Goal: Task Accomplishment & Management: Manage account settings

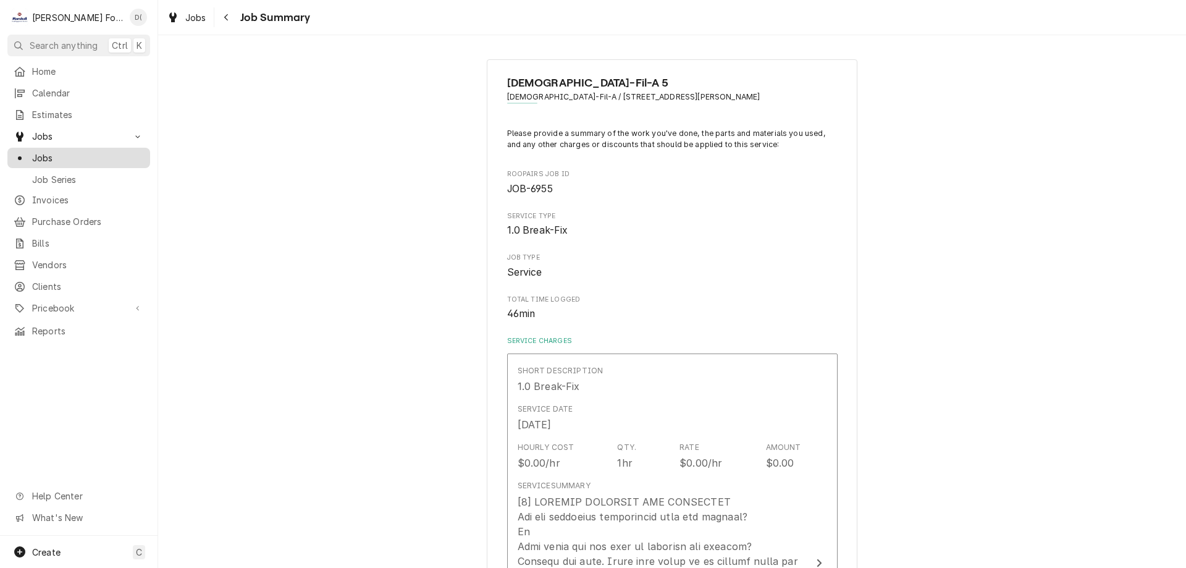
scroll to position [185, 0]
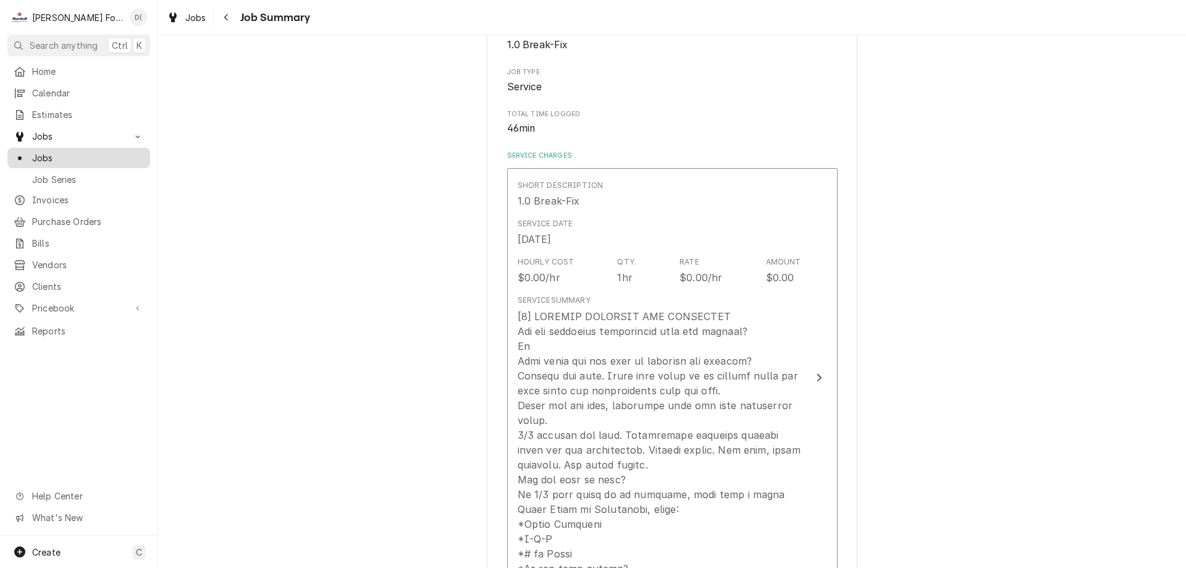
click at [112, 151] on span "Jobs" at bounding box center [88, 157] width 112 height 13
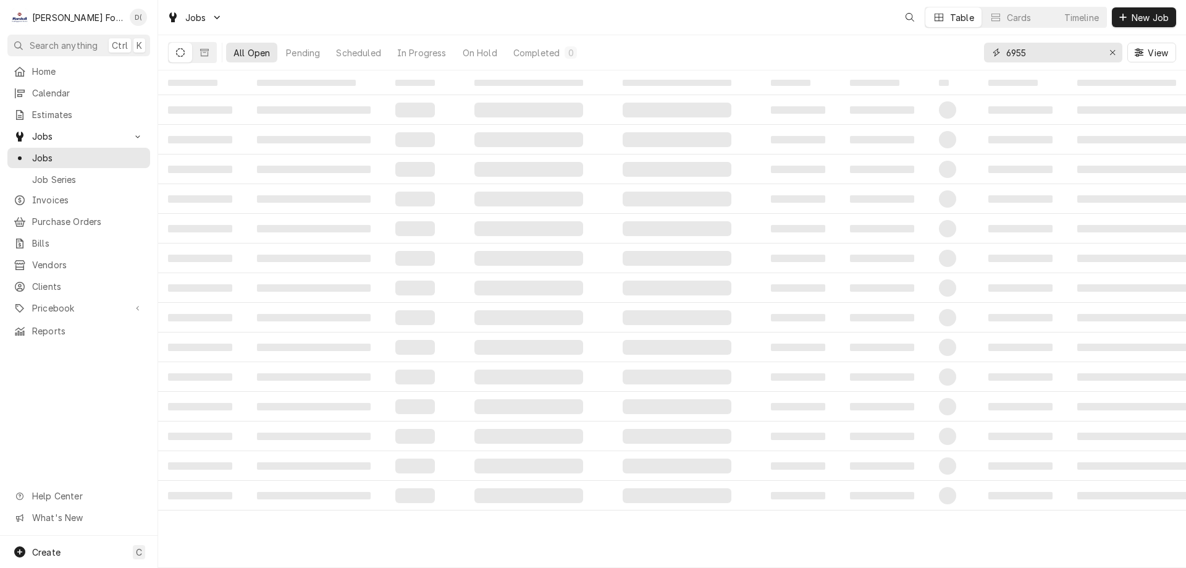
click at [1046, 51] on input "6955" at bounding box center [1052, 53] width 93 height 20
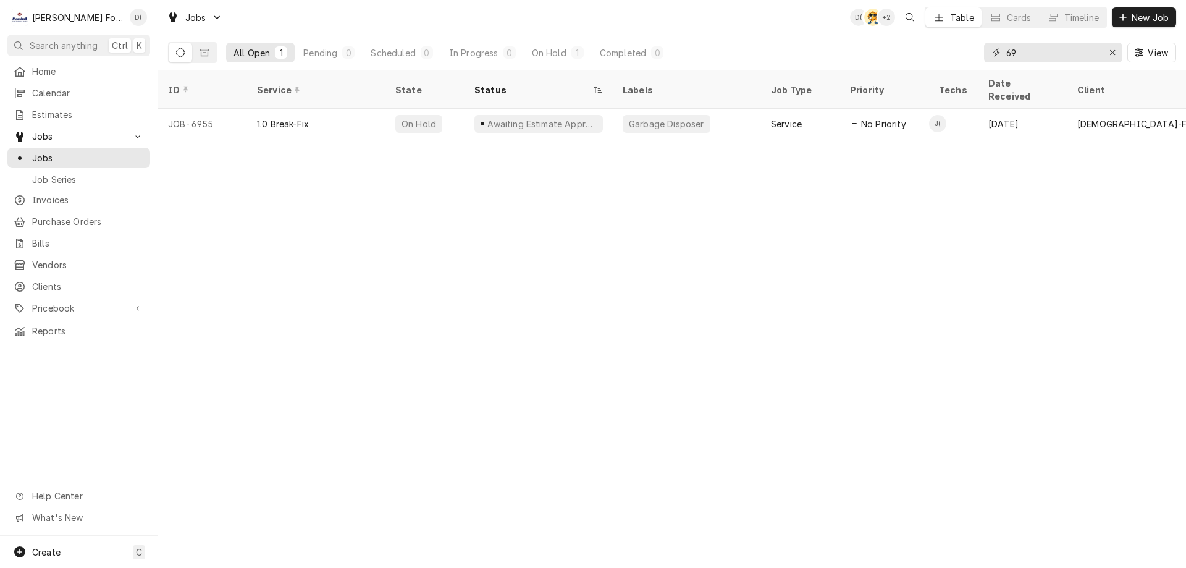
type input "6"
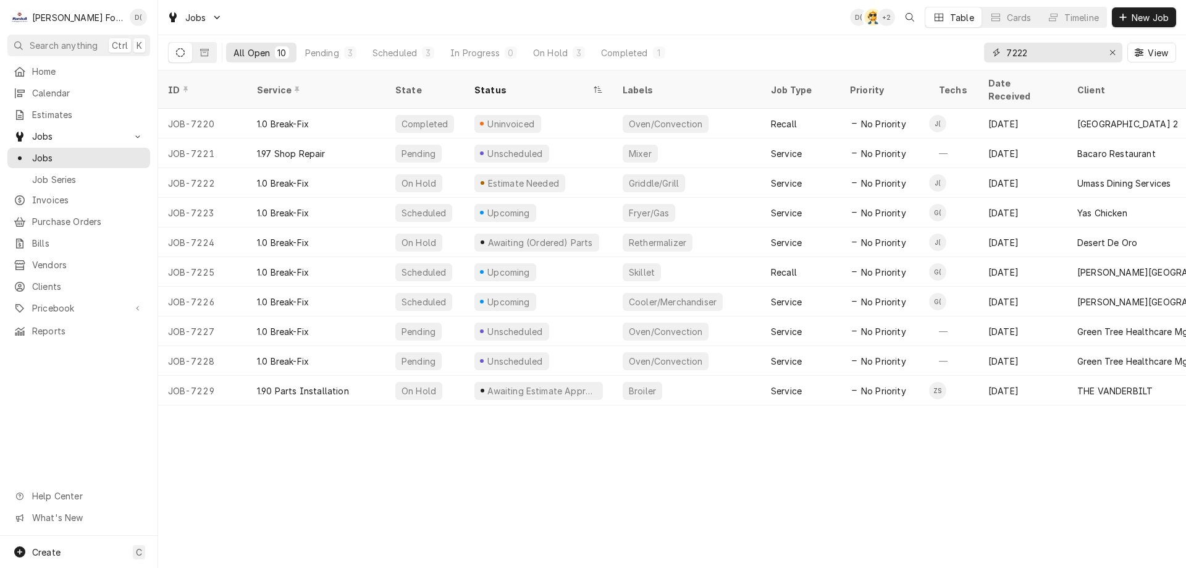
type input "7222"
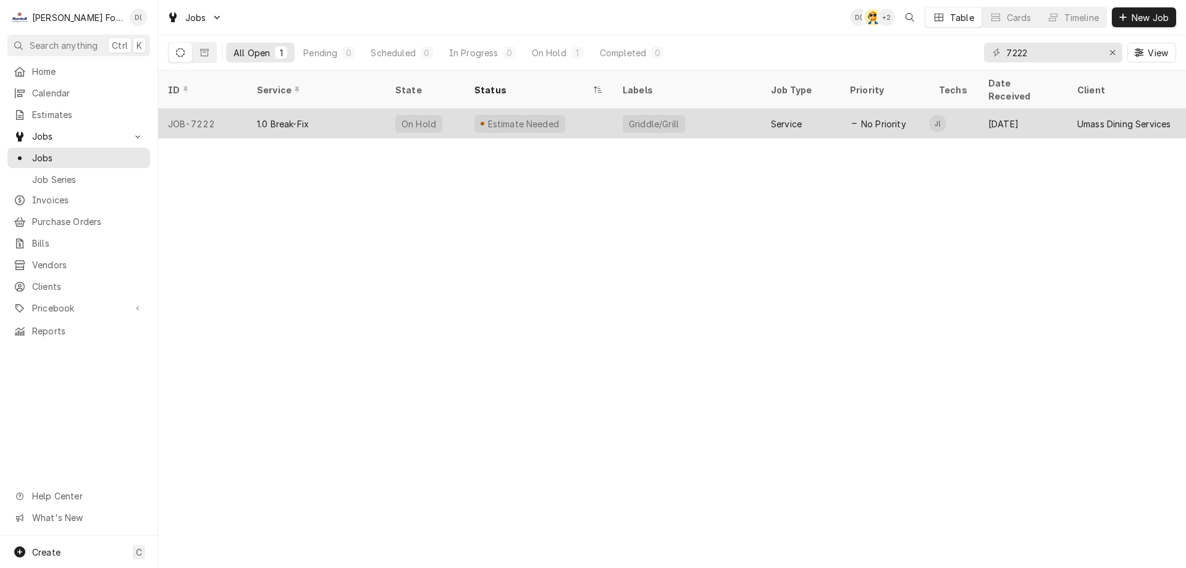
click at [582, 118] on div "Estimate Needed" at bounding box center [538, 124] width 148 height 30
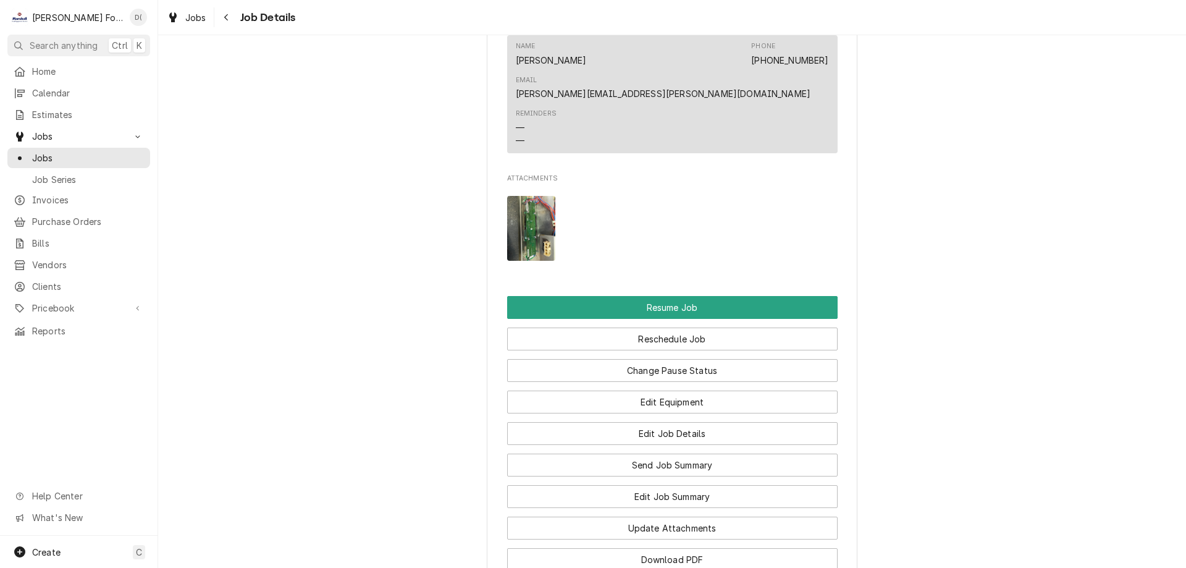
scroll to position [1668, 0]
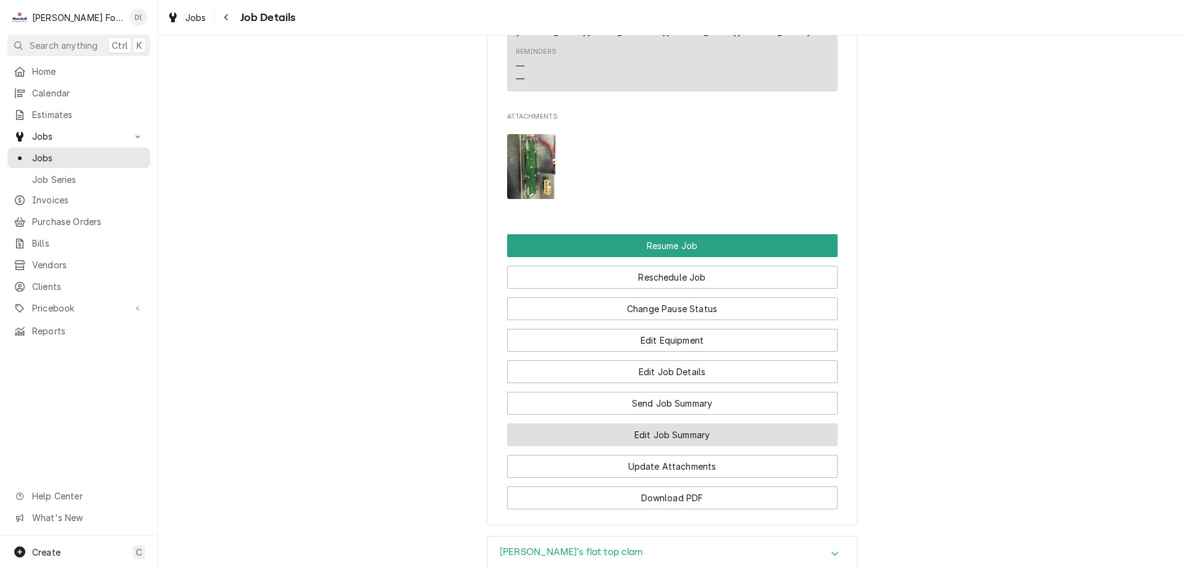
click at [652, 423] on button "Edit Job Summary" at bounding box center [672, 434] width 330 height 23
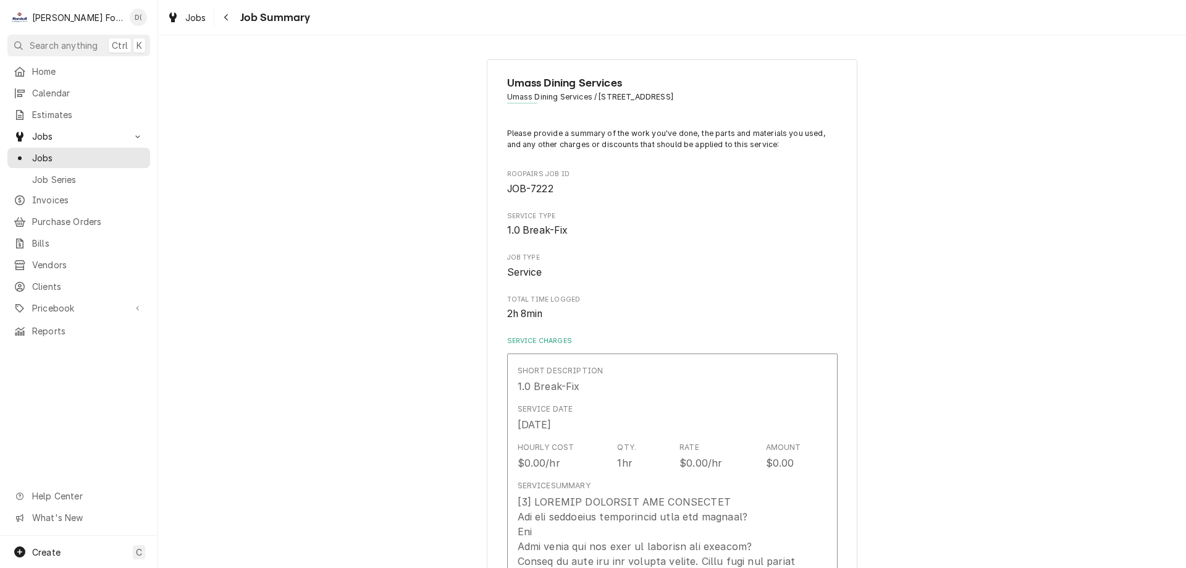
type textarea "x"
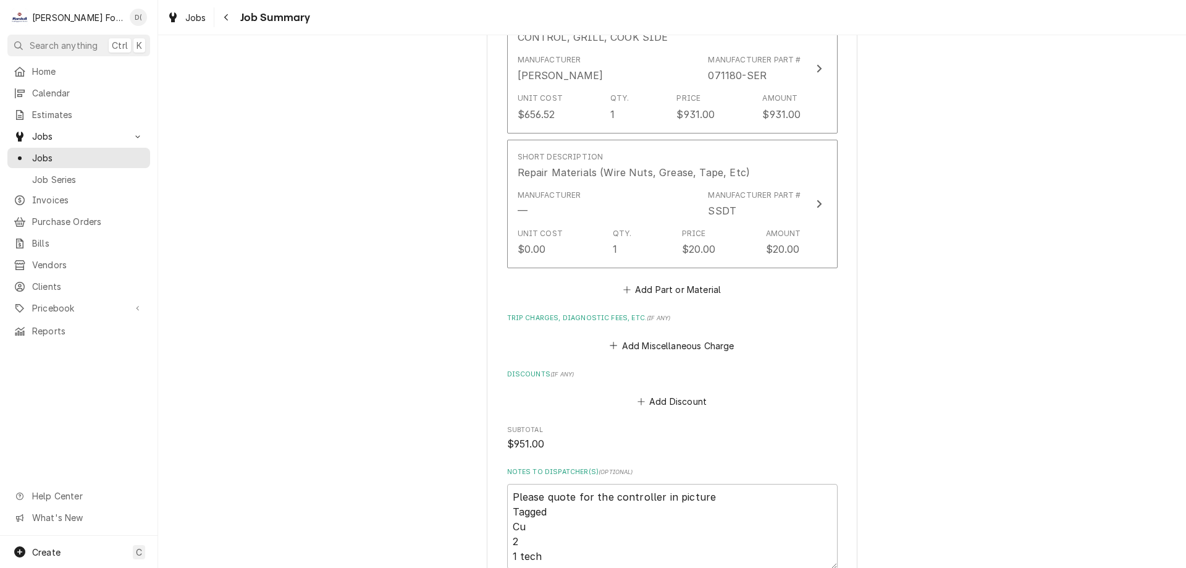
scroll to position [1057, 0]
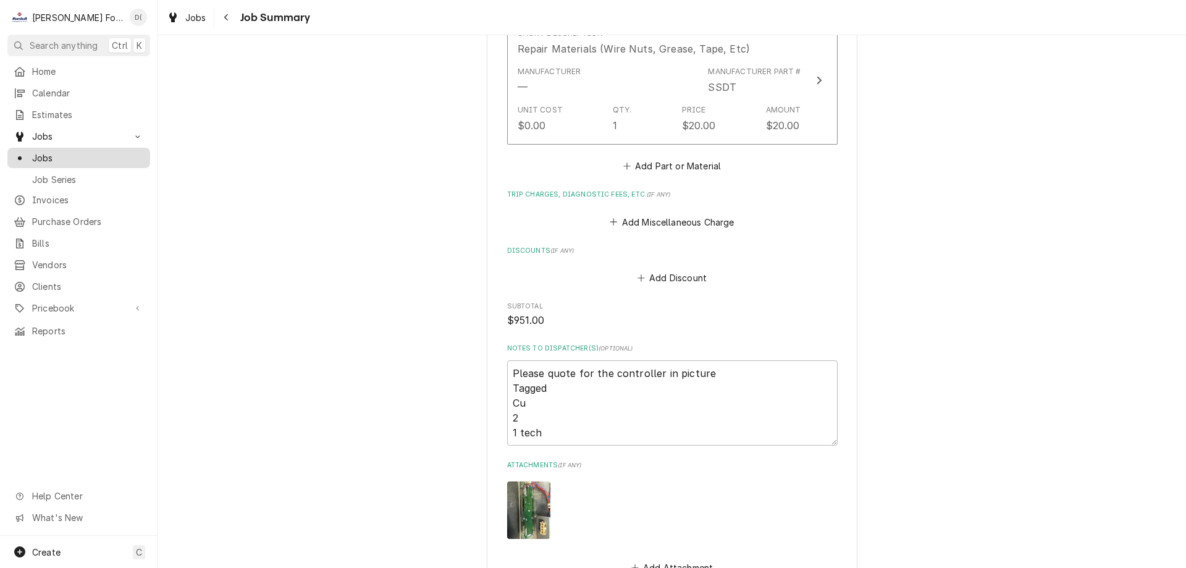
click at [100, 160] on div "Jobs" at bounding box center [79, 157] width 138 height 15
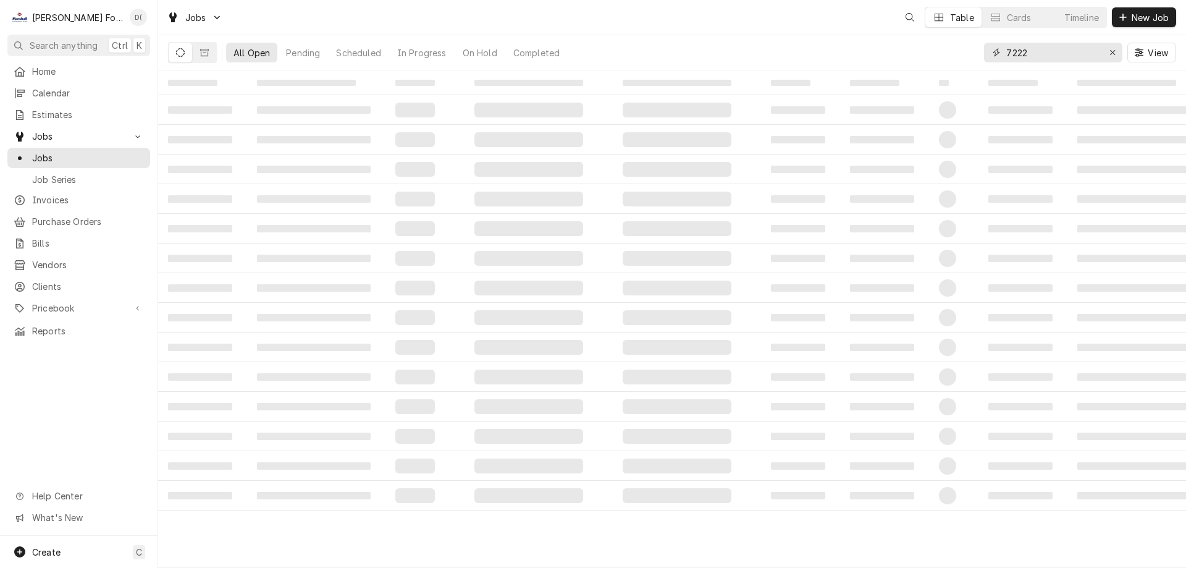
click at [1043, 55] on input "7222" at bounding box center [1052, 53] width 93 height 20
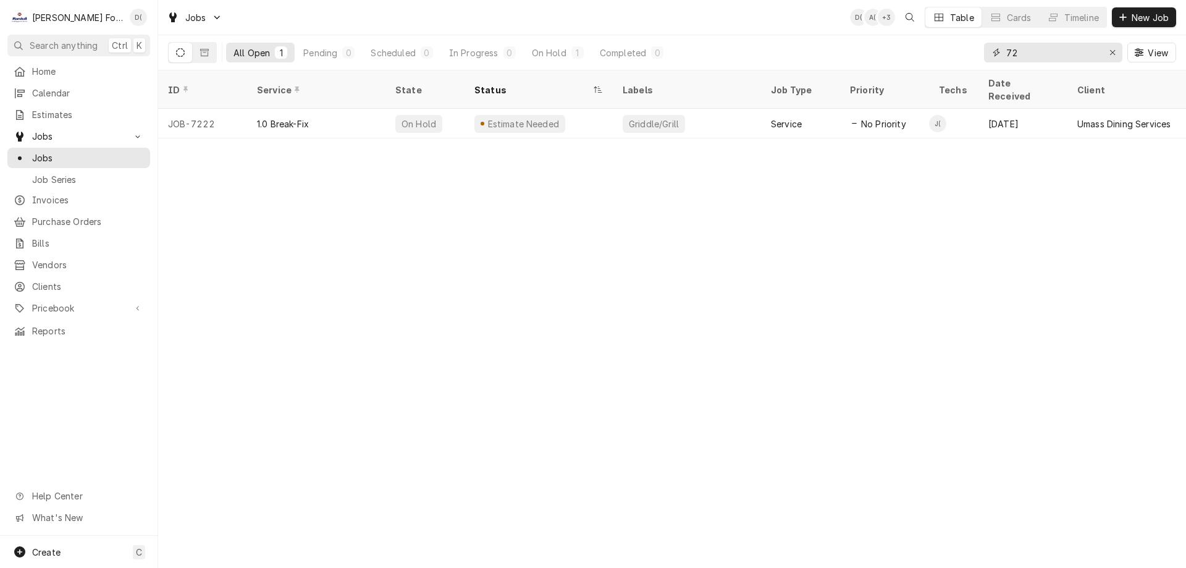
type input "7"
type input "1"
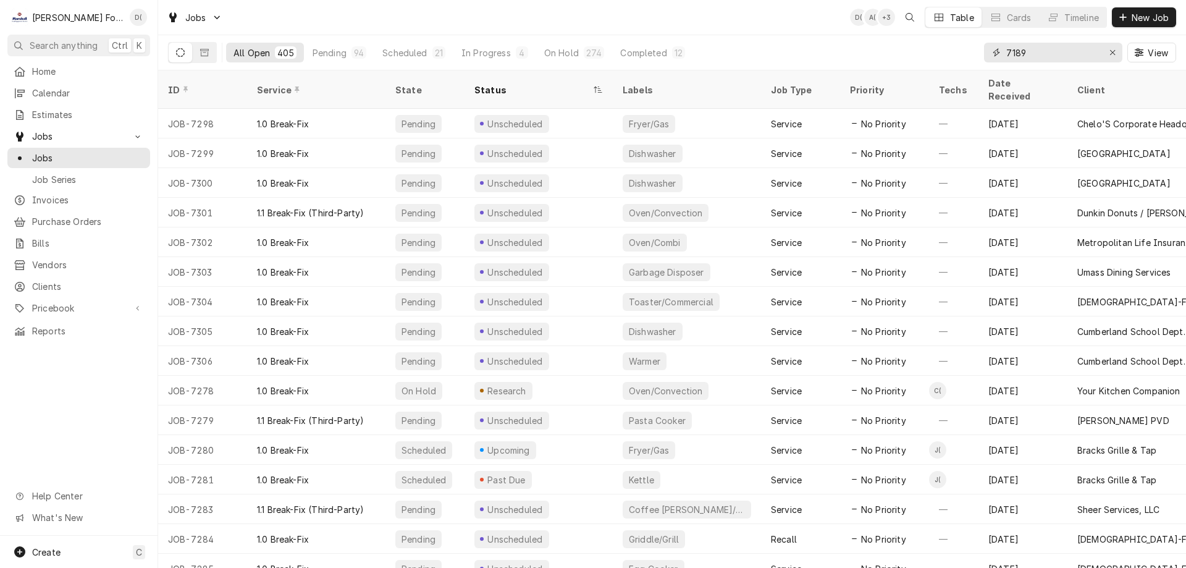
type input "7189"
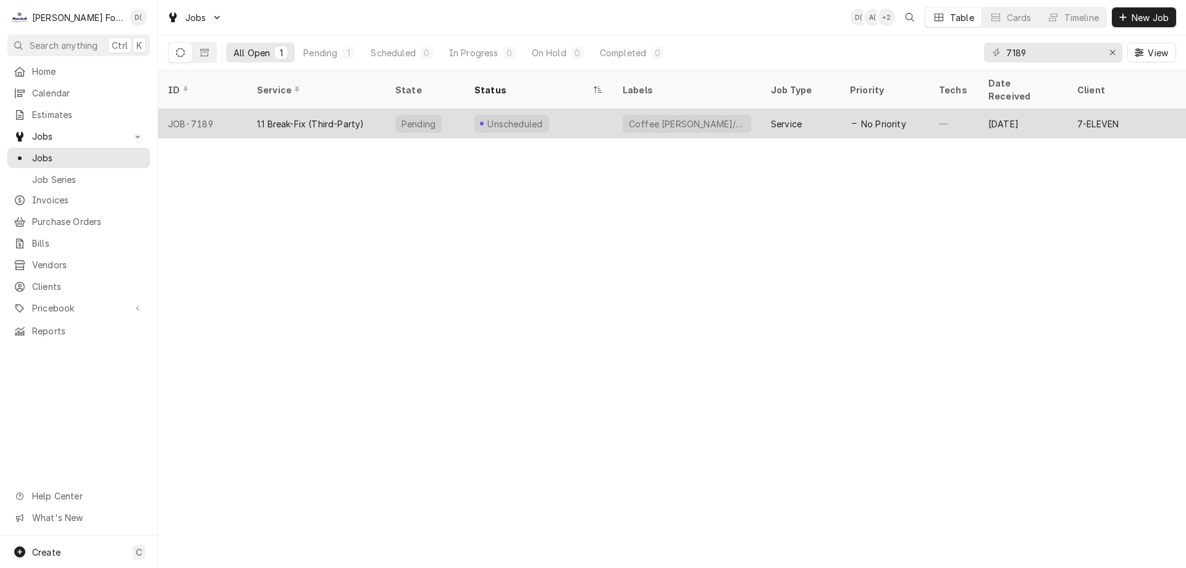
click at [588, 109] on div "Unscheduled" at bounding box center [538, 124] width 148 height 30
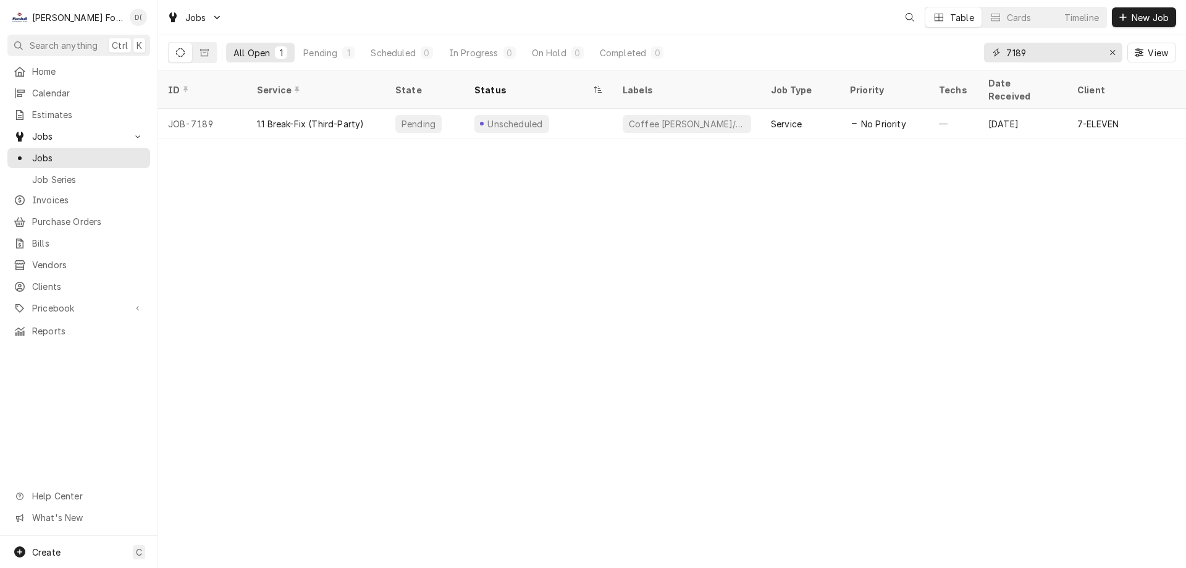
click at [1036, 57] on input "7189" at bounding box center [1052, 53] width 93 height 20
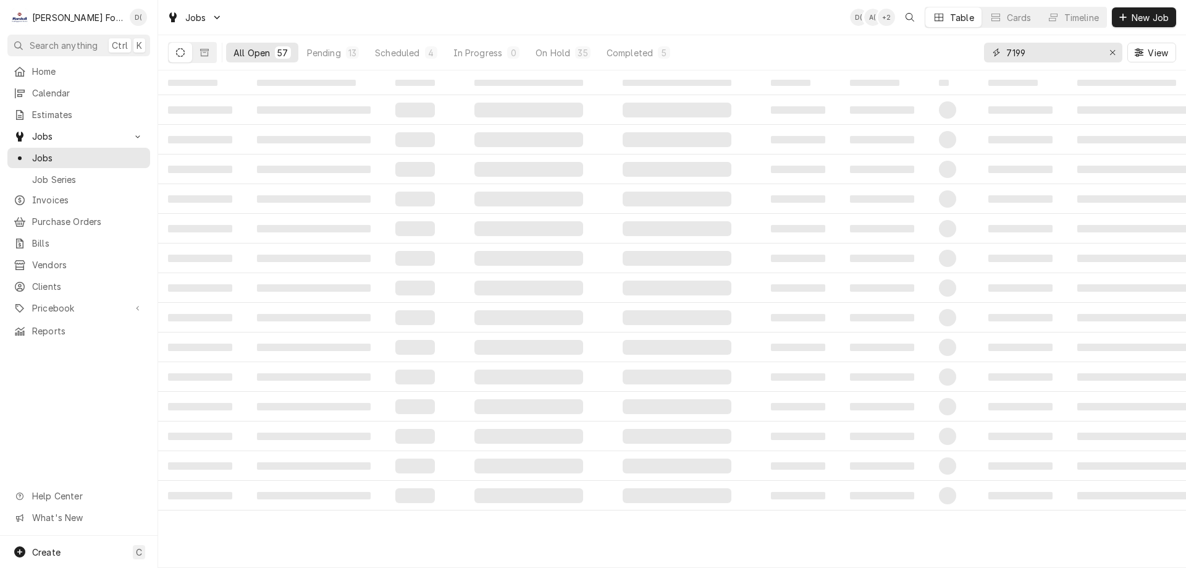
type input "7199"
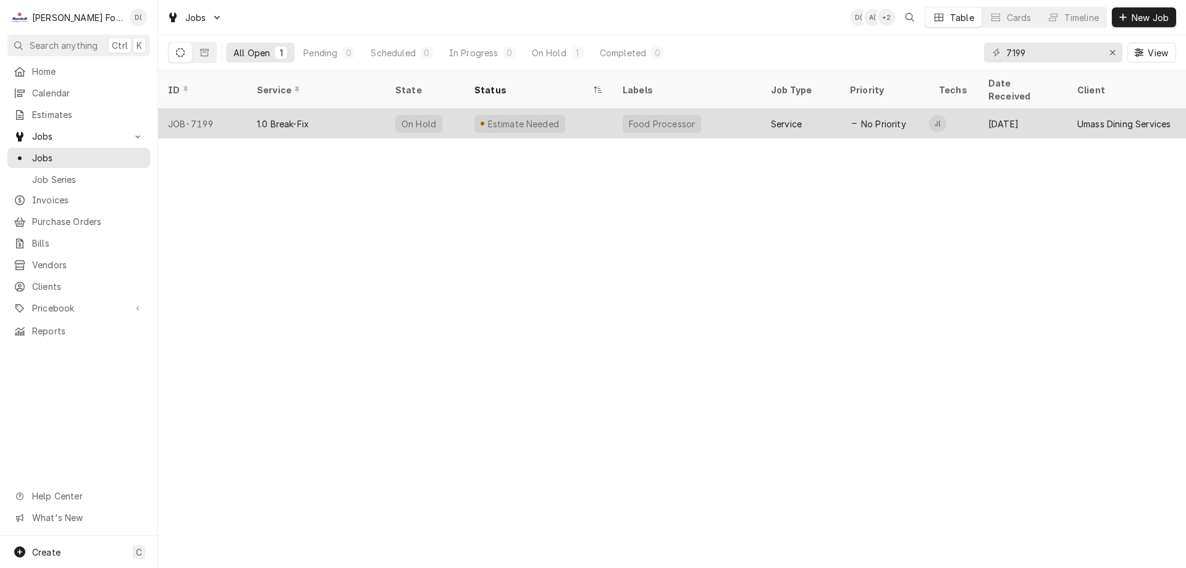
click at [599, 109] on div "Estimate Needed" at bounding box center [538, 124] width 148 height 30
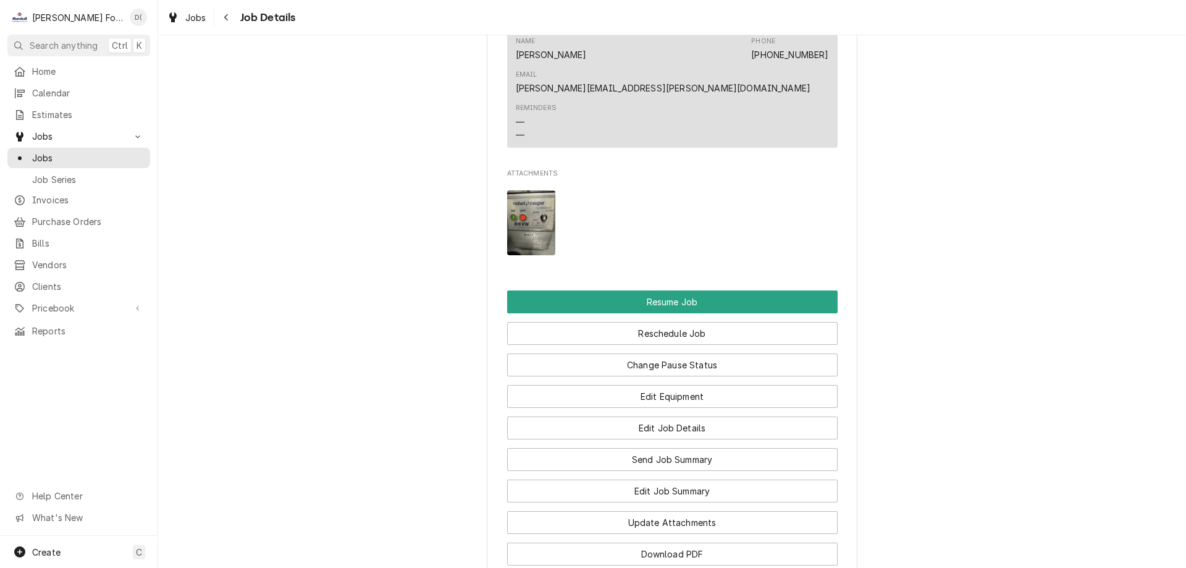
scroll to position [1668, 0]
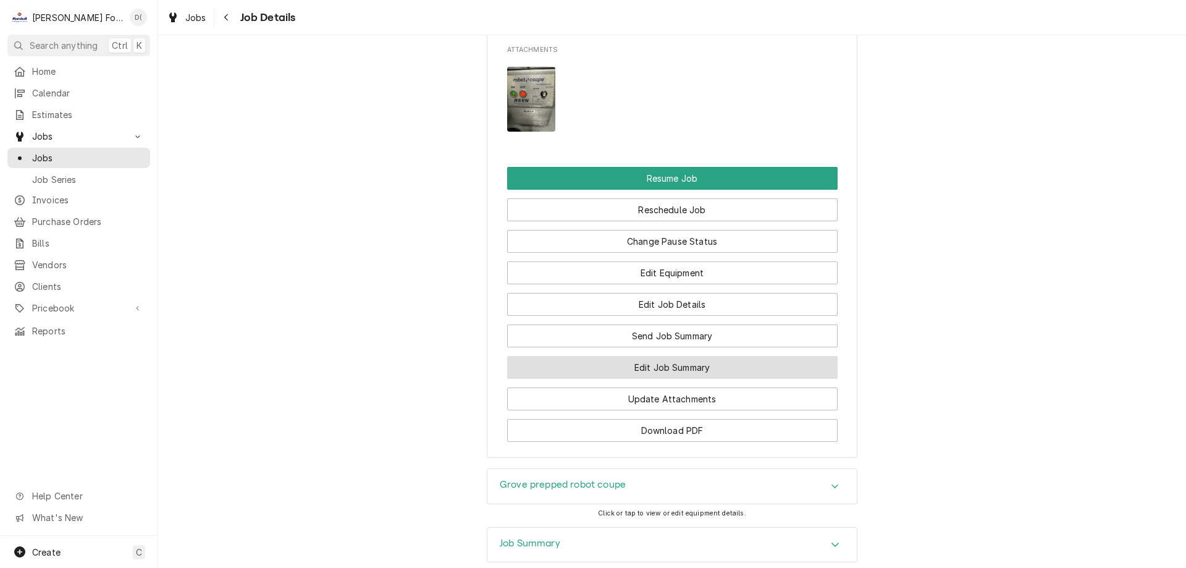
click at [643, 379] on button "Edit Job Summary" at bounding box center [672, 367] width 330 height 23
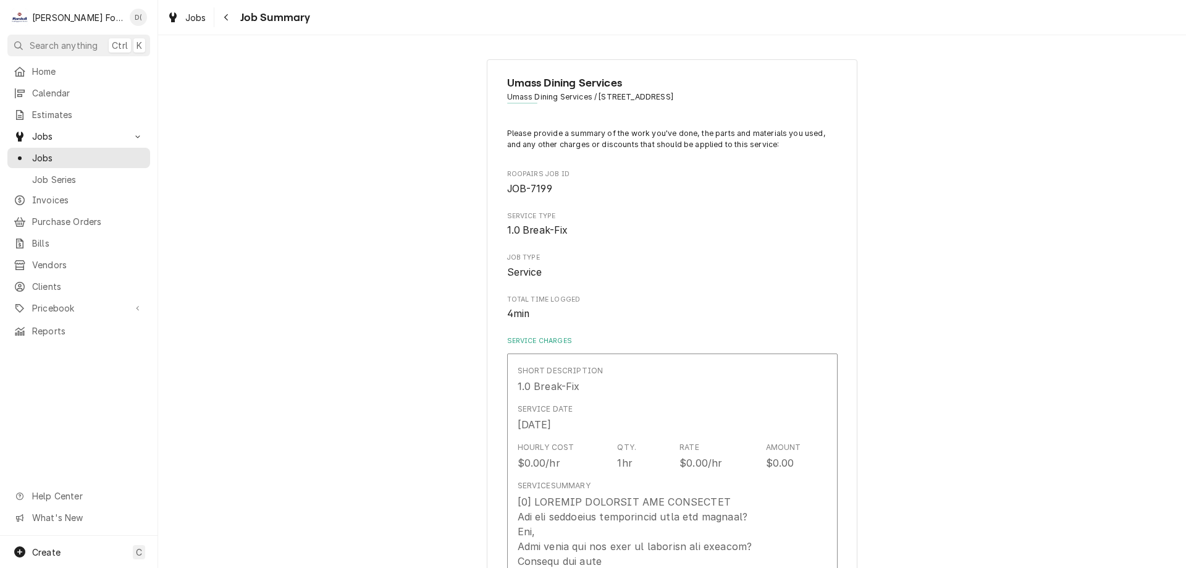
type textarea "x"
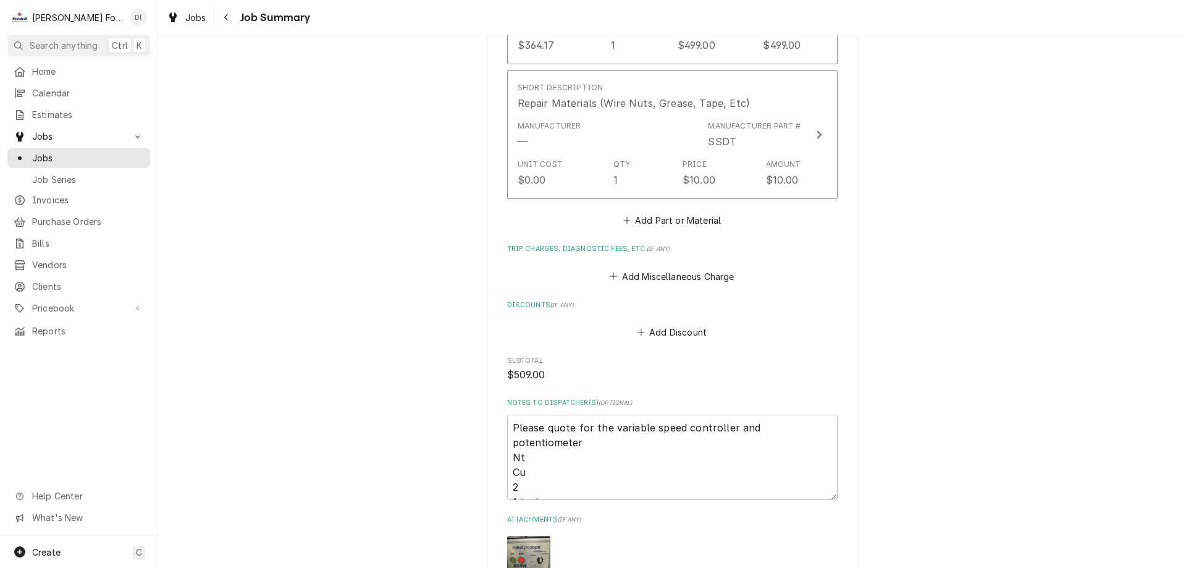
scroll to position [1174, 0]
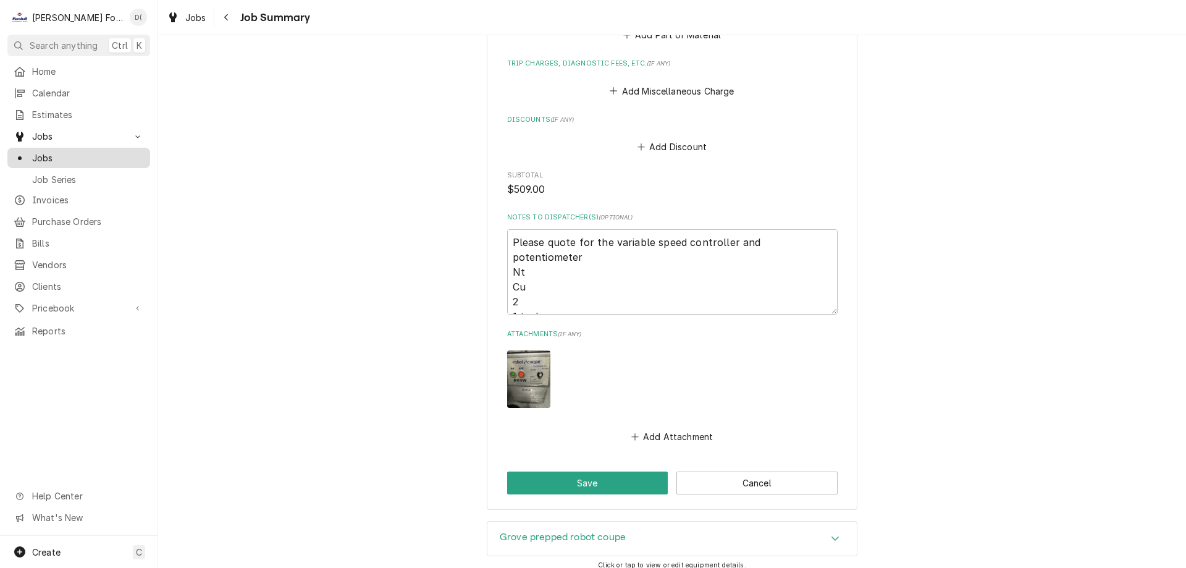
click at [93, 156] on span "Jobs" at bounding box center [88, 157] width 112 height 13
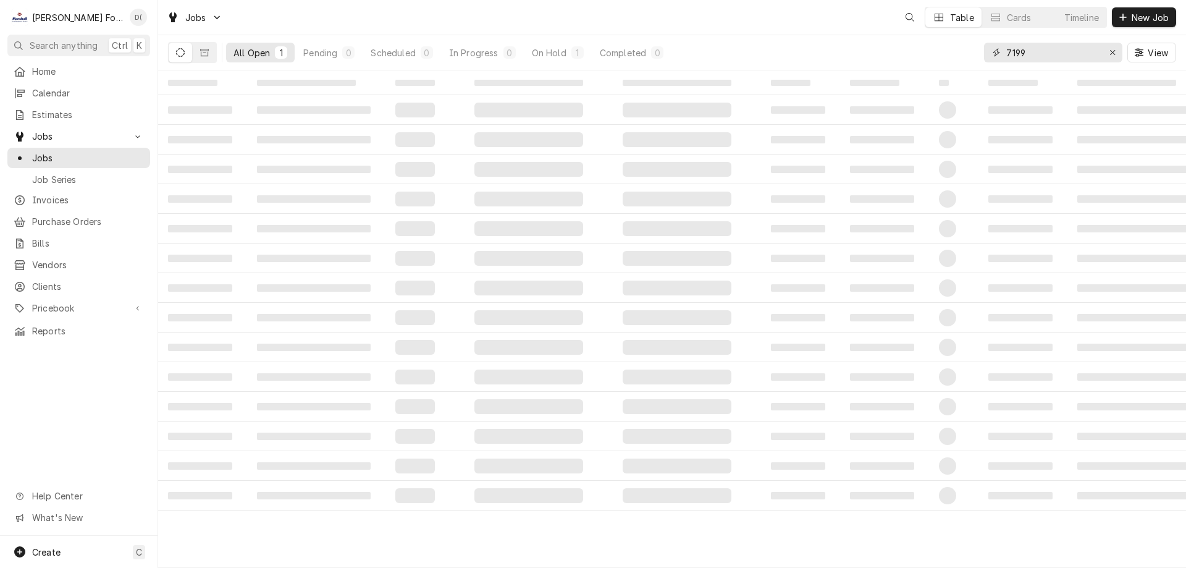
drag, startPoint x: 0, startPoint y: 0, endPoint x: 1059, endPoint y: 53, distance: 1060.0
click at [1059, 53] on input "7199" at bounding box center [1052, 53] width 93 height 20
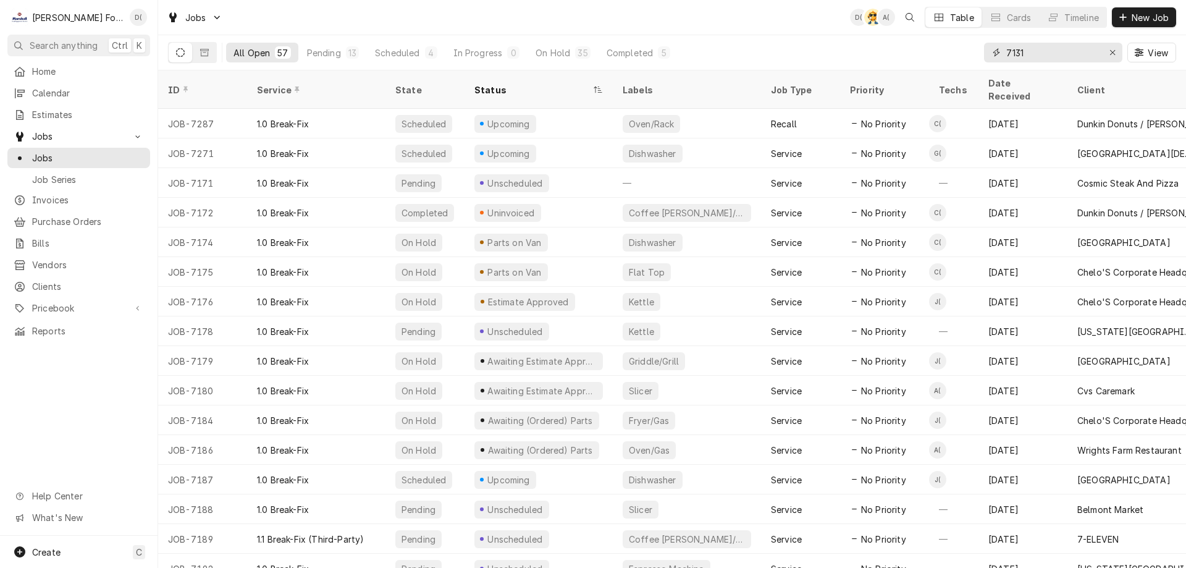
type input "7131"
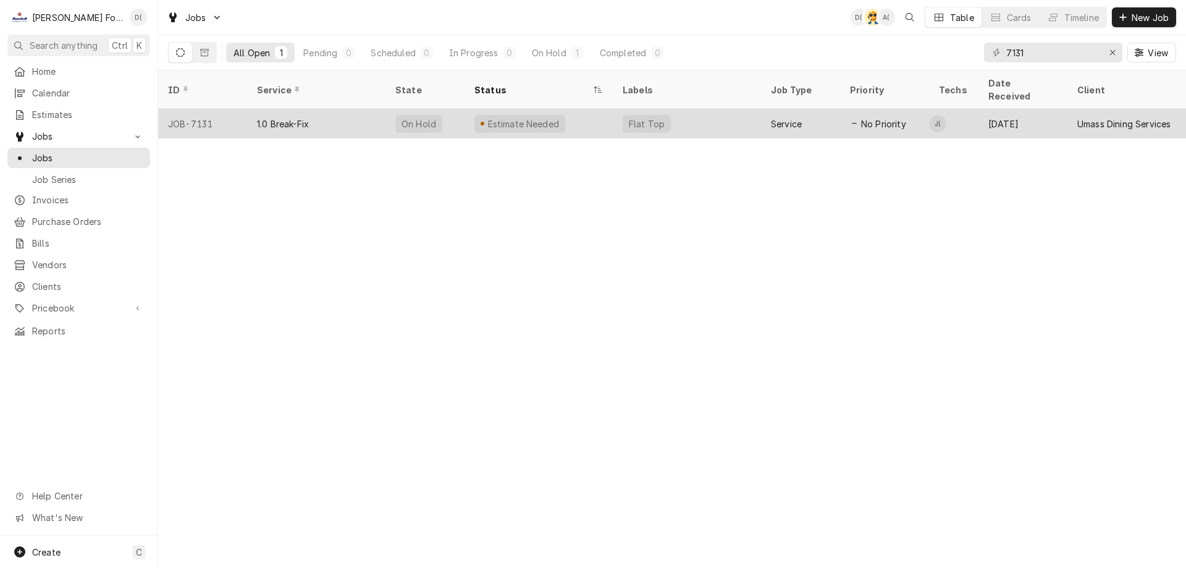
click at [699, 111] on div "Flat Top" at bounding box center [687, 124] width 148 height 30
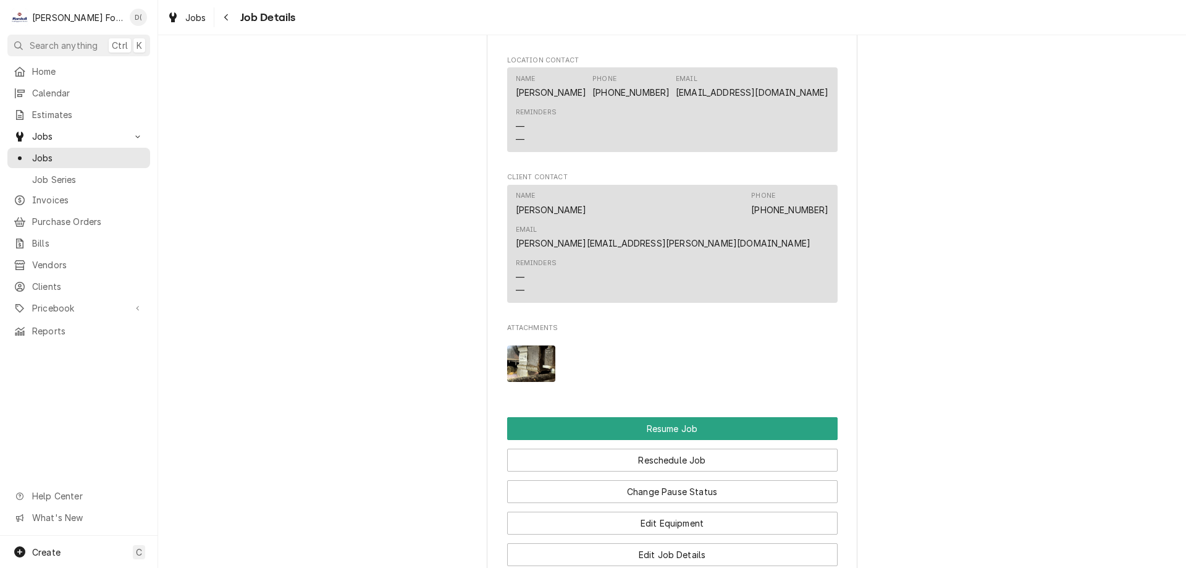
scroll to position [1668, 0]
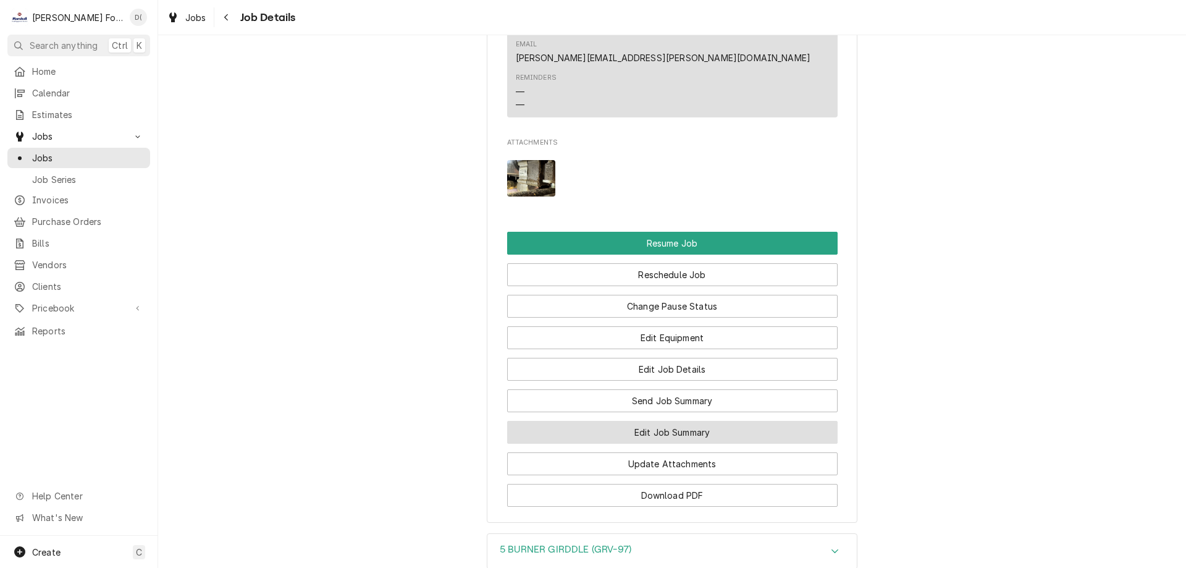
click at [638, 421] on button "Edit Job Summary" at bounding box center [672, 432] width 330 height 23
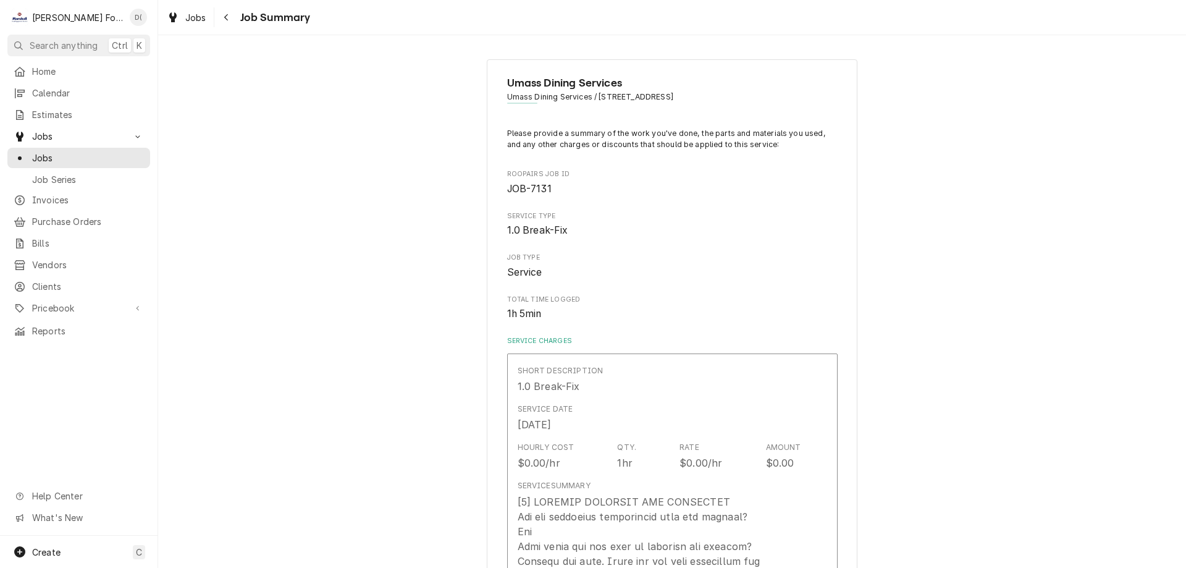
type textarea "x"
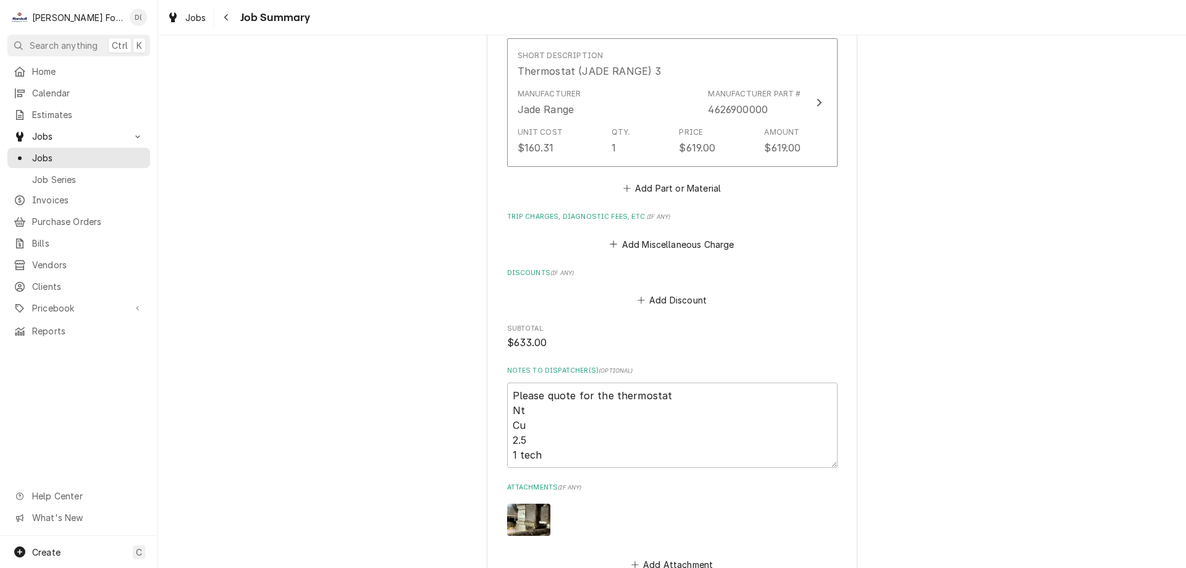
scroll to position [1174, 0]
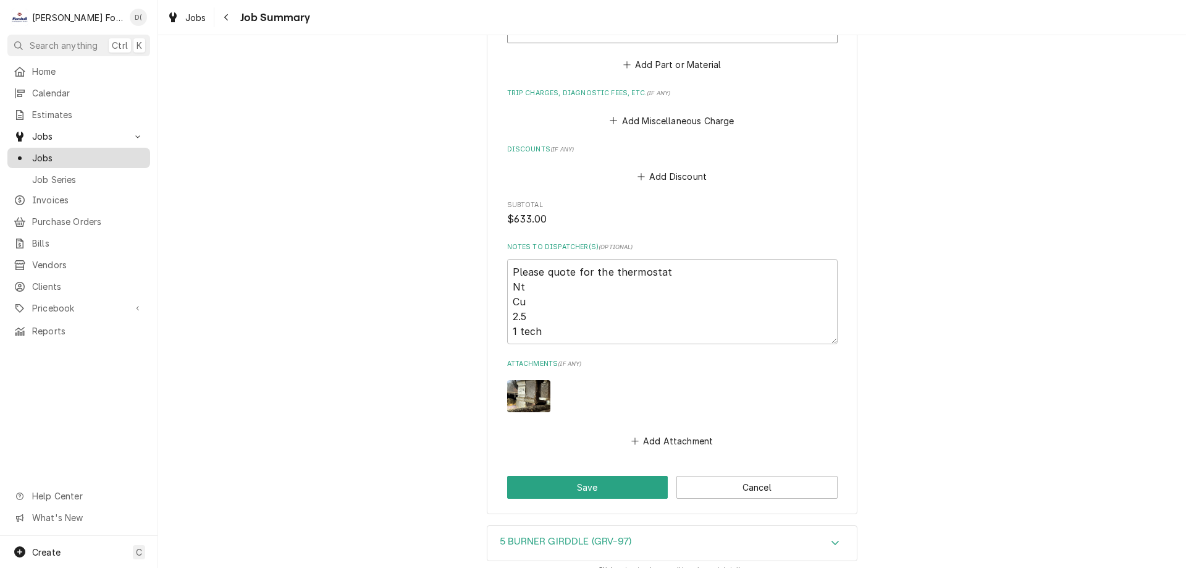
click at [67, 152] on span "Jobs" at bounding box center [88, 157] width 112 height 13
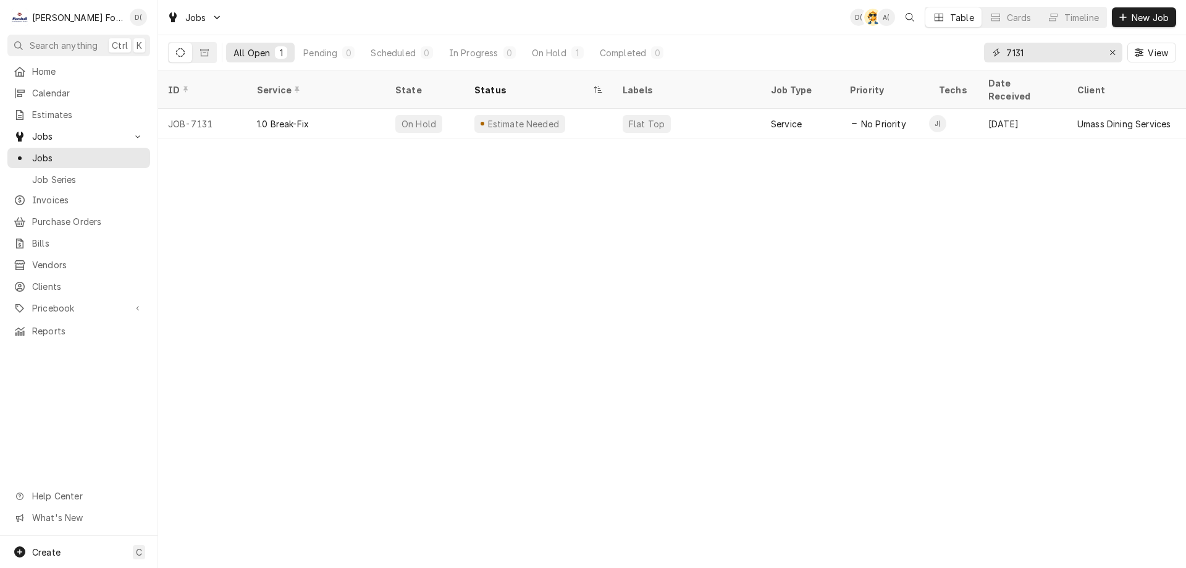
click at [1035, 51] on input "7131" at bounding box center [1052, 53] width 93 height 20
type input "7"
type input "2"
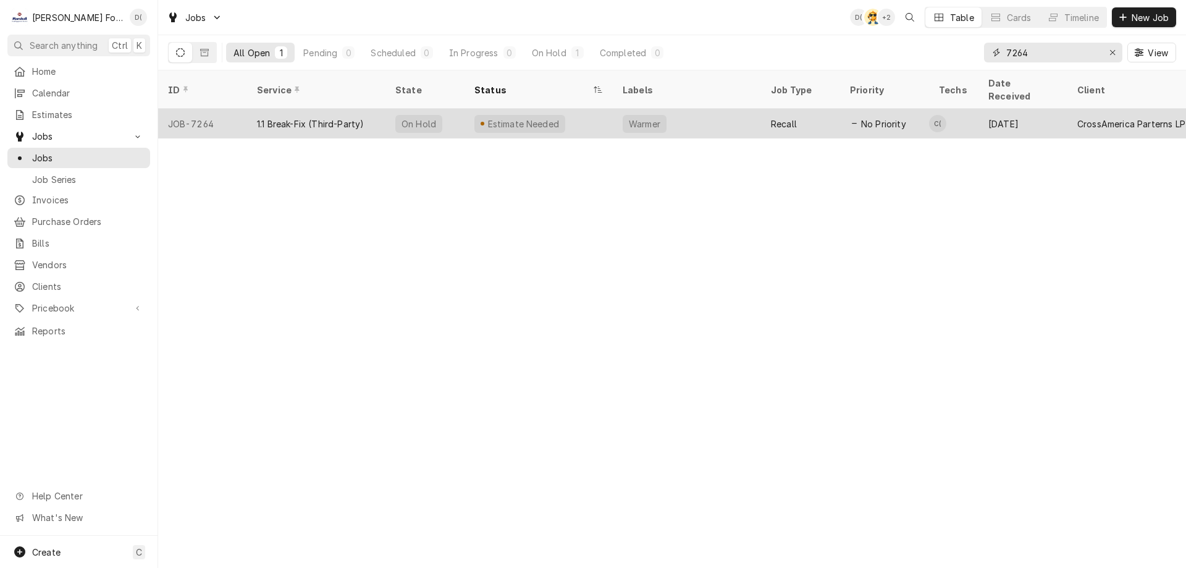
type input "7264"
click at [578, 112] on div "Estimate Needed" at bounding box center [538, 124] width 148 height 30
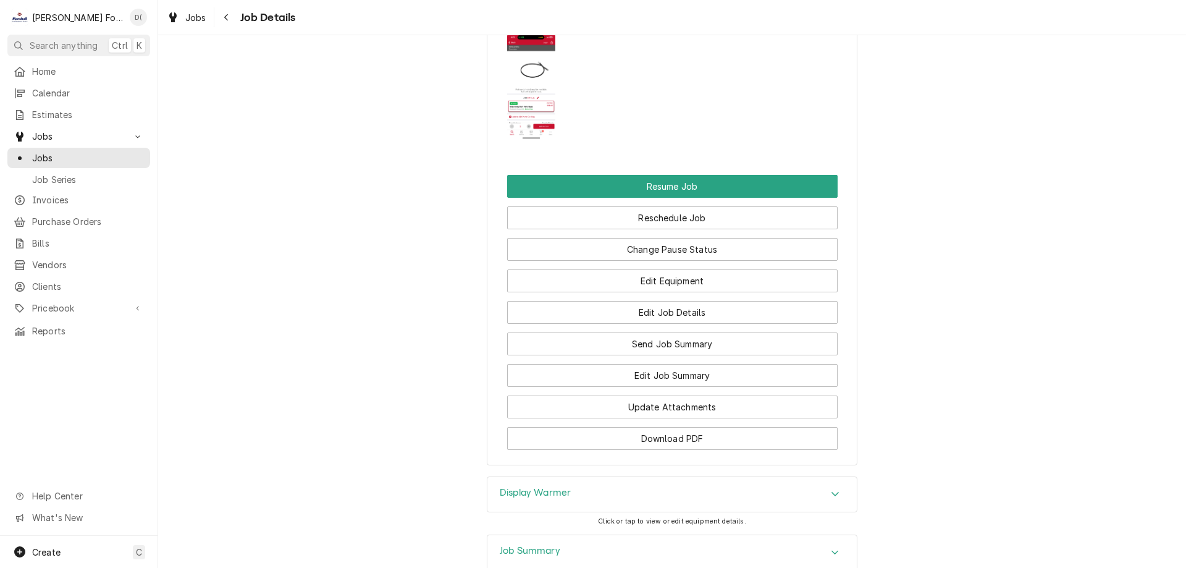
scroll to position [1729, 0]
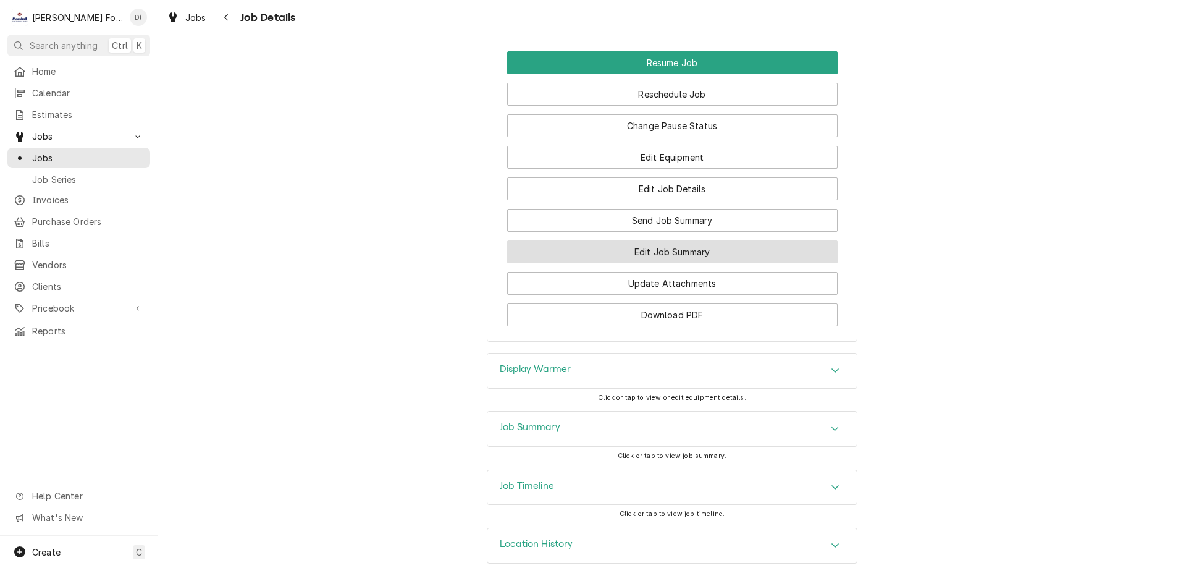
click at [630, 259] on button "Edit Job Summary" at bounding box center [672, 251] width 330 height 23
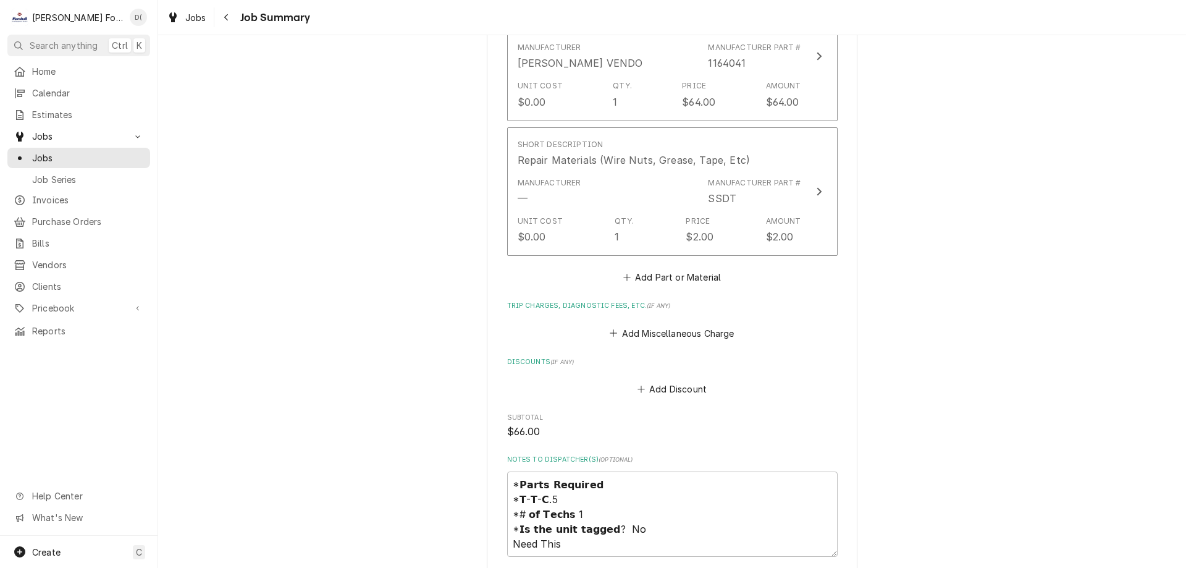
scroll to position [1235, 0]
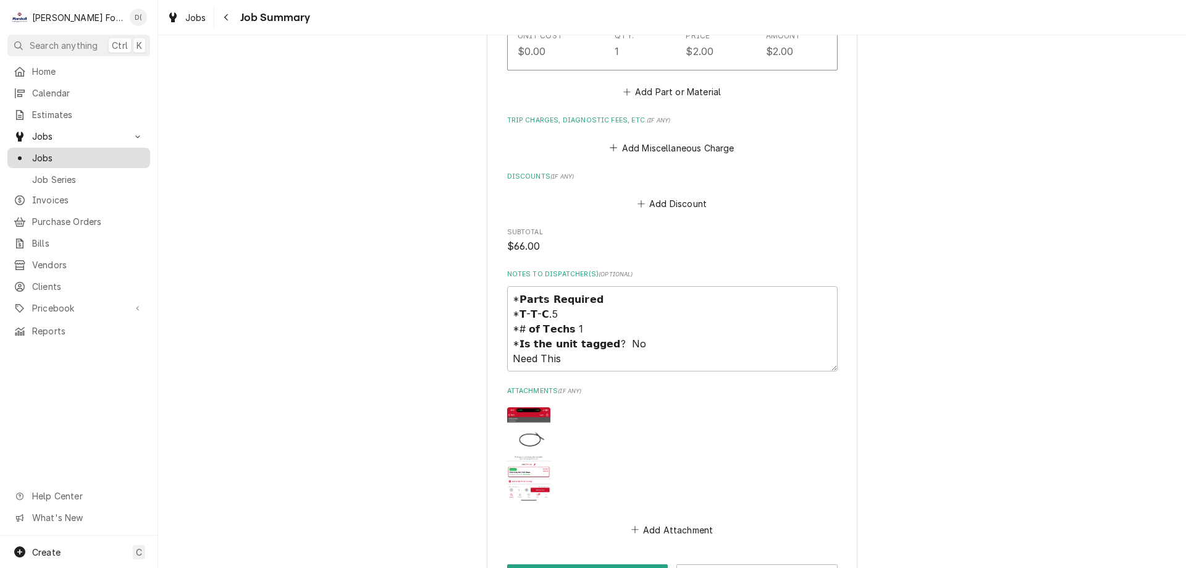
click at [97, 151] on span "Jobs" at bounding box center [88, 157] width 112 height 13
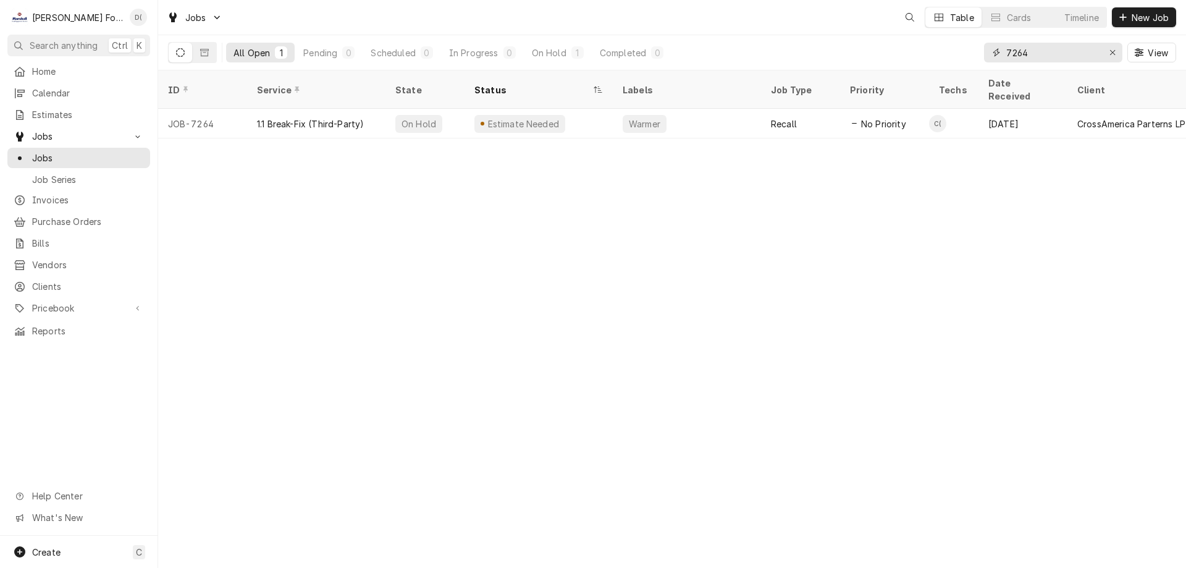
click at [1044, 55] on input "7264" at bounding box center [1052, 53] width 93 height 20
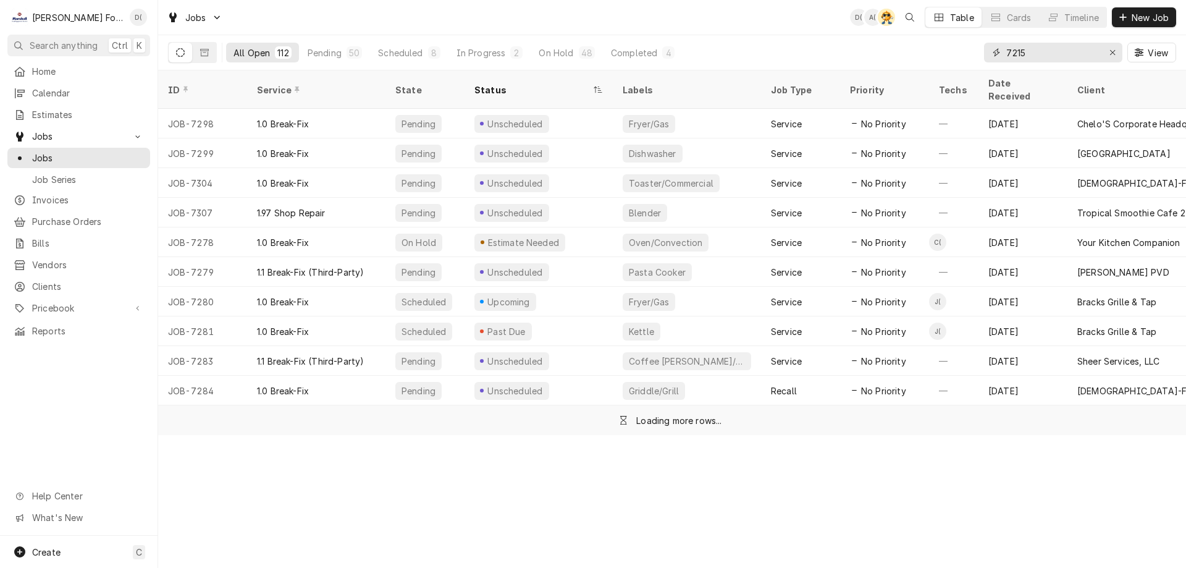
type input "7215"
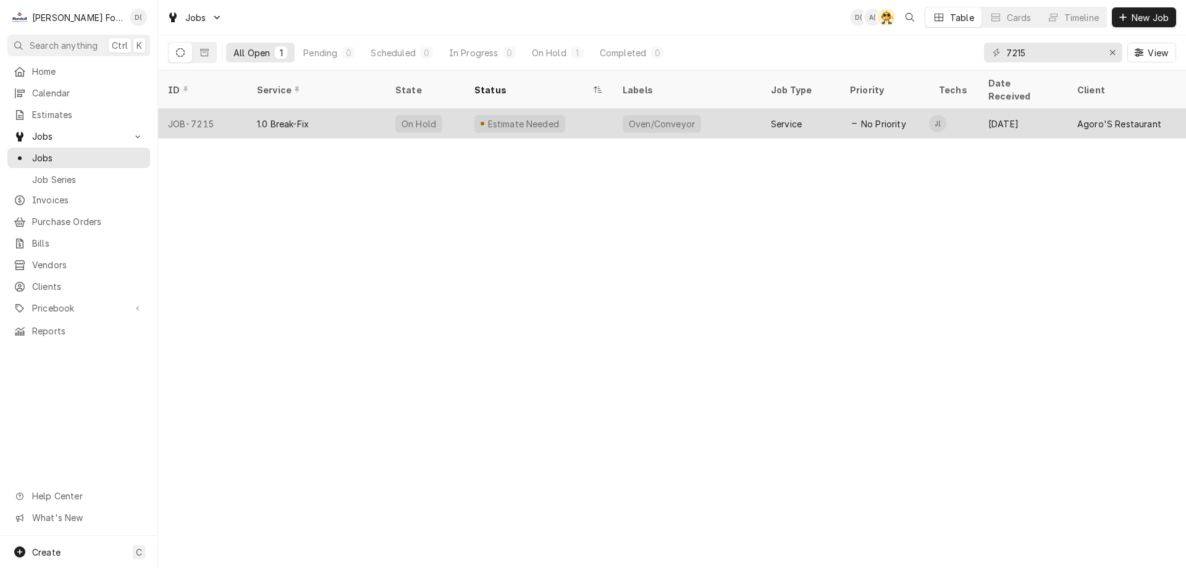
click at [757, 112] on div "Oven/Conveyor" at bounding box center [687, 124] width 148 height 30
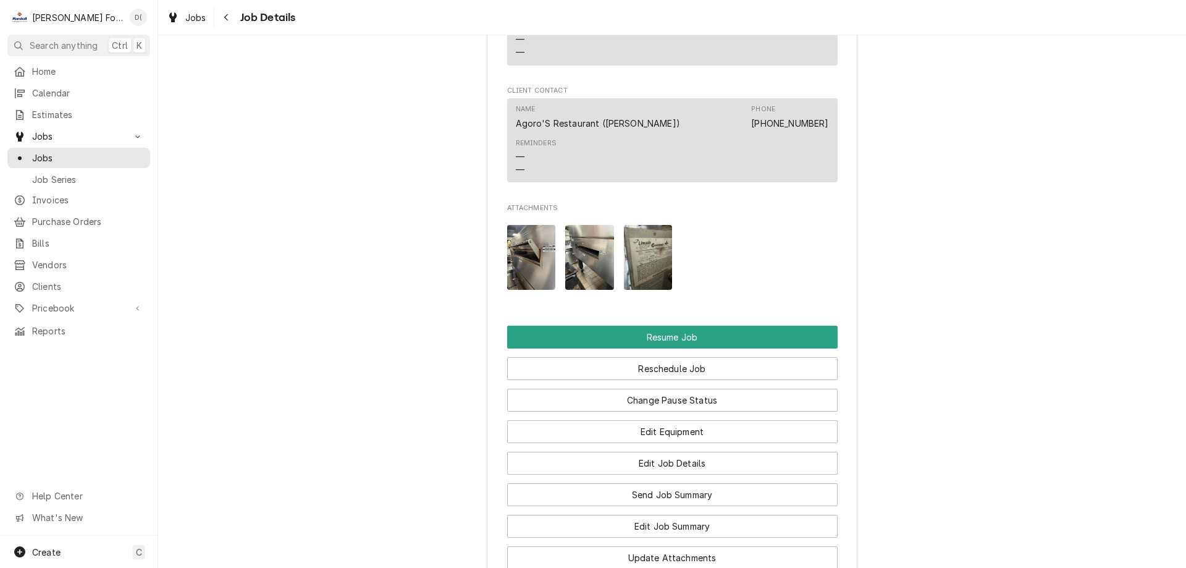
scroll to position [1421, 0]
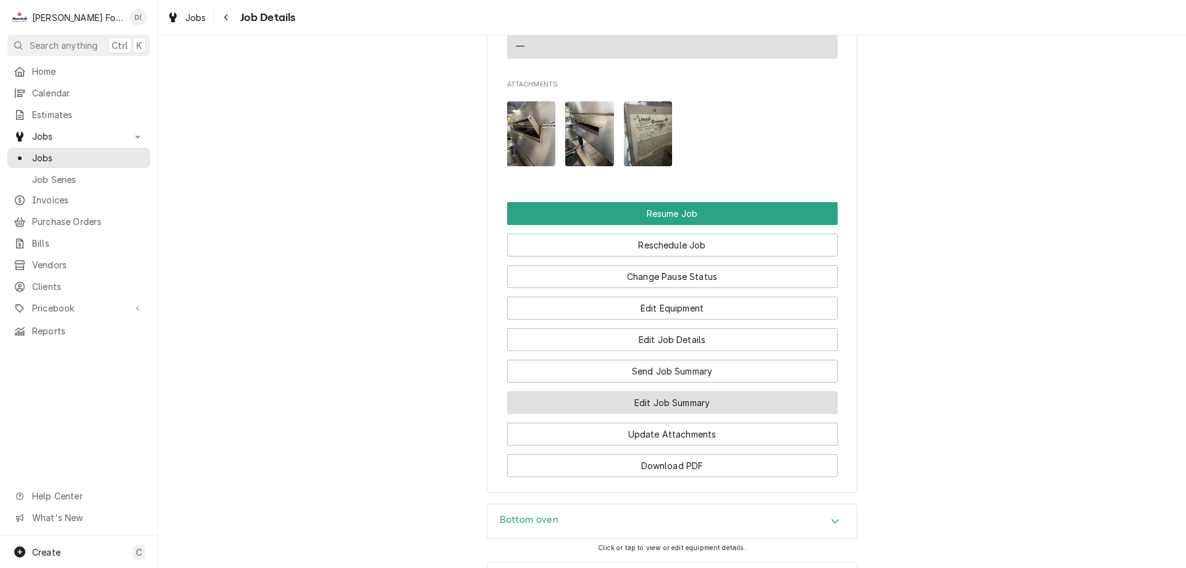
click at [610, 414] on button "Edit Job Summary" at bounding box center [672, 402] width 330 height 23
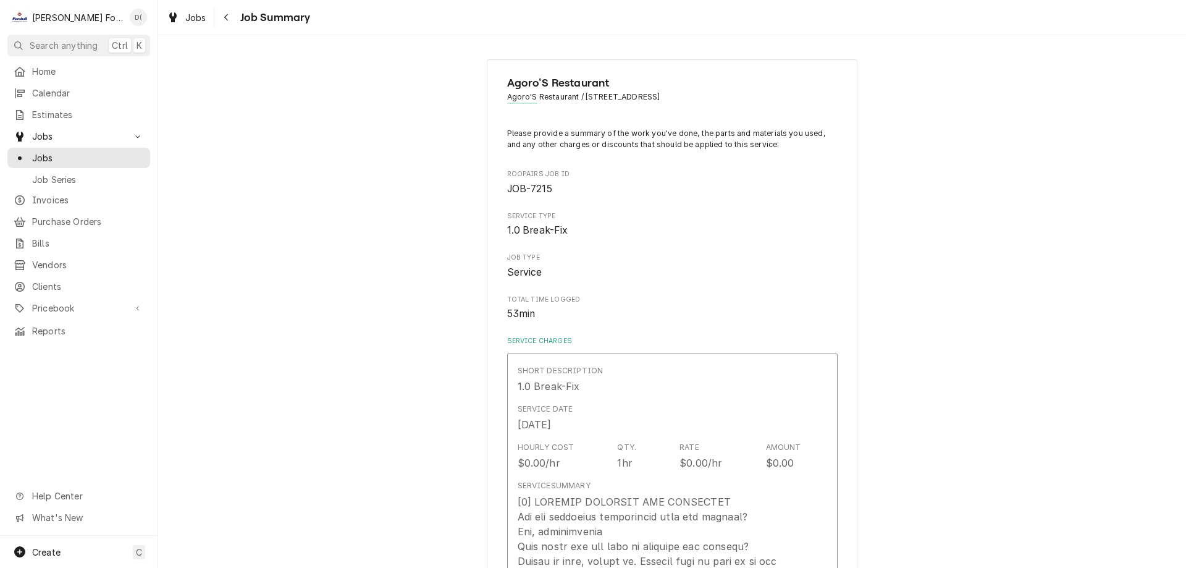
type textarea "x"
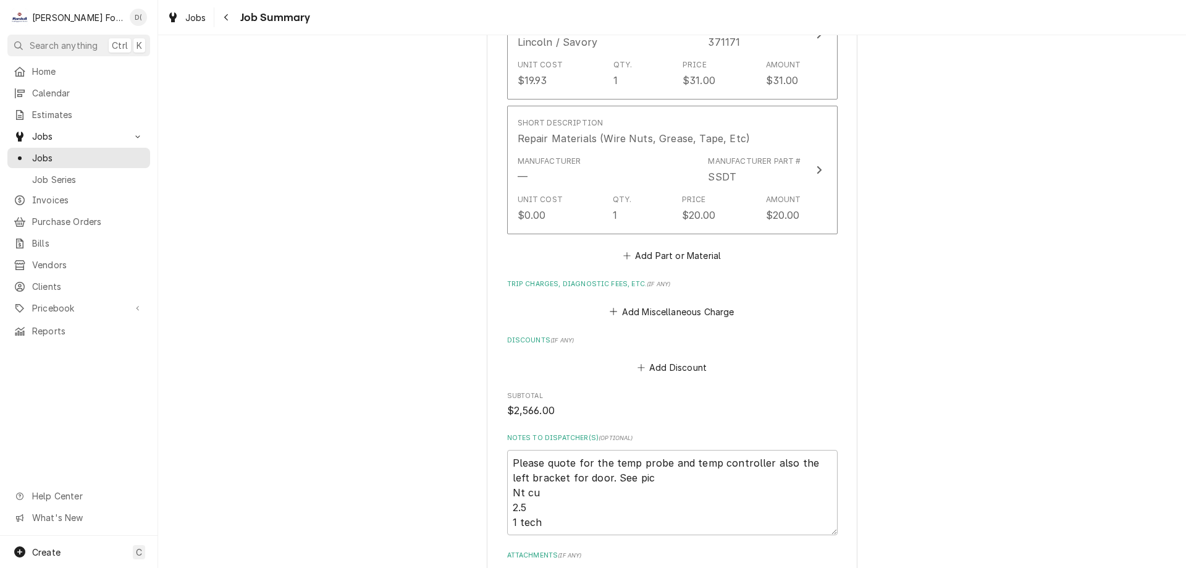
scroll to position [1421, 0]
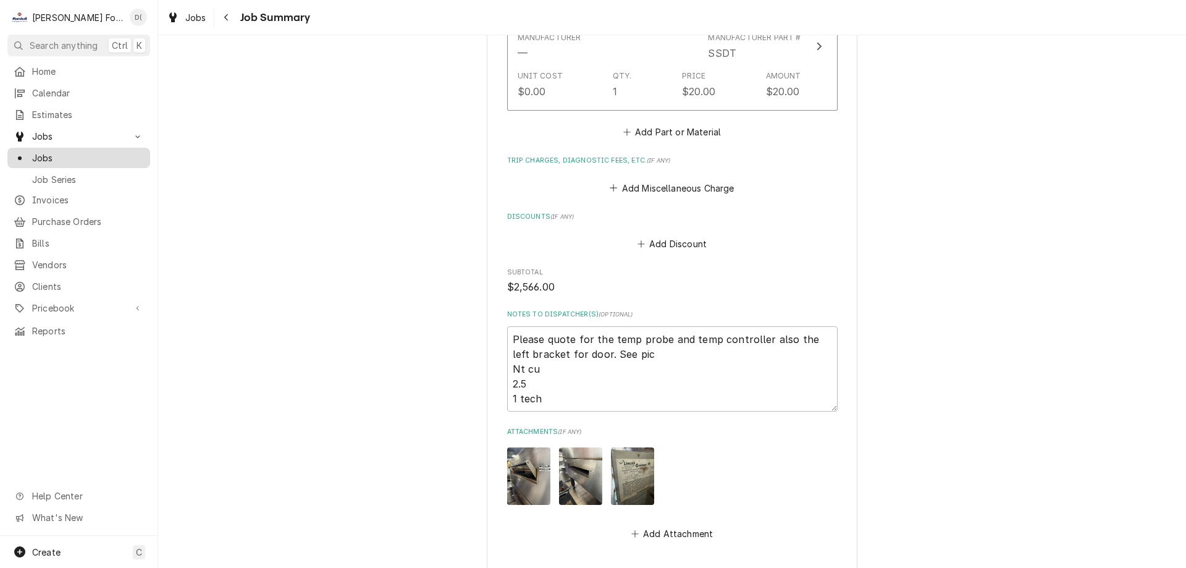
click at [86, 151] on span "Jobs" at bounding box center [88, 157] width 112 height 13
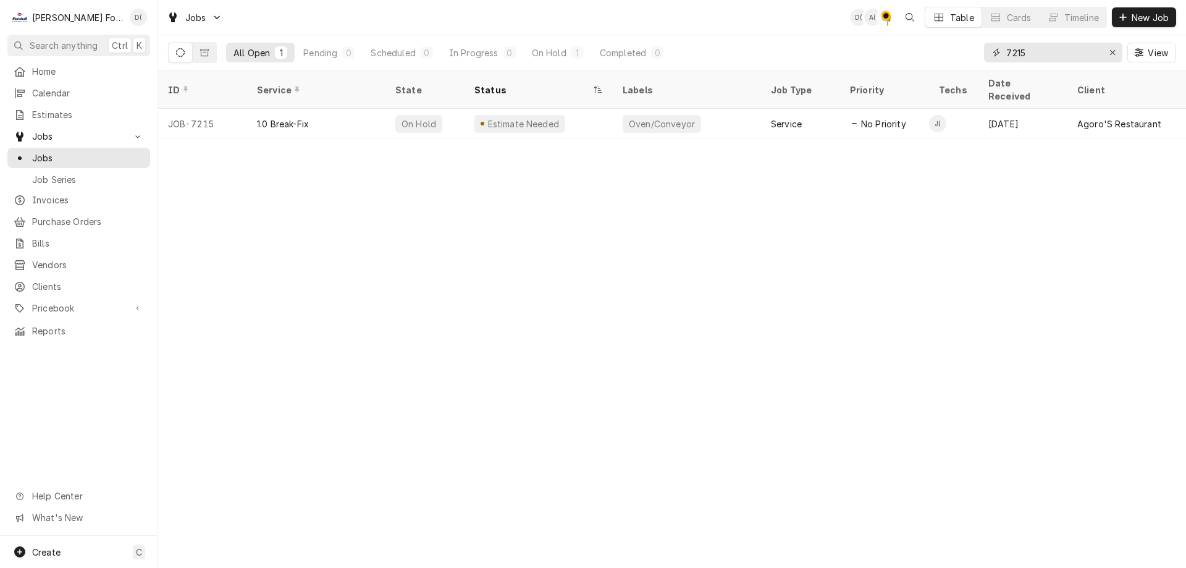
click at [1047, 56] on input "7215" at bounding box center [1052, 53] width 93 height 20
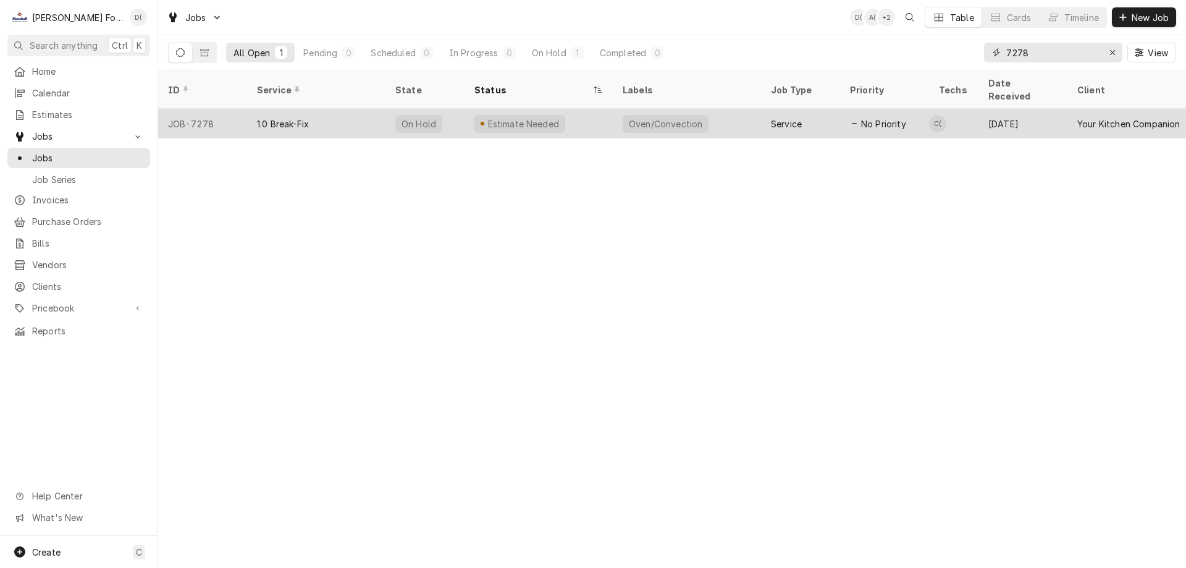
type input "7278"
click at [610, 111] on div "Estimate Needed" at bounding box center [538, 124] width 148 height 30
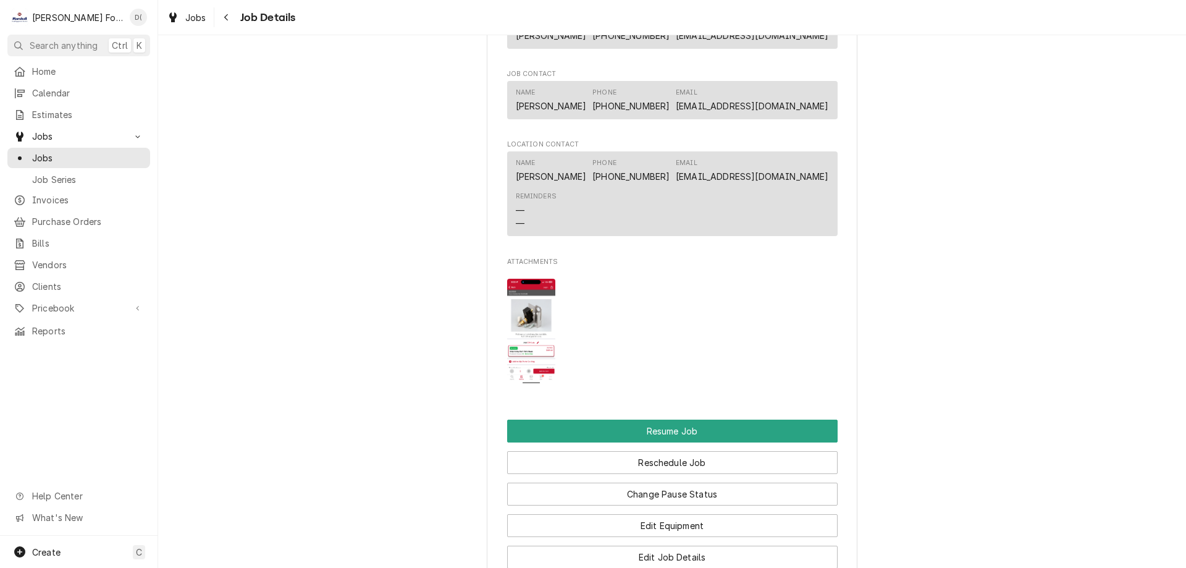
scroll to position [1297, 0]
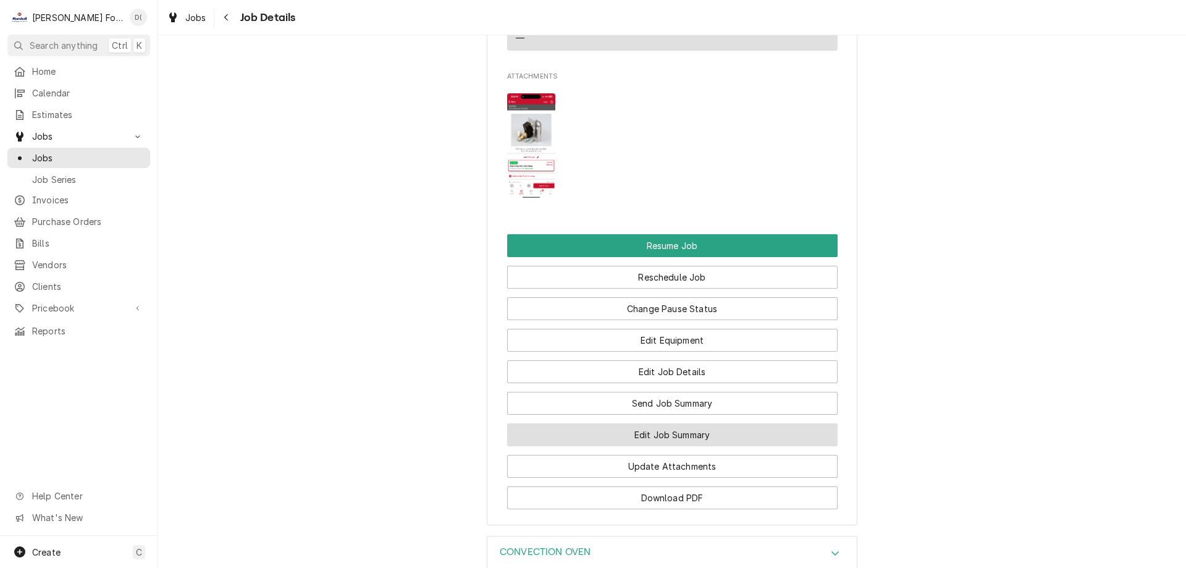
click at [633, 446] on button "Edit Job Summary" at bounding box center [672, 434] width 330 height 23
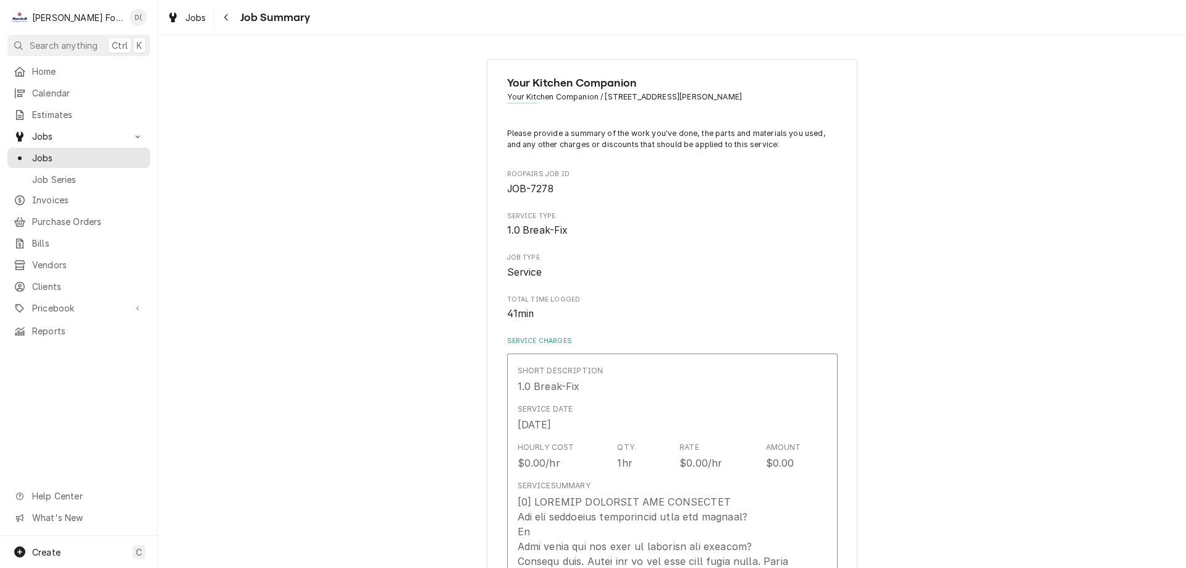
type textarea "x"
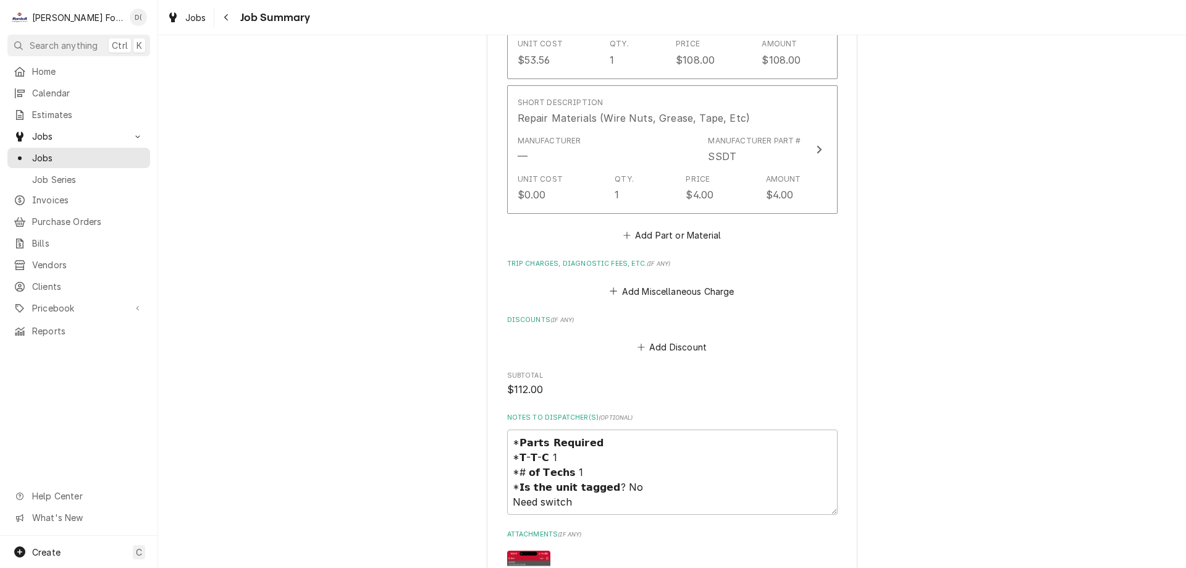
scroll to position [1112, 0]
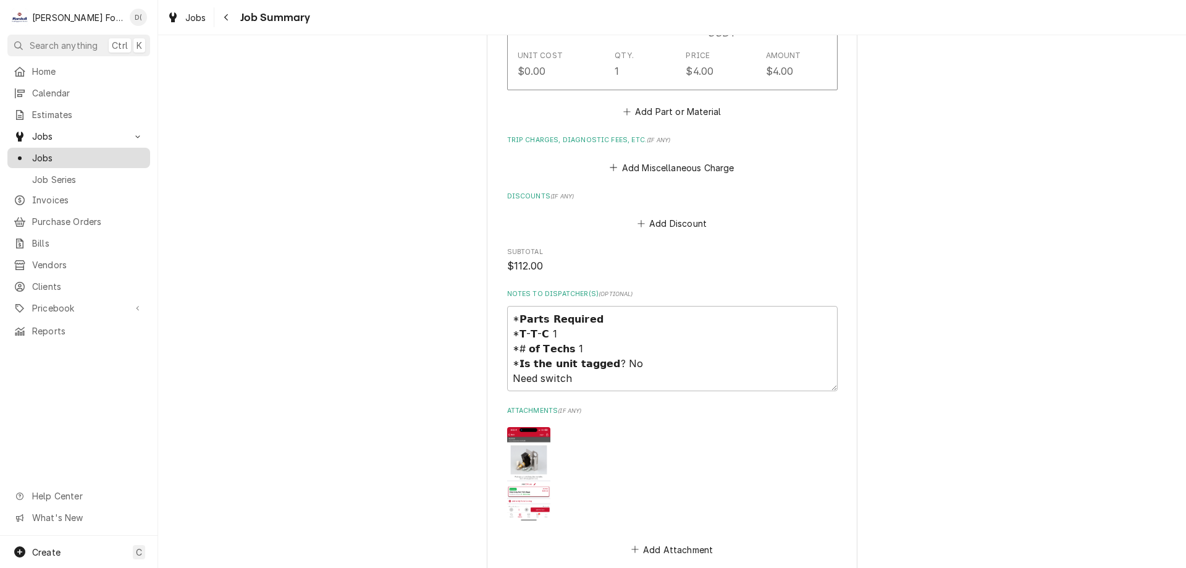
click at [65, 156] on span "Jobs" at bounding box center [88, 157] width 112 height 13
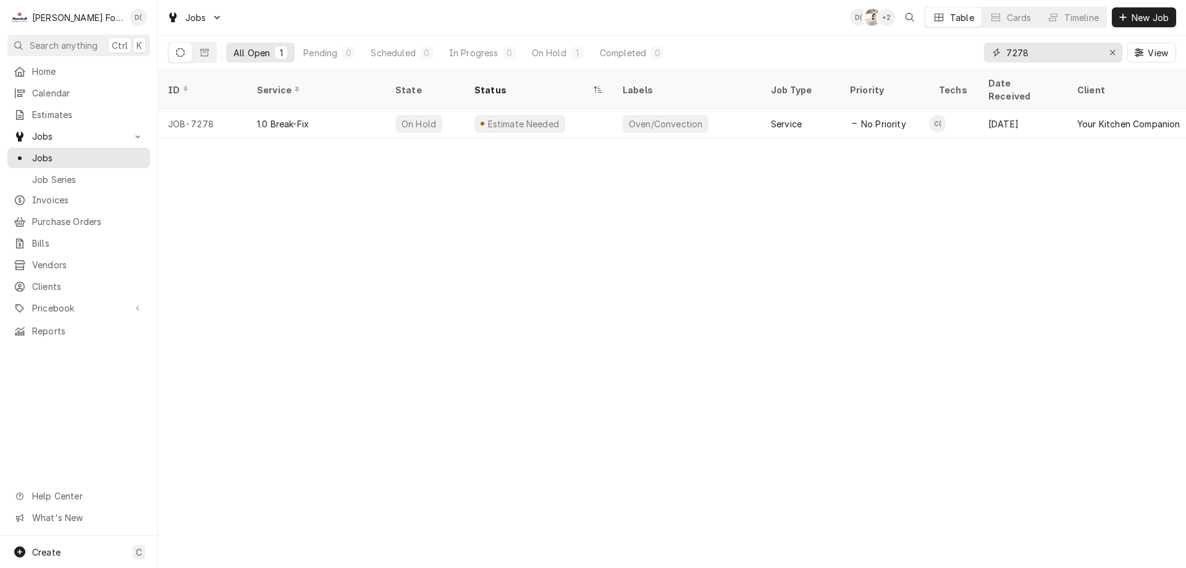
drag, startPoint x: 1064, startPoint y: 53, endPoint x: 988, endPoint y: 57, distance: 76.1
click at [991, 57] on div "7278" at bounding box center [1053, 53] width 138 height 20
type input "6994"
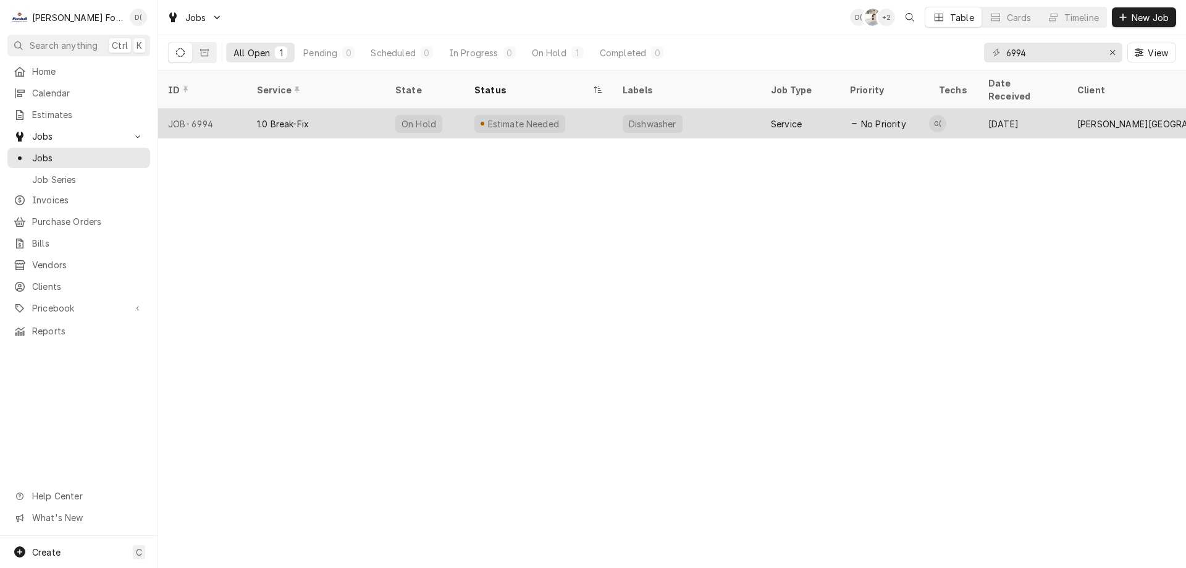
click at [340, 111] on div "1.0 Break-Fix" at bounding box center [316, 124] width 138 height 30
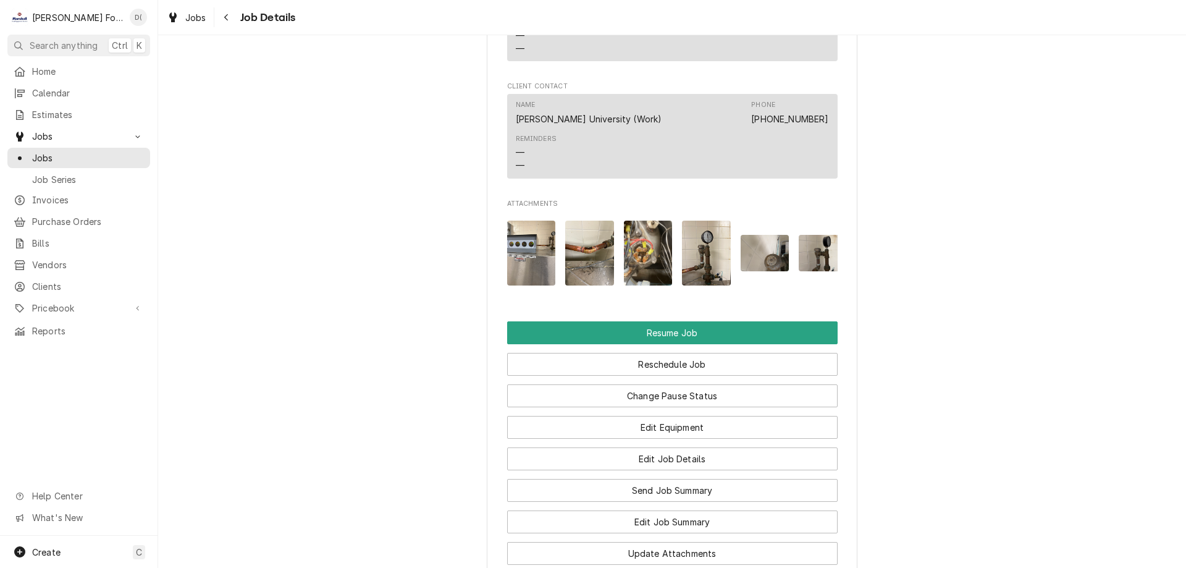
scroll to position [1544, 0]
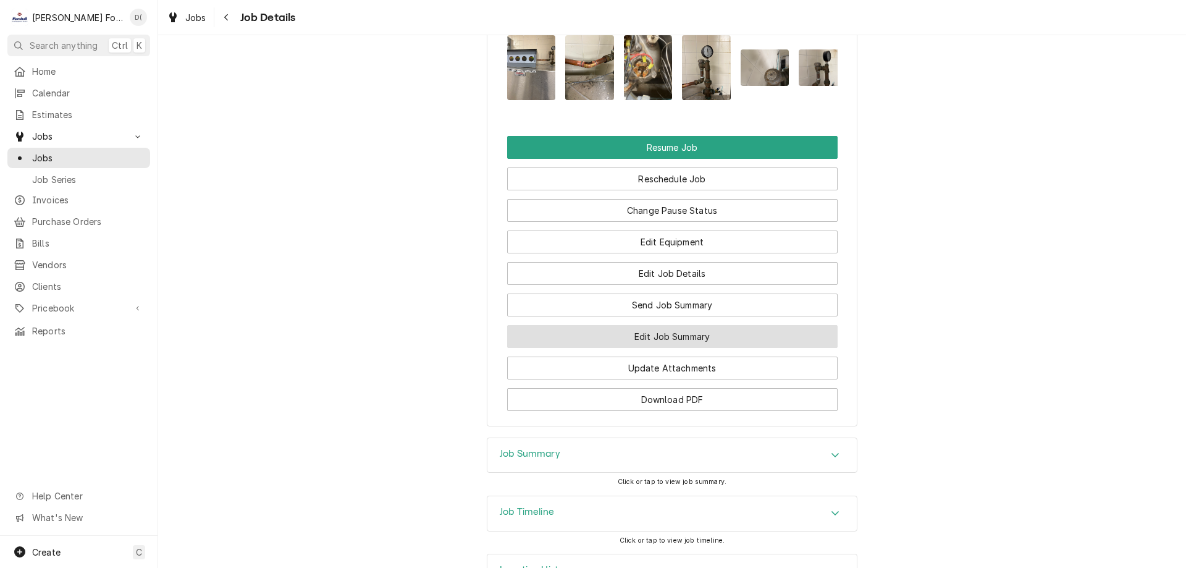
click at [639, 329] on button "Edit Job Summary" at bounding box center [672, 336] width 330 height 23
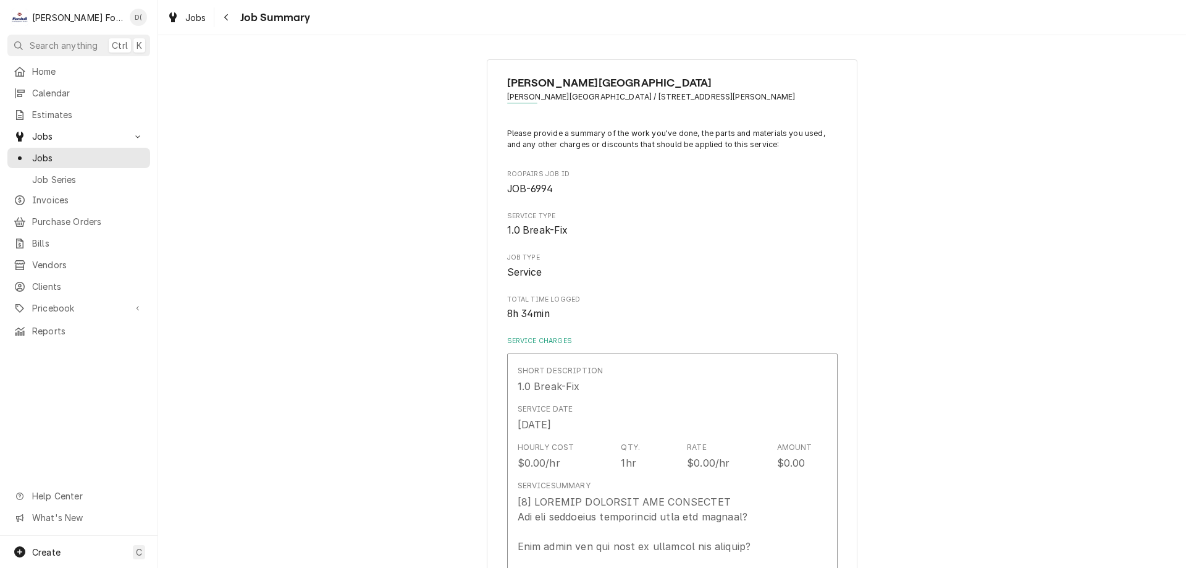
type textarea "x"
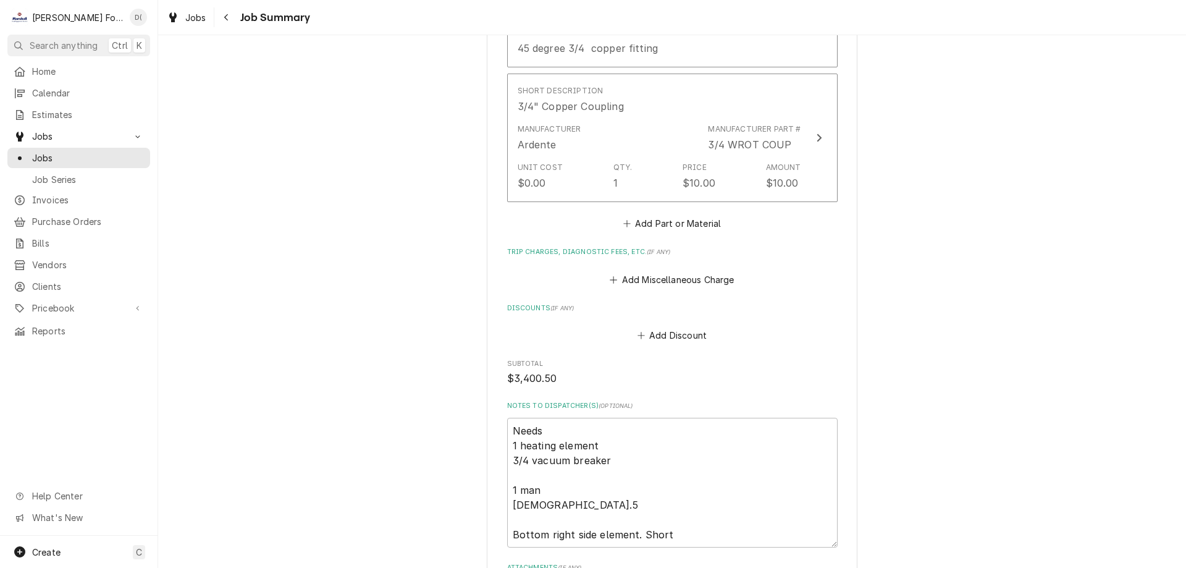
scroll to position [2988, 0]
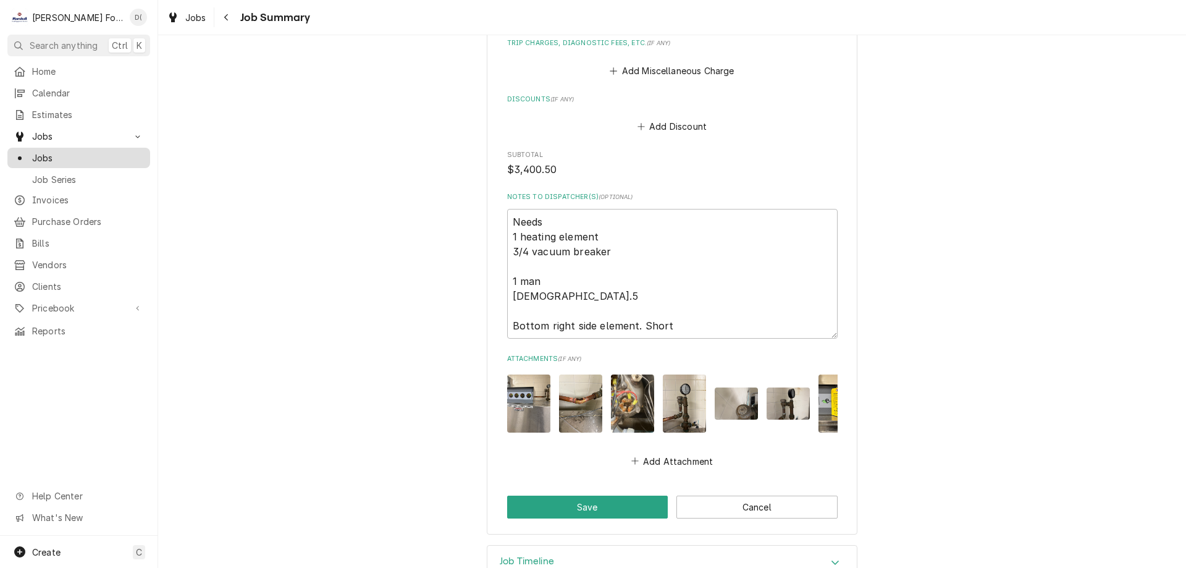
click at [86, 161] on link "Jobs" at bounding box center [78, 158] width 143 height 20
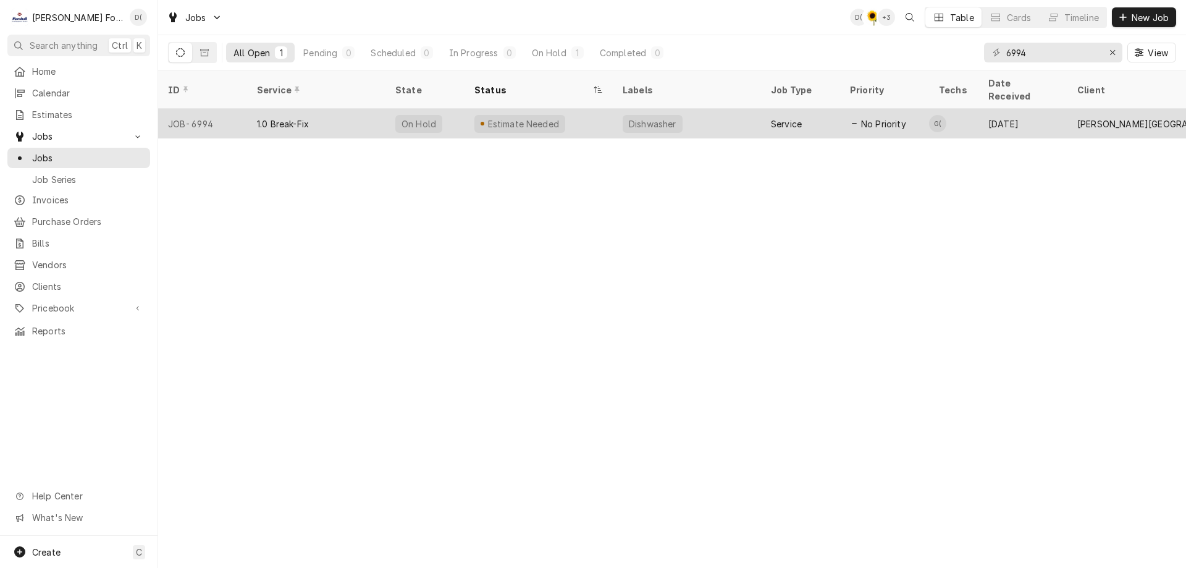
click at [713, 111] on div "Dishwasher" at bounding box center [687, 124] width 148 height 30
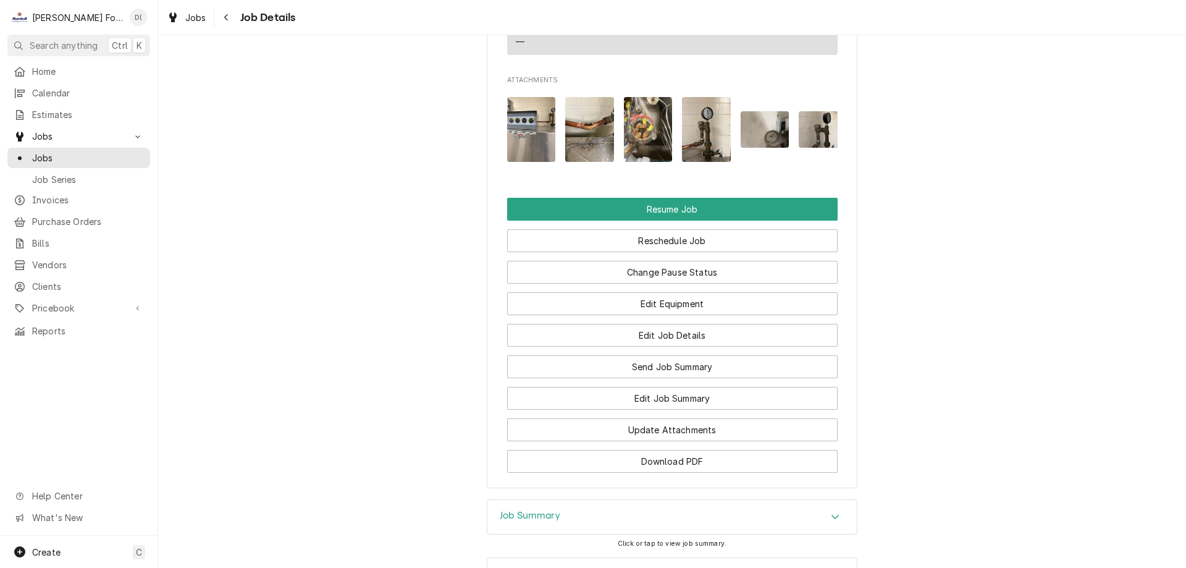
scroll to position [1579, 0]
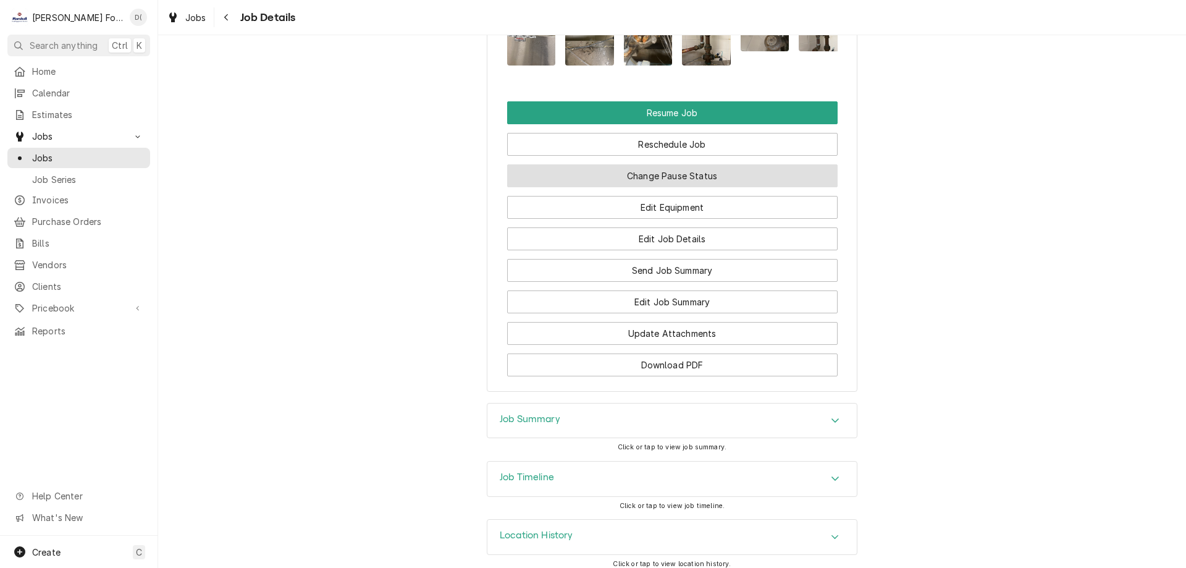
click at [691, 170] on button "Change Pause Status" at bounding box center [672, 175] width 330 height 23
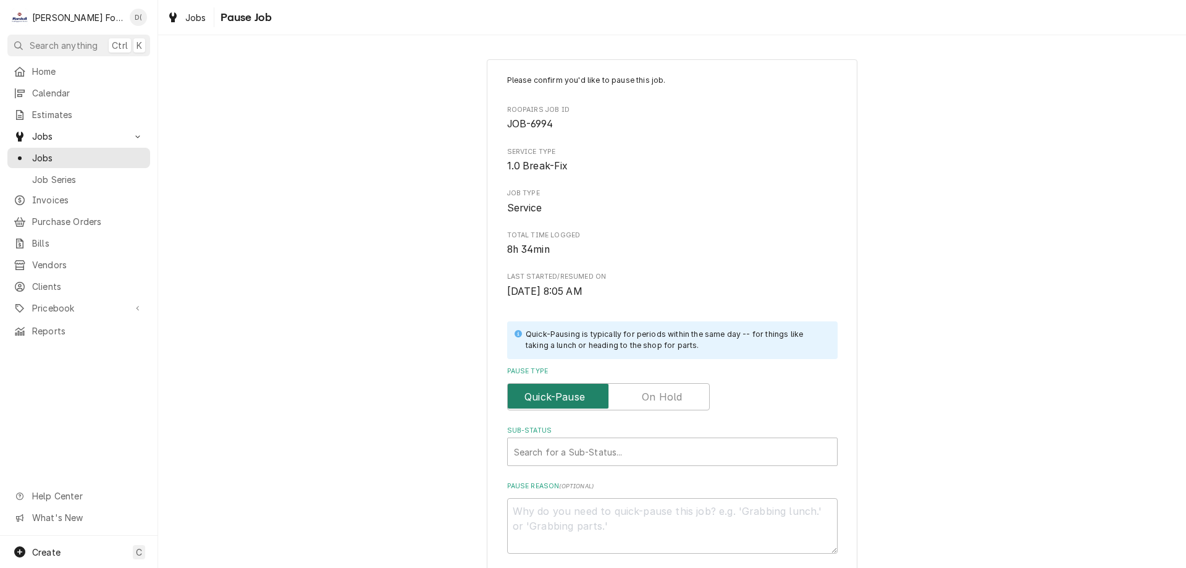
click at [681, 401] on input "Pause Type" at bounding box center [608, 396] width 191 height 27
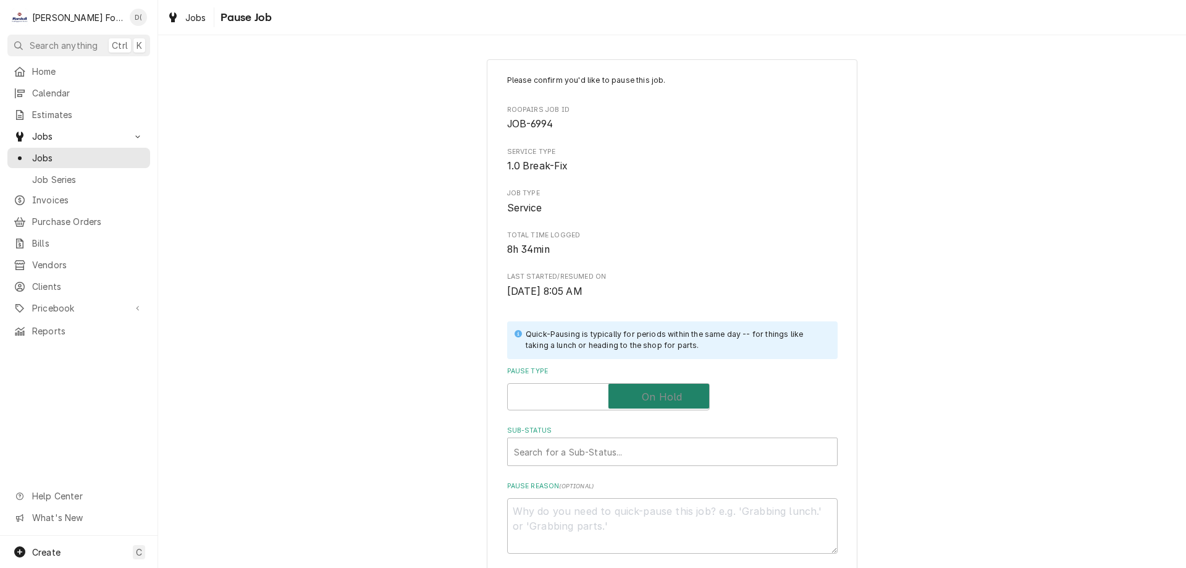
checkbox input "true"
click at [612, 461] on div "Sub-Status" at bounding box center [672, 451] width 317 height 22
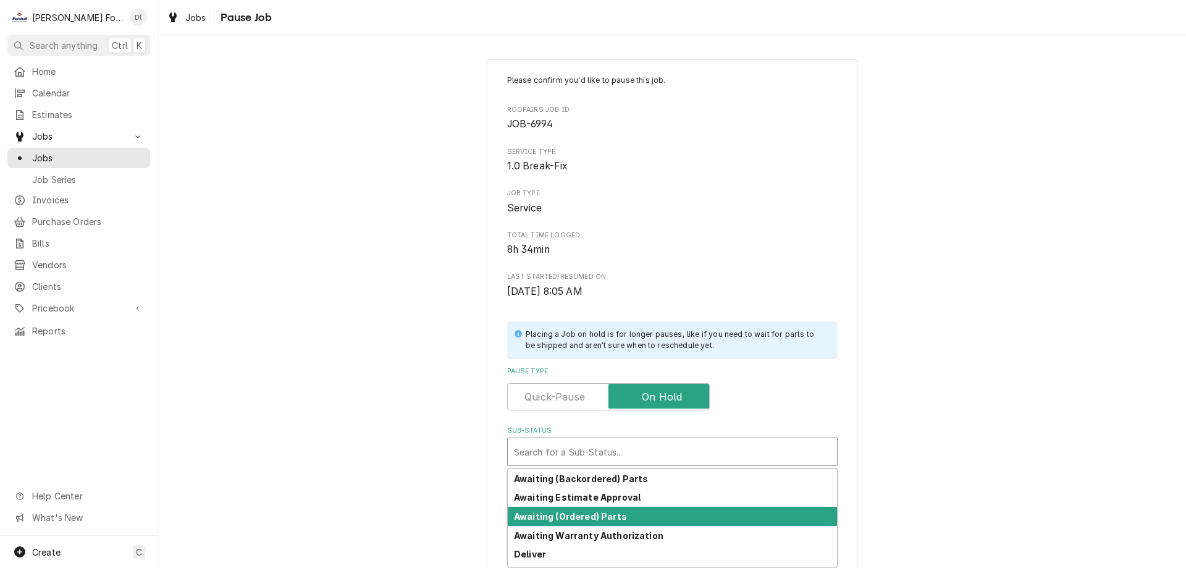
click at [589, 512] on strong "Awaiting (Ordered) Parts" at bounding box center [570, 516] width 113 height 11
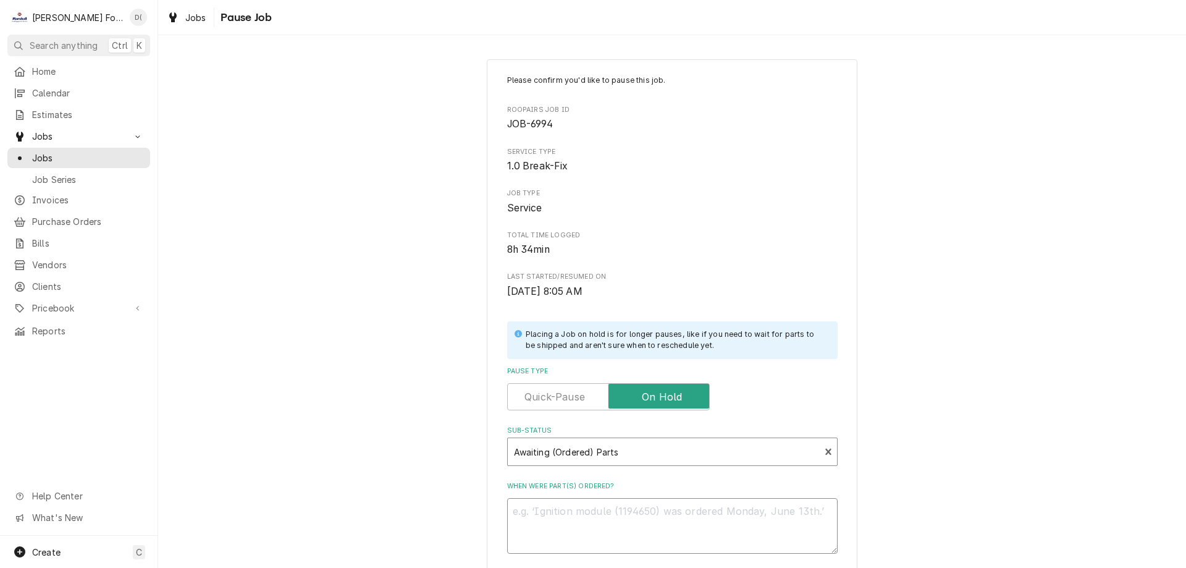
click at [579, 505] on textarea "When were part(s) ordered?" at bounding box center [672, 526] width 330 height 56
type textarea "x"
type textarea "9"
type textarea "x"
type textarea "9/"
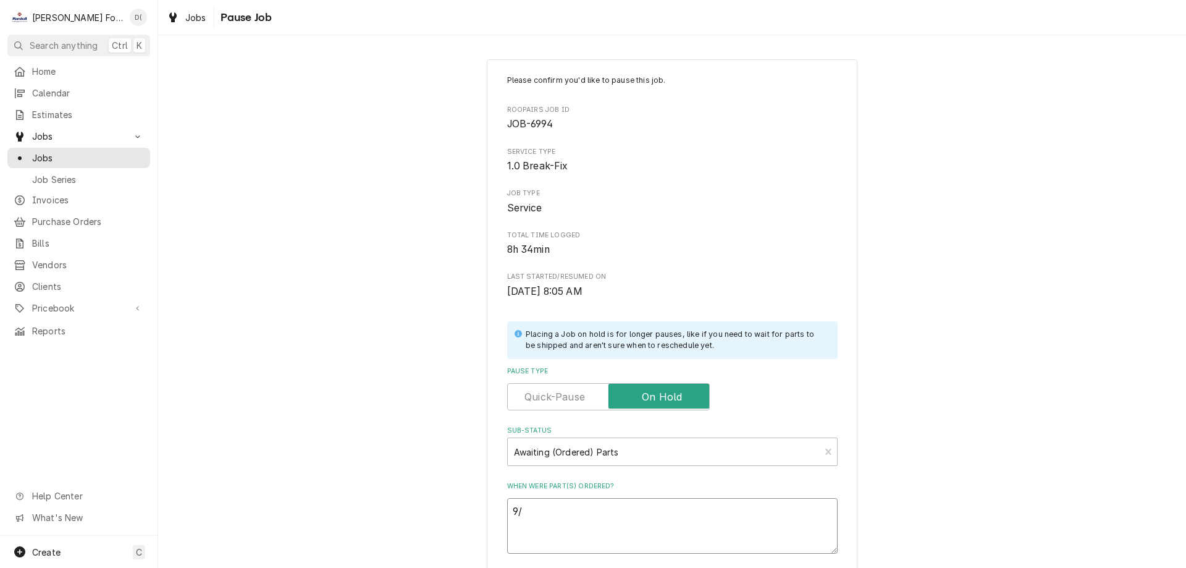
type textarea "x"
type textarea "9/9"
type textarea "x"
type textarea "9/9/"
type textarea "x"
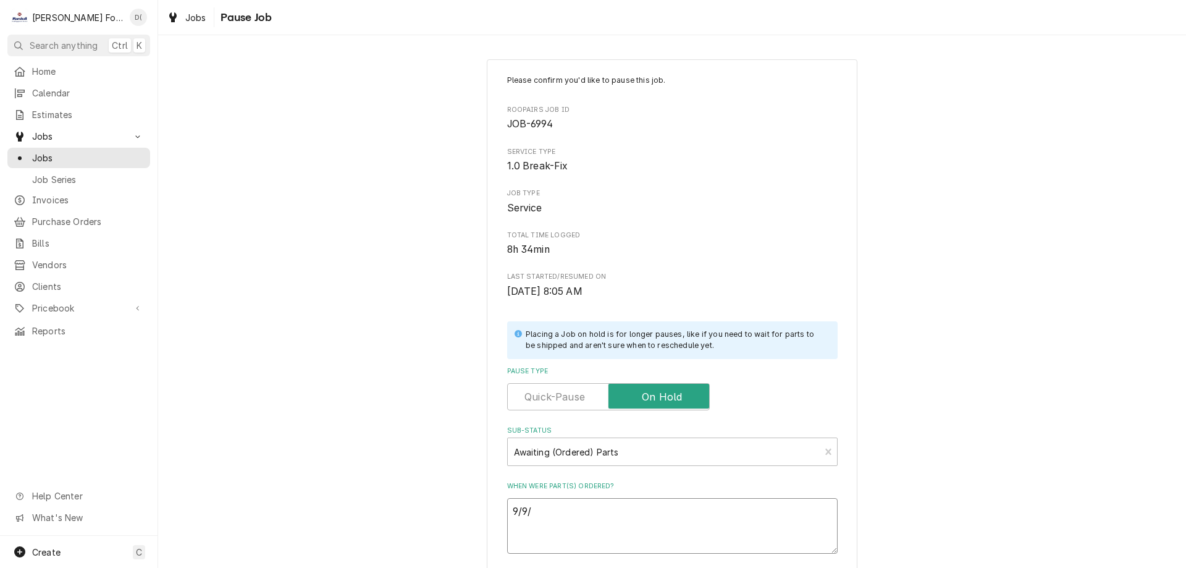
type textarea "9/9/2"
type textarea "x"
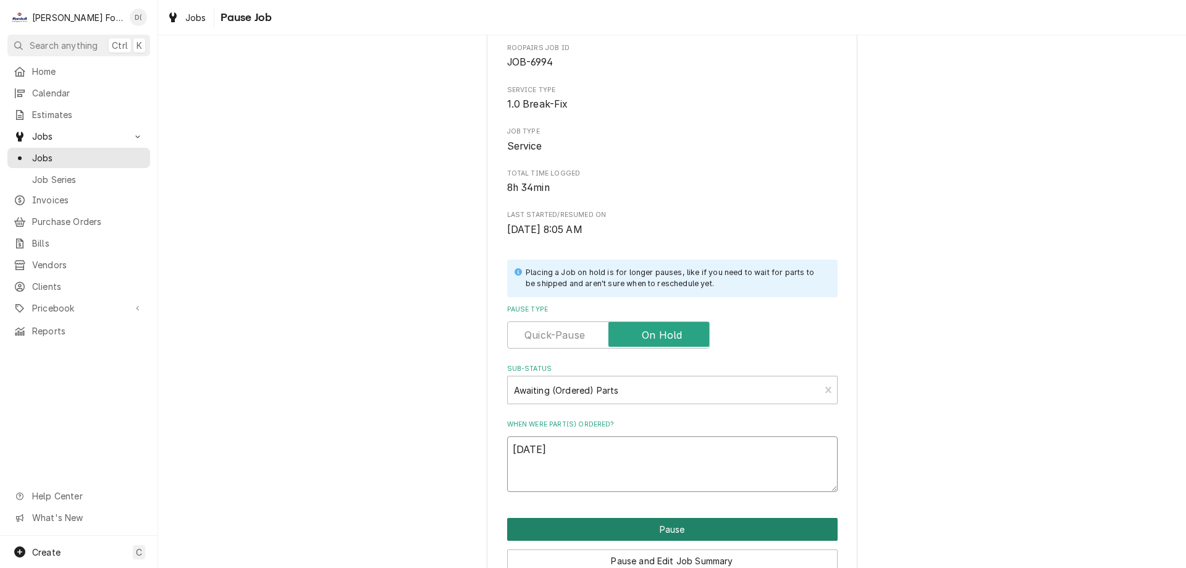
scroll to position [124, 0]
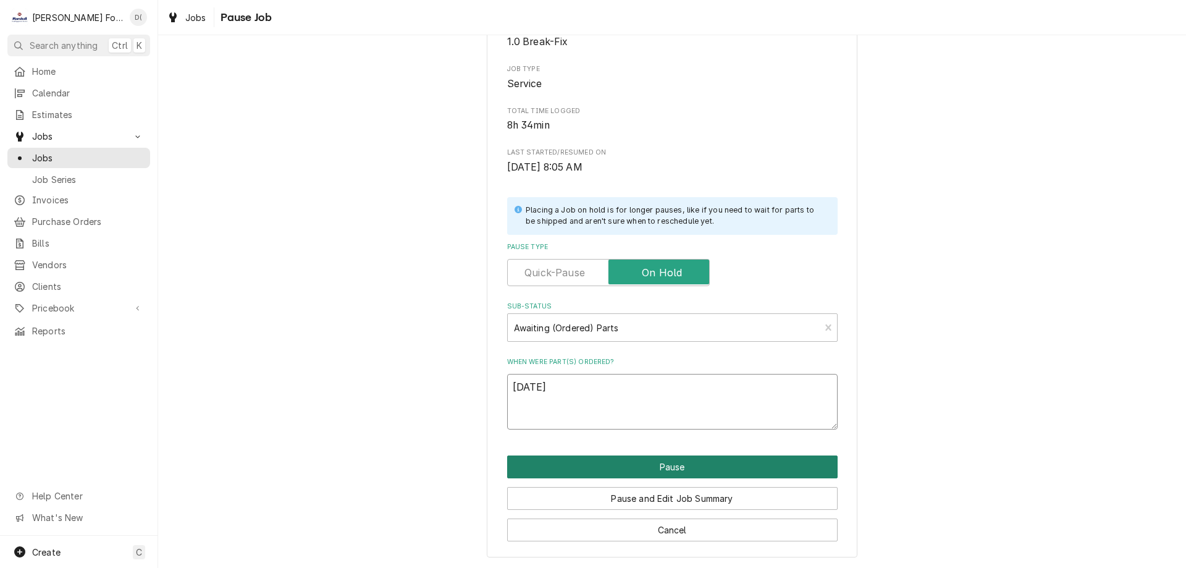
type textarea "9/9/25"
click at [620, 460] on button "Pause" at bounding box center [672, 466] width 330 height 23
type textarea "x"
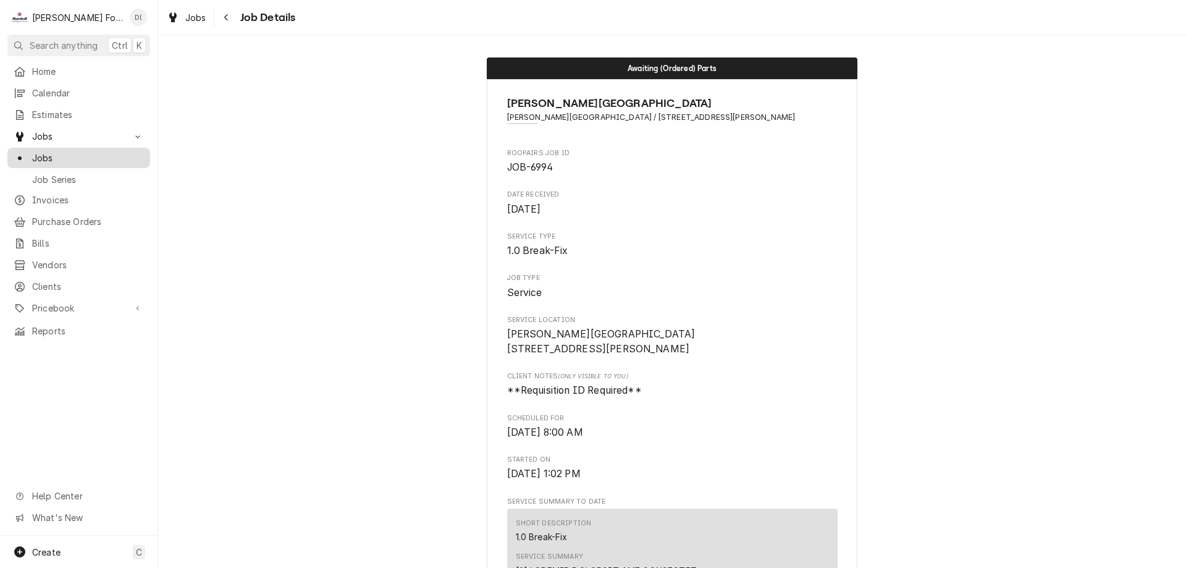
click at [98, 154] on span "Jobs" at bounding box center [88, 157] width 112 height 13
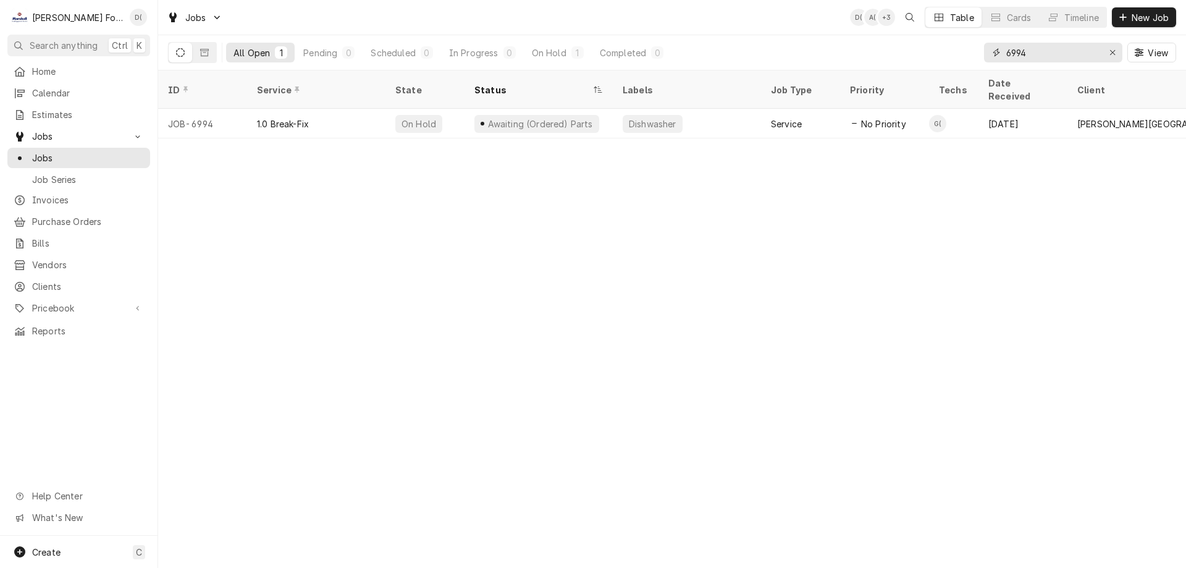
drag, startPoint x: 1042, startPoint y: 51, endPoint x: 994, endPoint y: 57, distance: 48.6
click at [994, 57] on div "6994" at bounding box center [1053, 53] width 138 height 20
type input "7168"
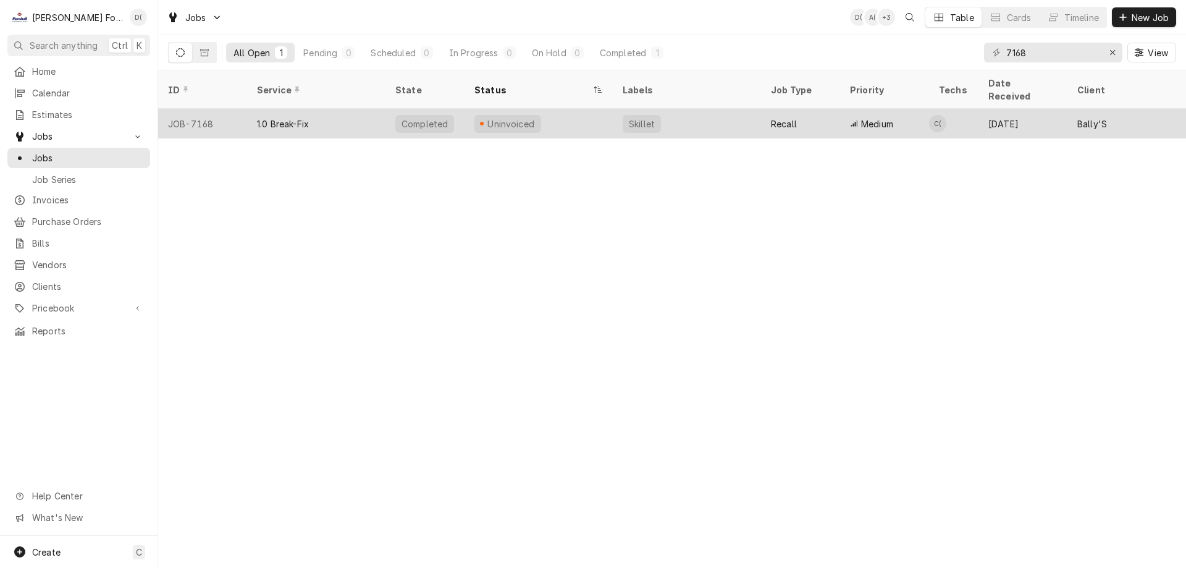
click div "Uninvoiced"
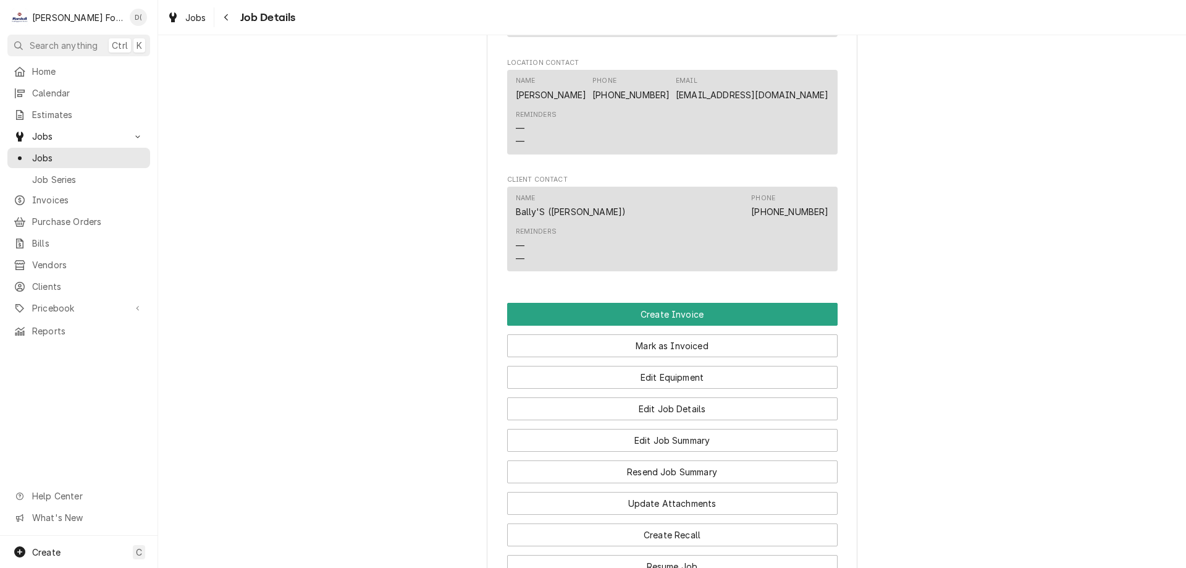
scroll to position [1482, 0]
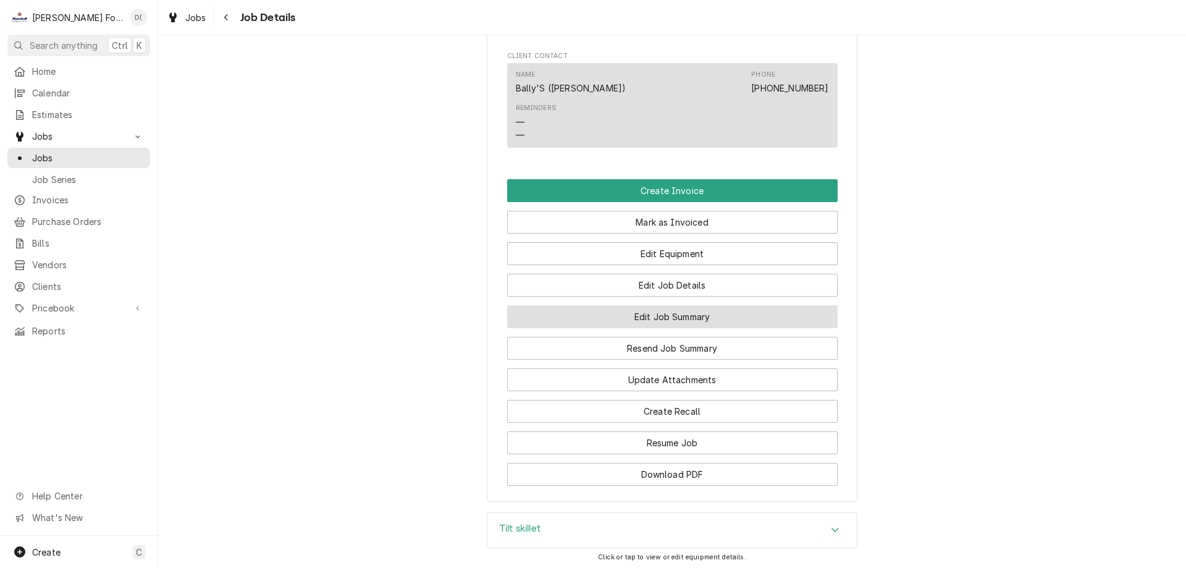
click at [651, 305] on button "Edit Job Summary" at bounding box center [672, 316] width 330 height 23
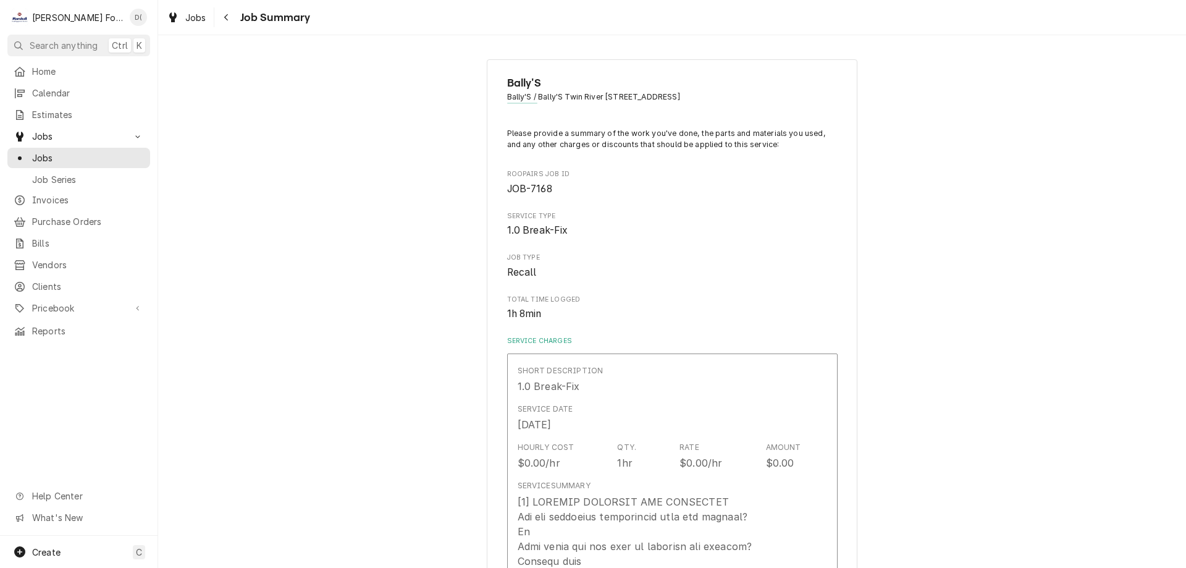
type textarea "x"
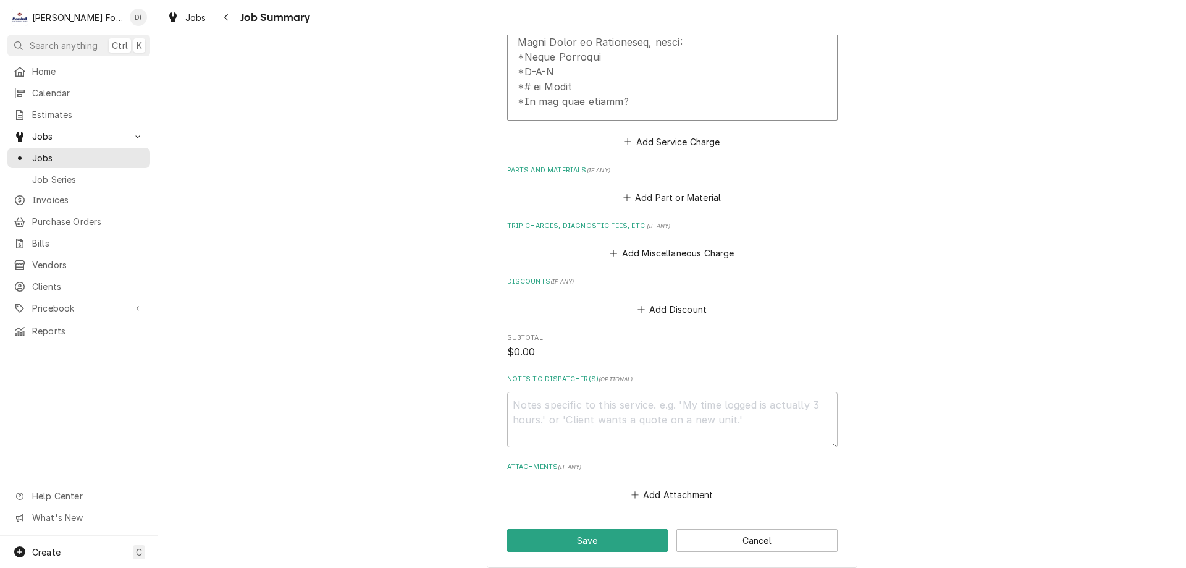
scroll to position [854, 0]
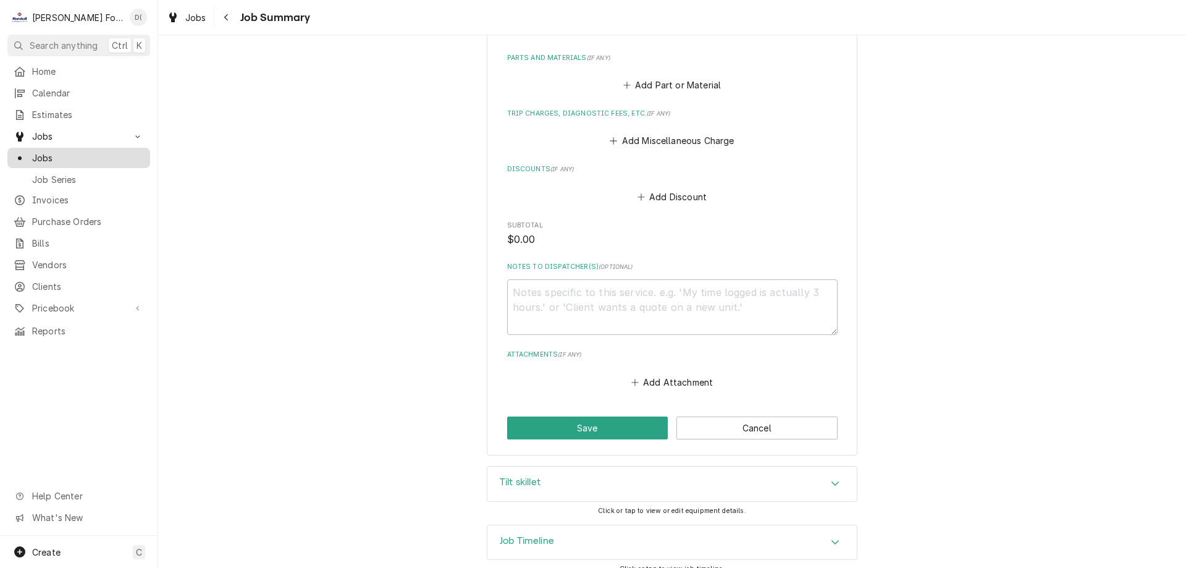
click at [58, 152] on span "Jobs" at bounding box center [88, 157] width 112 height 13
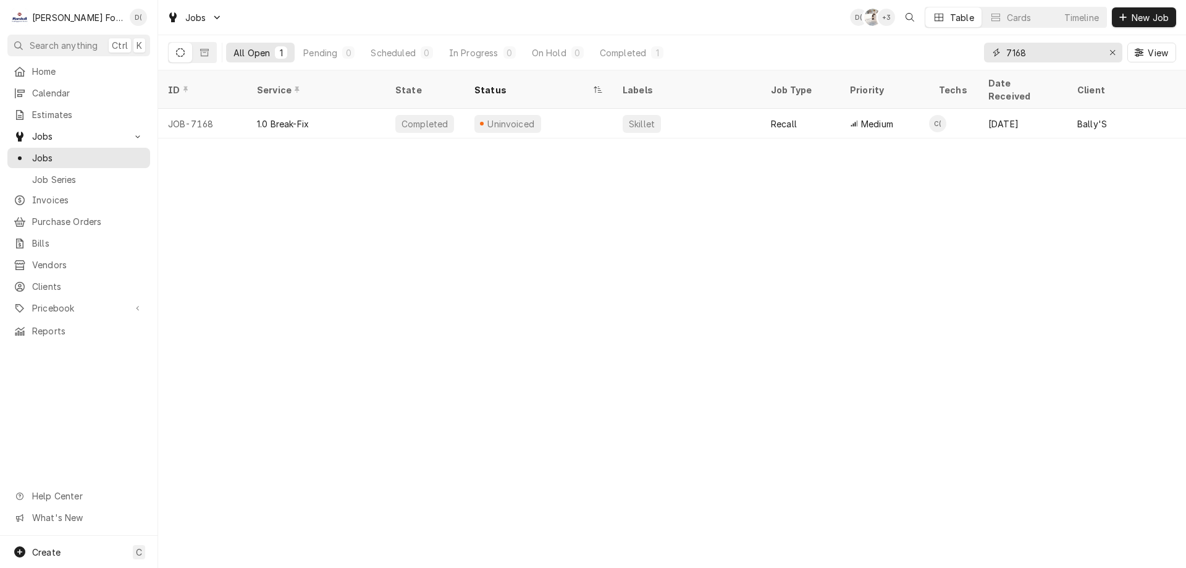
click at [1062, 54] on input "7168" at bounding box center [1052, 53] width 93 height 20
type input "7"
type input "2"
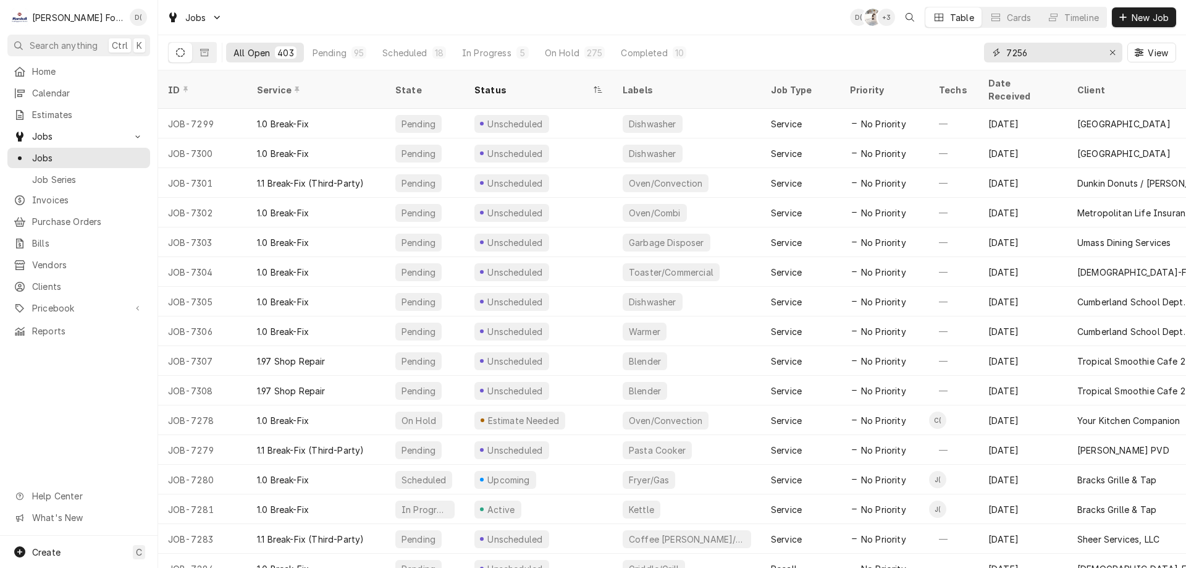
type input "7256"
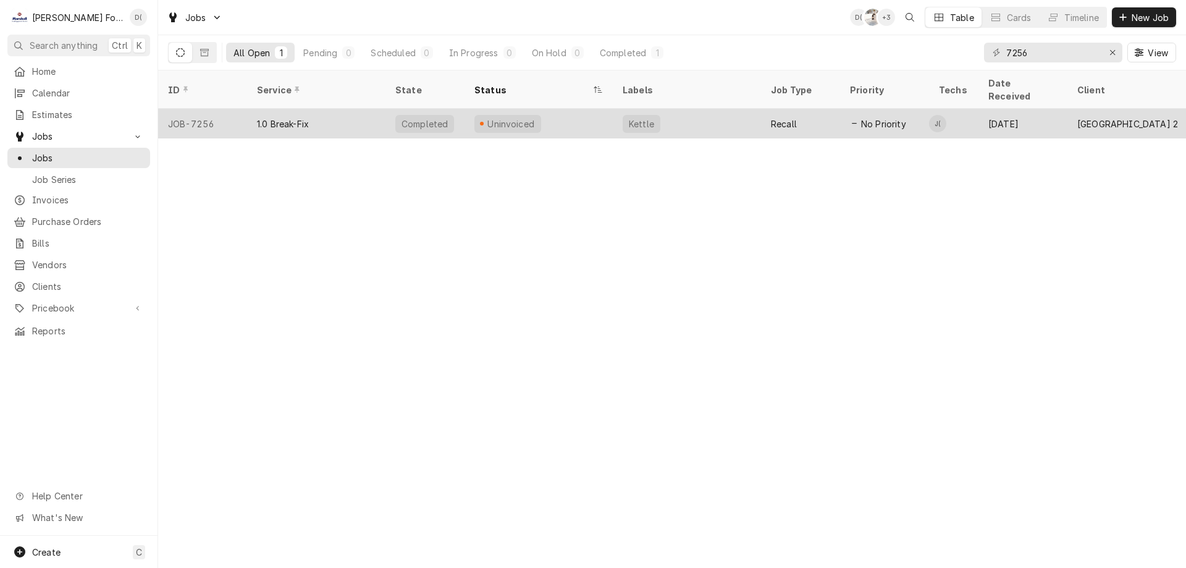
click at [684, 113] on div "Kettle" at bounding box center [687, 124] width 148 height 30
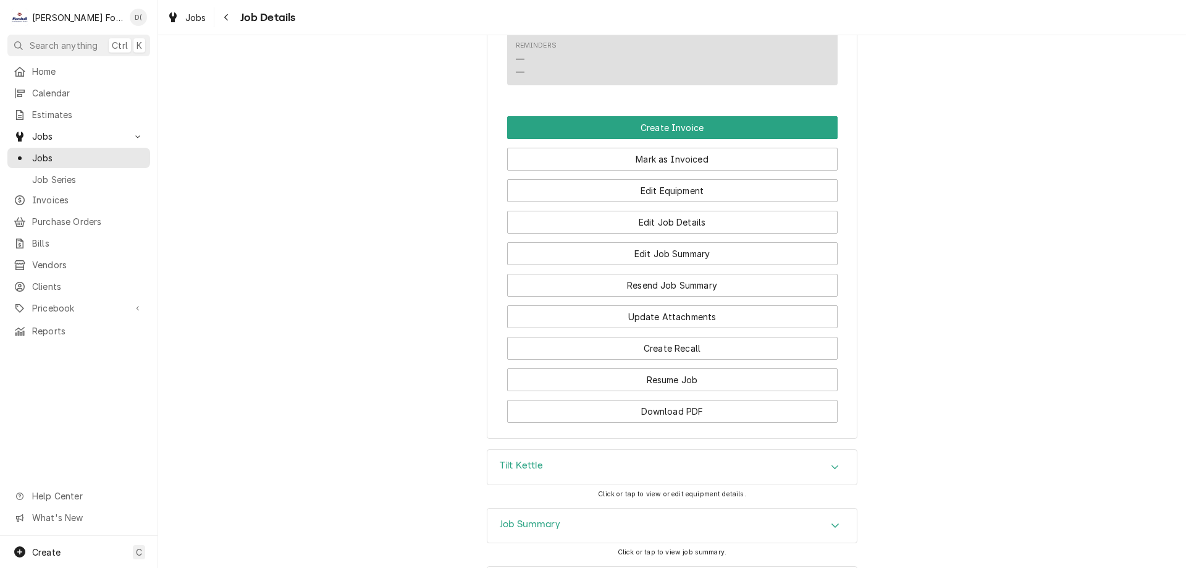
scroll to position [1235, 0]
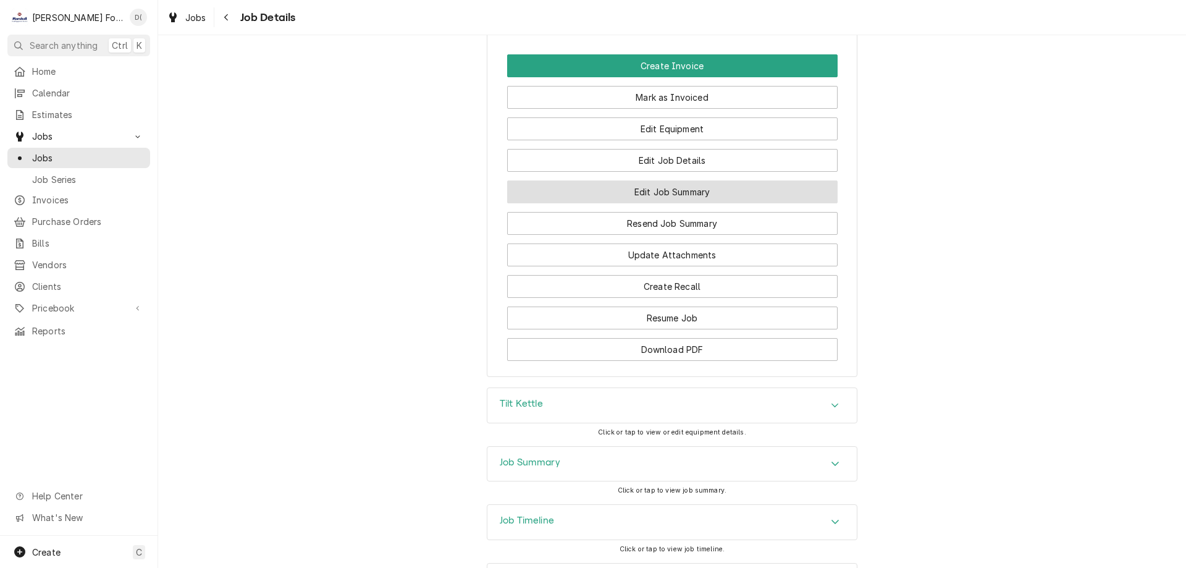
click at [670, 203] on button "Edit Job Summary" at bounding box center [672, 191] width 330 height 23
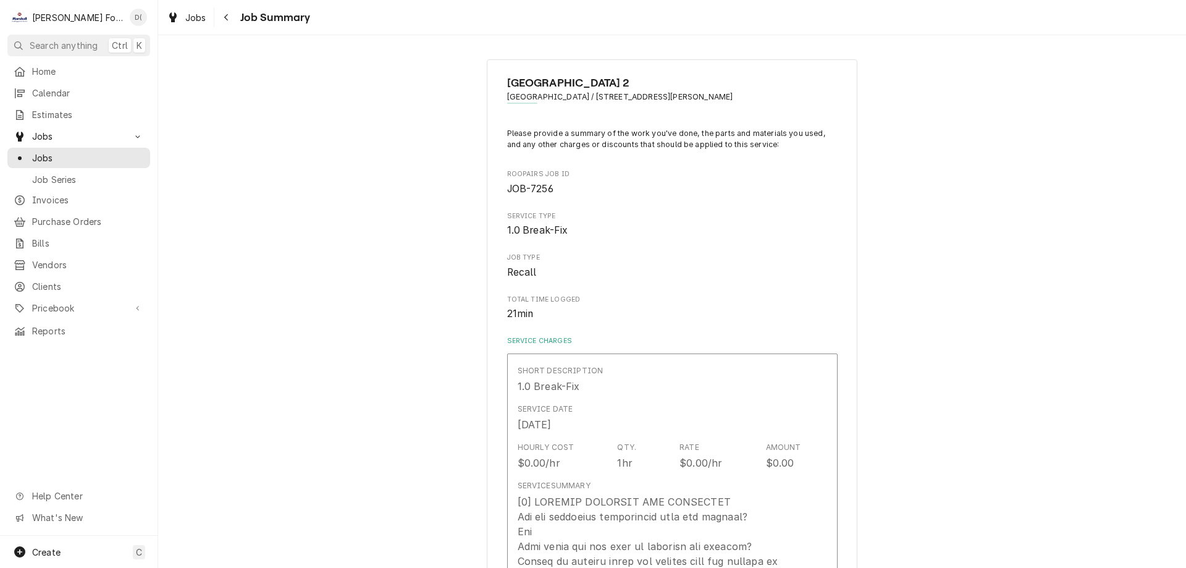
type textarea "x"
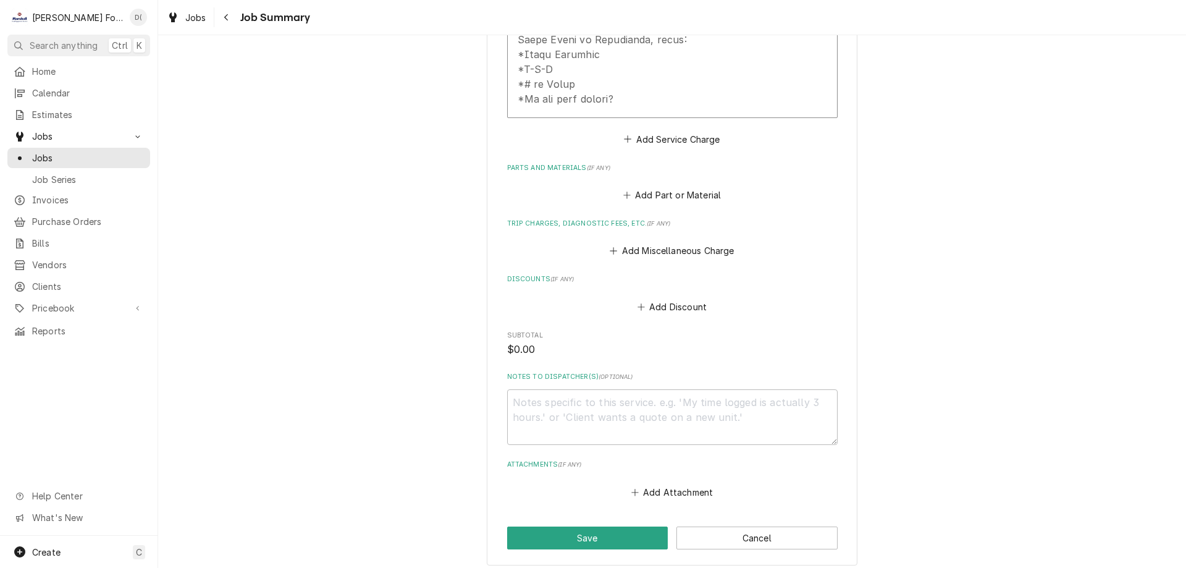
scroll to position [898, 0]
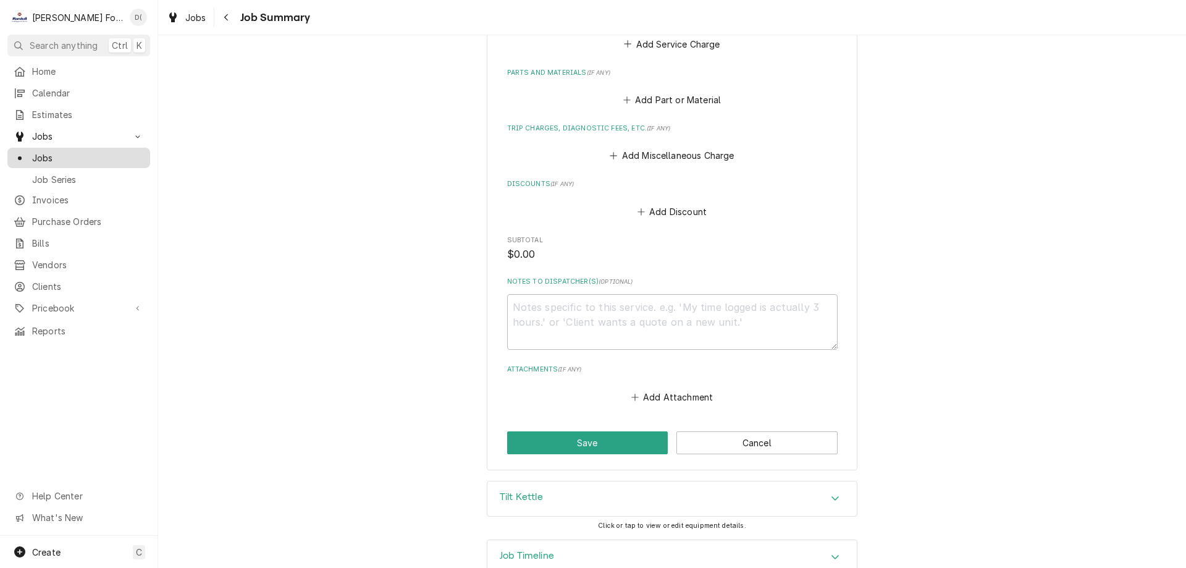
click at [95, 156] on span "Jobs" at bounding box center [88, 157] width 112 height 13
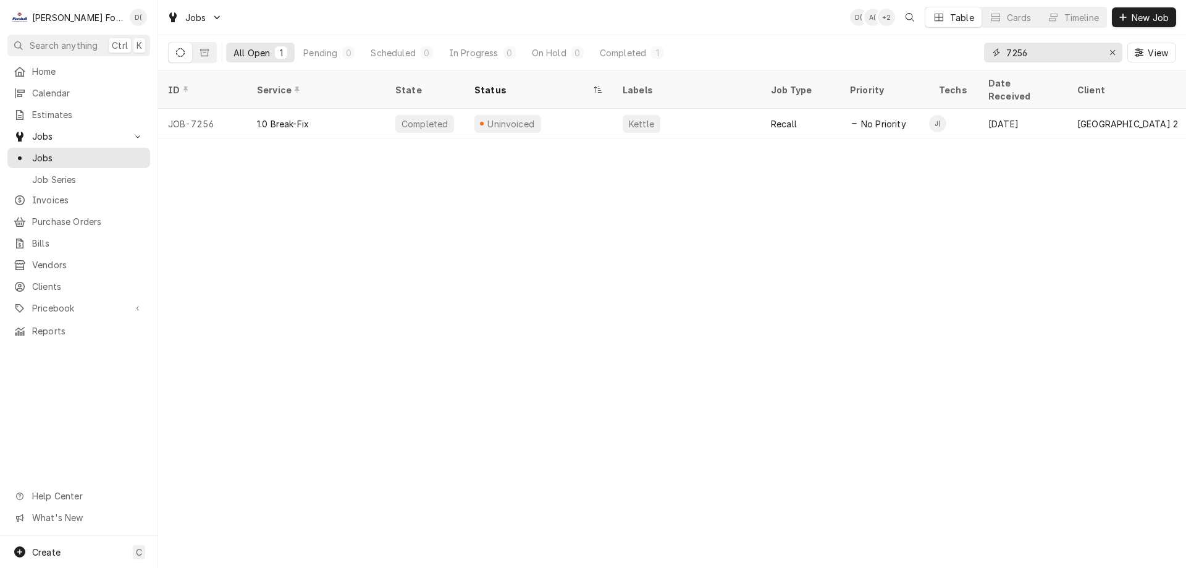
click at [1042, 54] on input "7256" at bounding box center [1052, 53] width 93 height 20
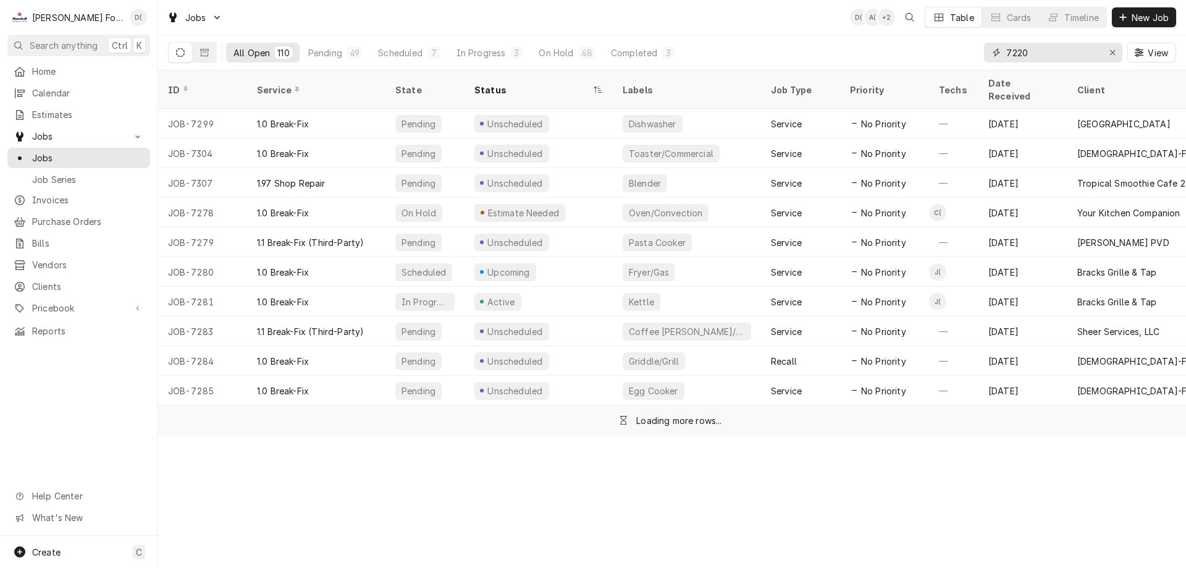
type input "7220"
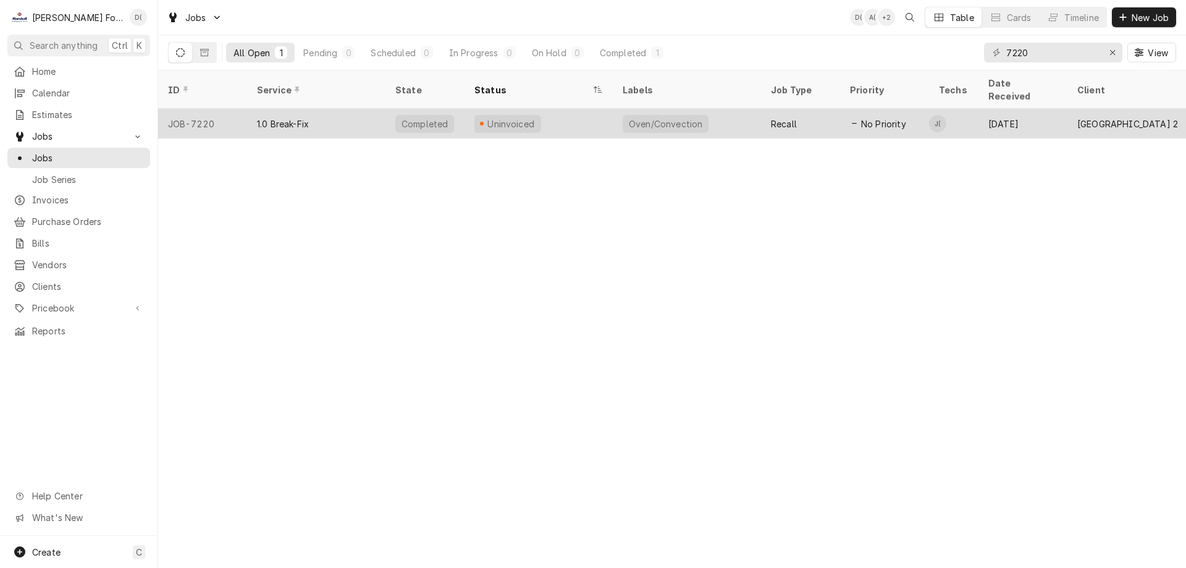
click at [554, 112] on div "Uninvoiced" at bounding box center [538, 124] width 148 height 30
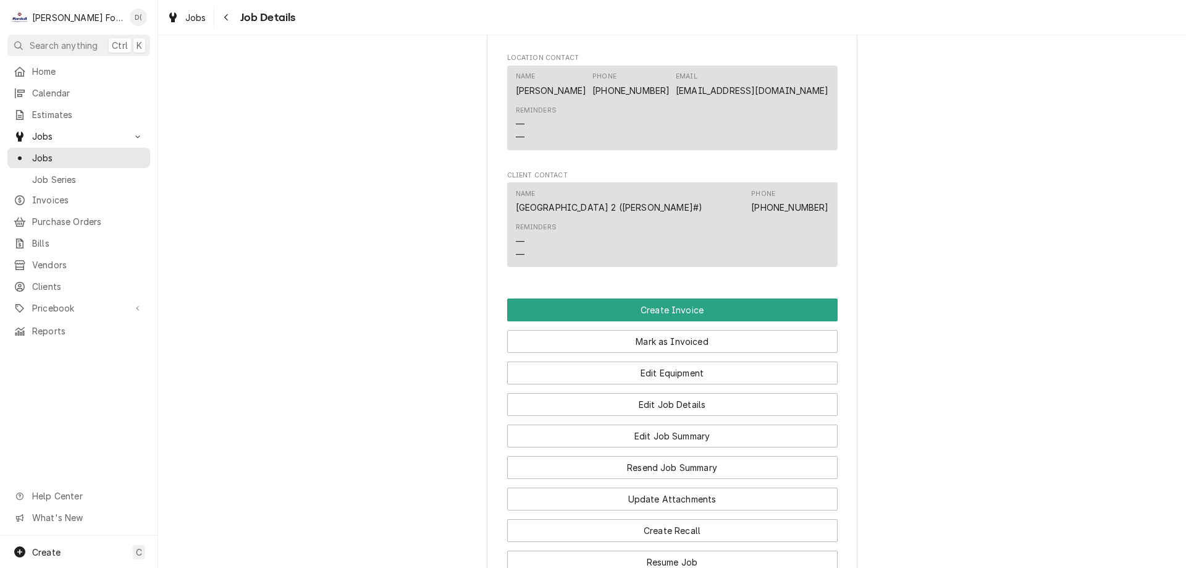
scroll to position [1235, 0]
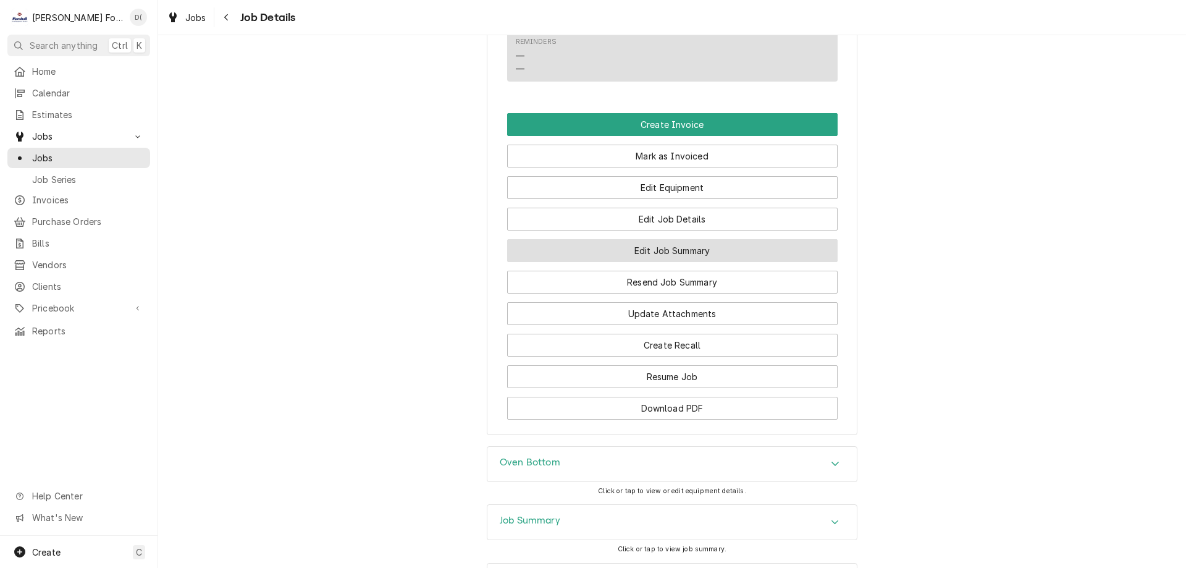
click at [618, 262] on button "Edit Job Summary" at bounding box center [672, 250] width 330 height 23
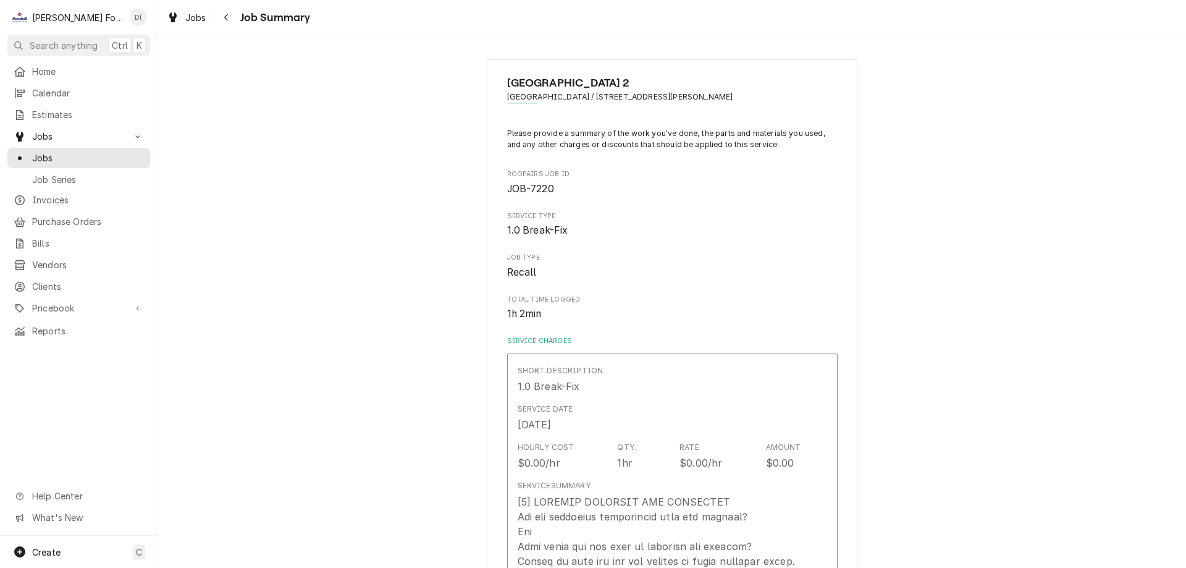
type textarea "x"
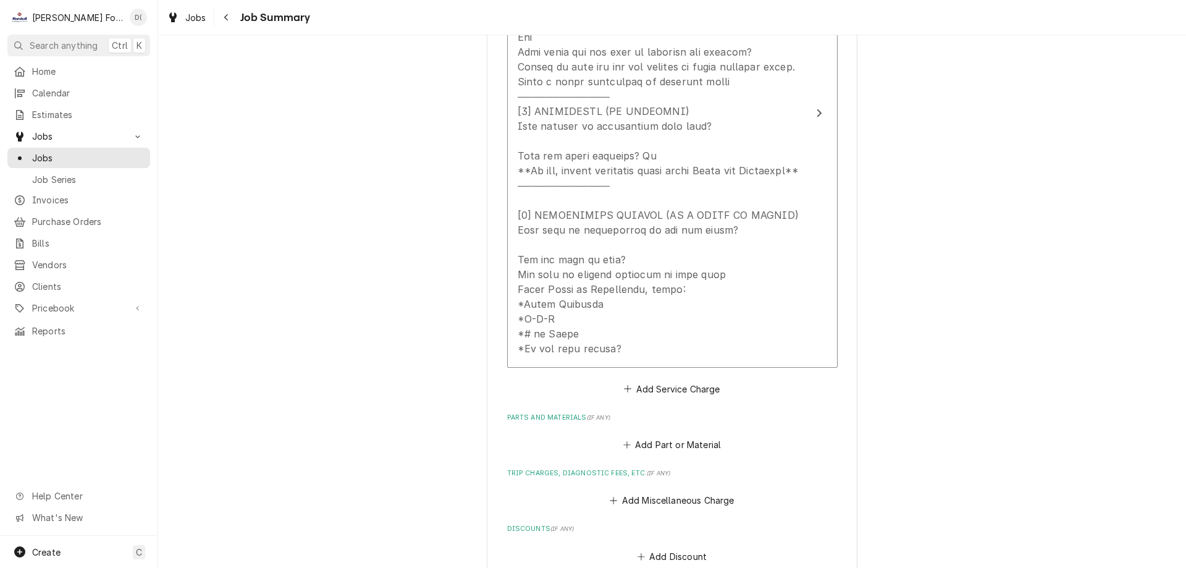
scroll to position [618, 0]
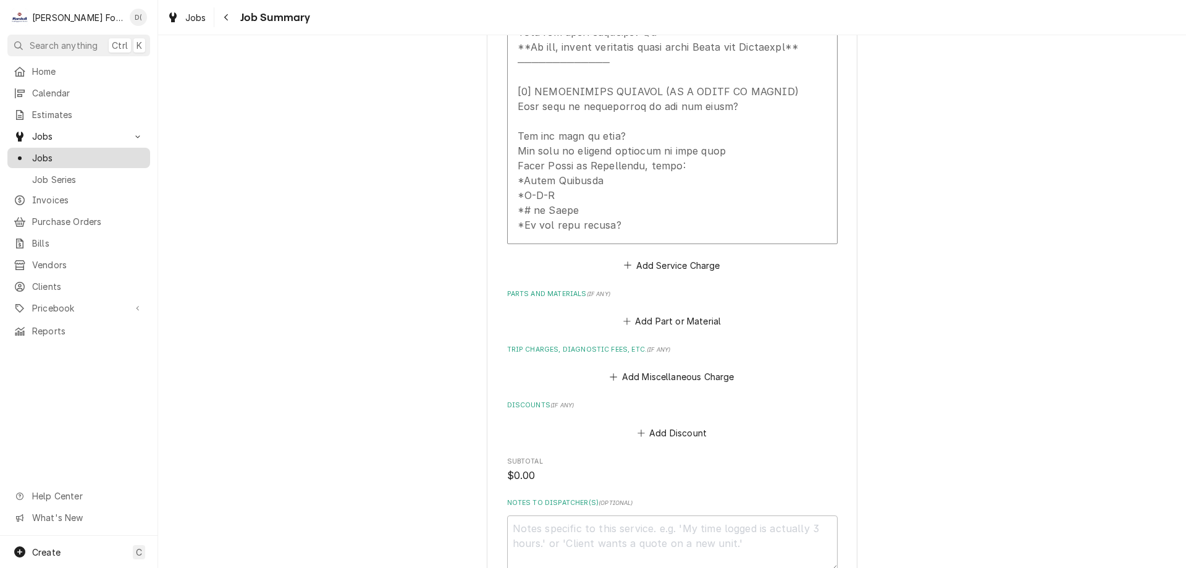
click at [64, 151] on span "Jobs" at bounding box center [88, 157] width 112 height 13
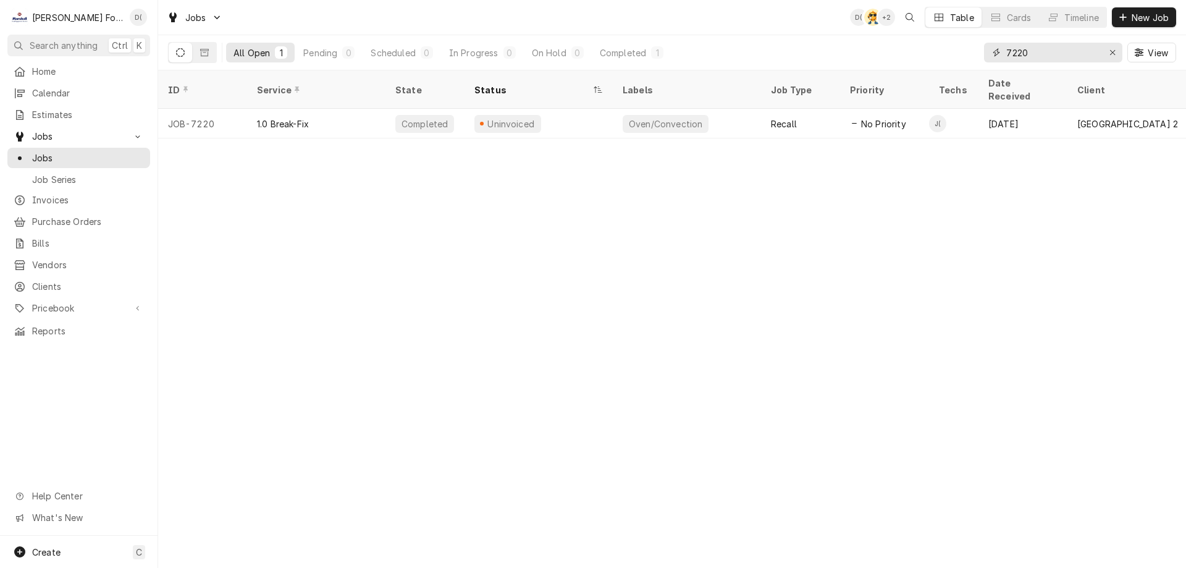
click at [1037, 58] on input "7220" at bounding box center [1052, 53] width 93 height 20
type input "7"
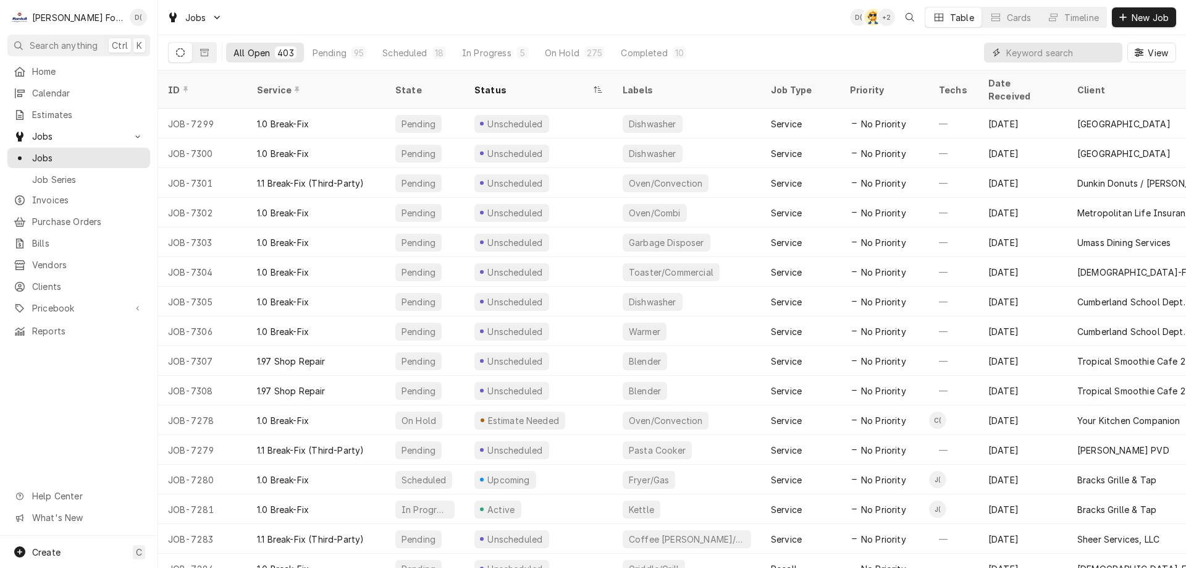
type input "1"
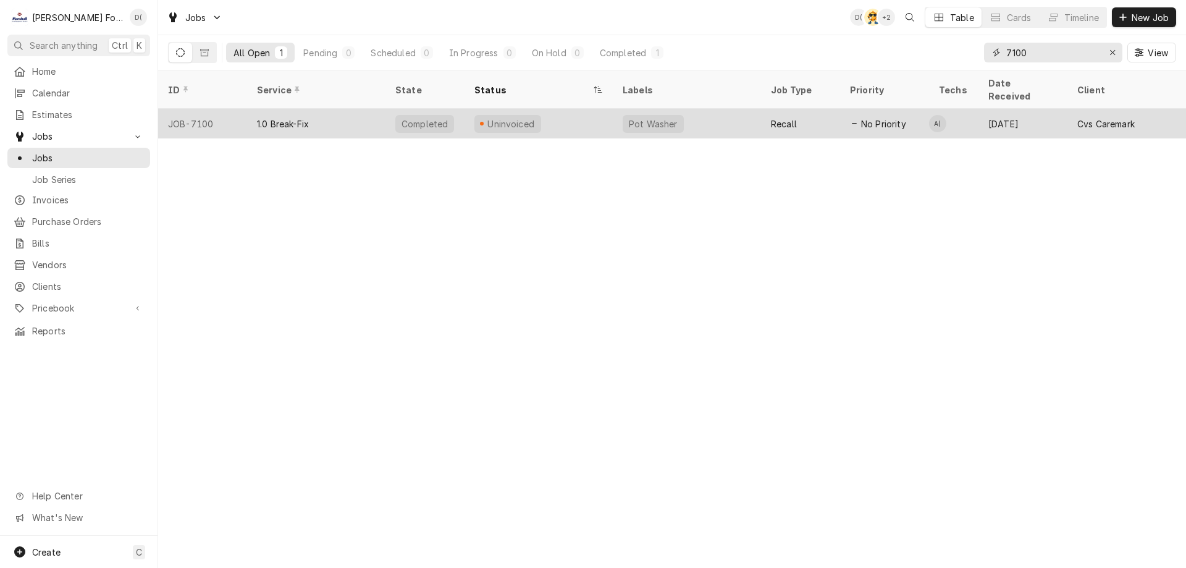
type input "7100"
click at [596, 110] on div "Uninvoiced" at bounding box center [538, 124] width 148 height 30
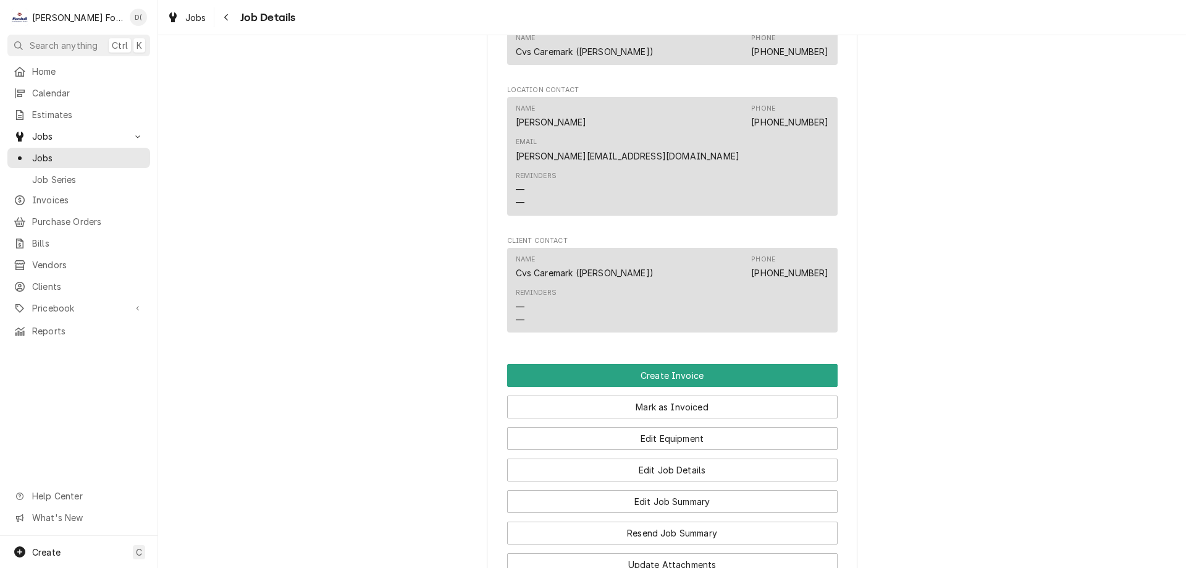
scroll to position [1482, 0]
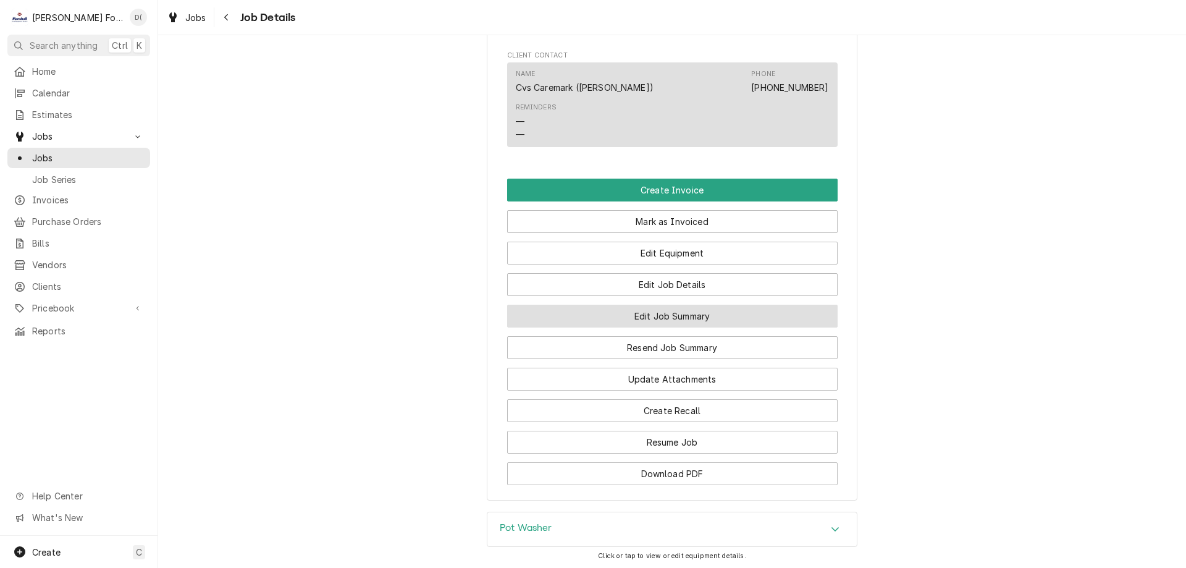
click at [673, 305] on button "Edit Job Summary" at bounding box center [672, 316] width 330 height 23
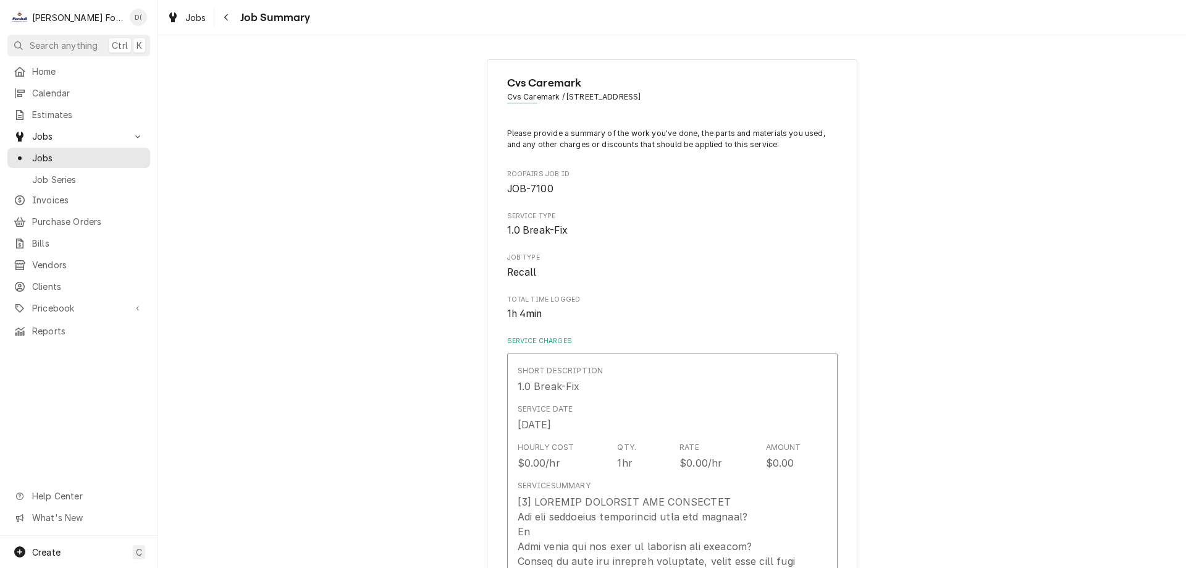
type textarea "x"
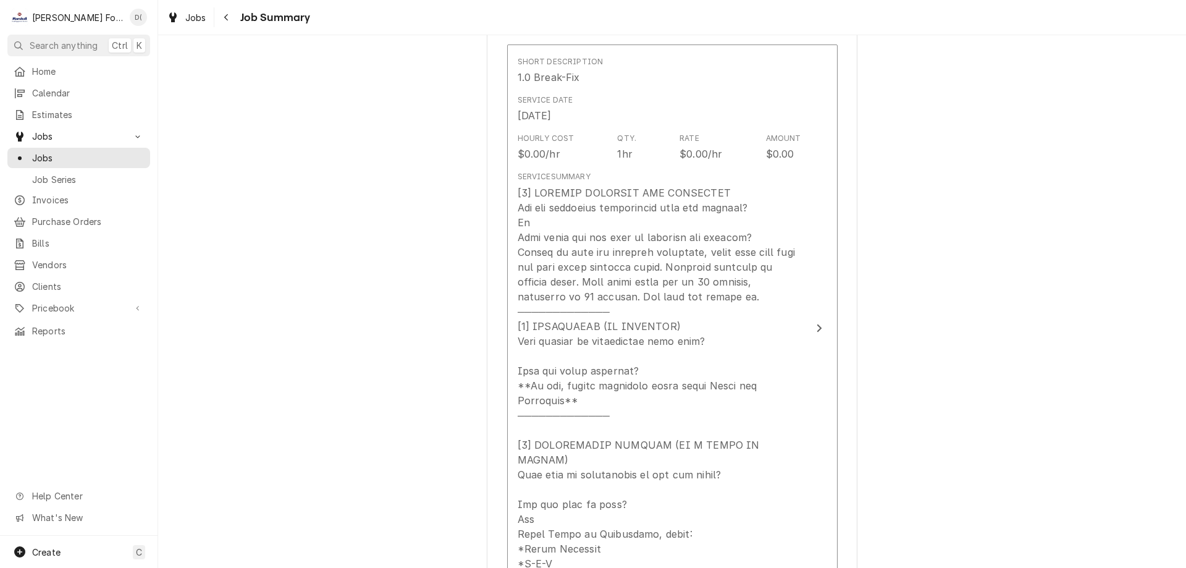
scroll to position [494, 0]
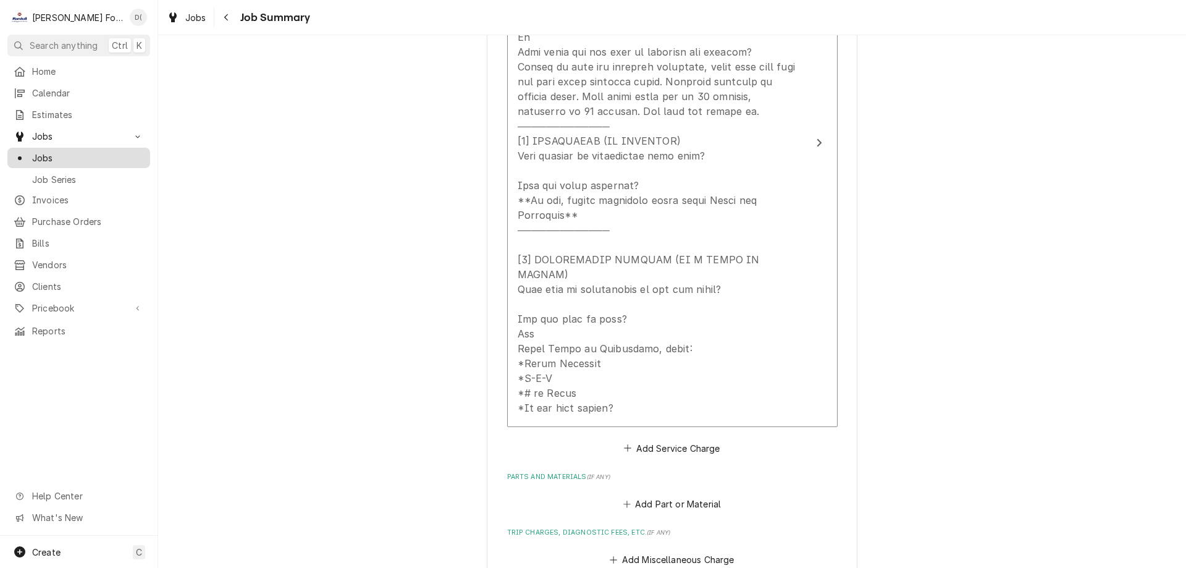
click at [88, 161] on link "Jobs" at bounding box center [78, 158] width 143 height 20
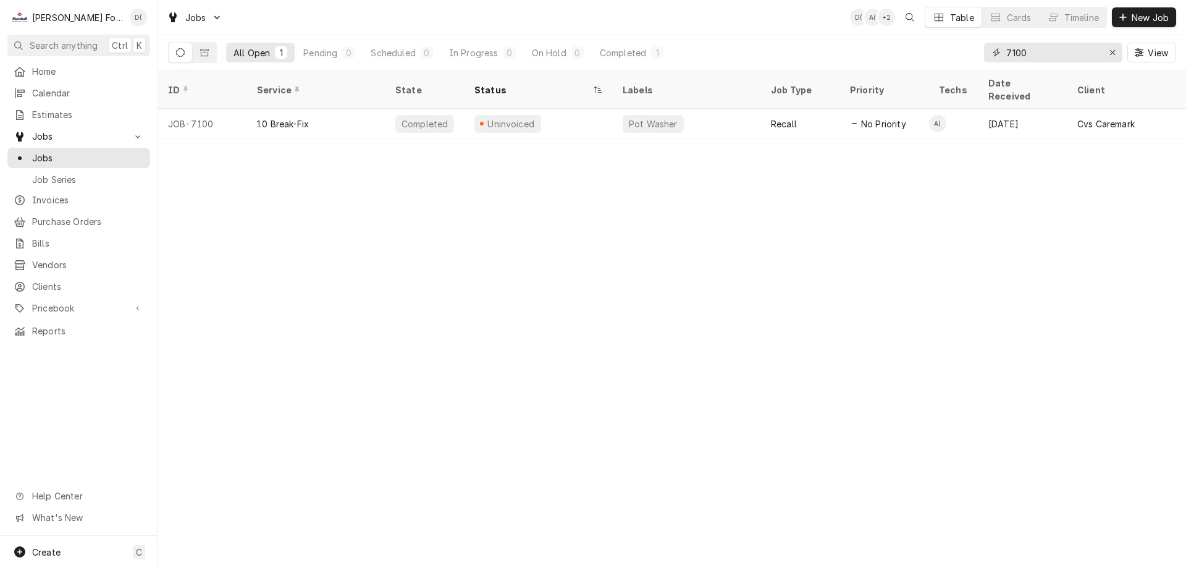
click at [1043, 62] on input "7100" at bounding box center [1052, 53] width 93 height 20
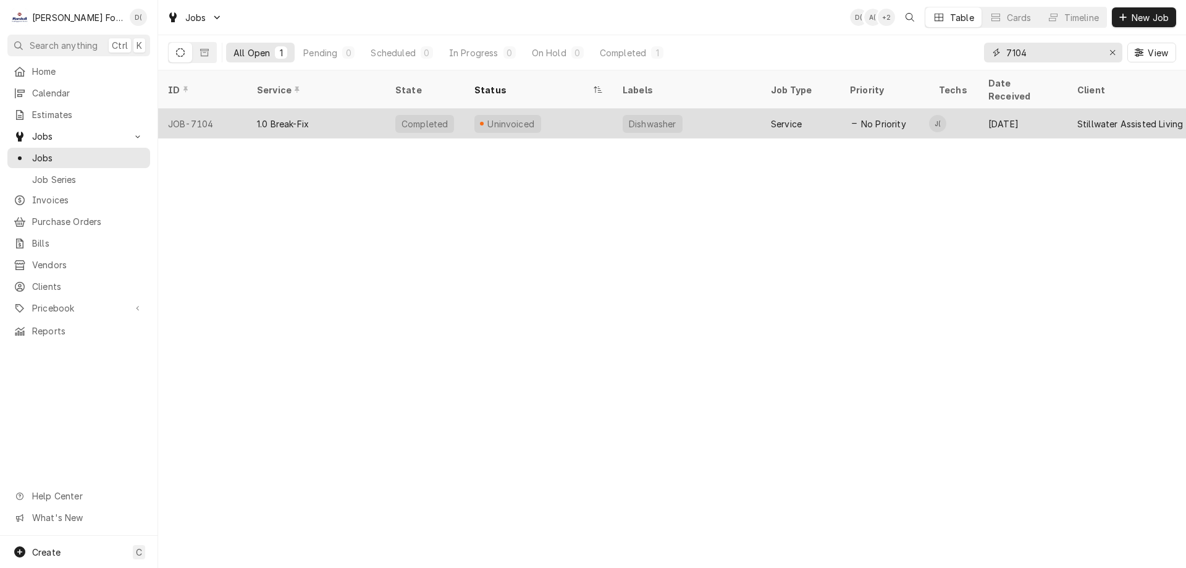
type input "7104"
click at [750, 109] on div "Dishwasher" at bounding box center [687, 124] width 148 height 30
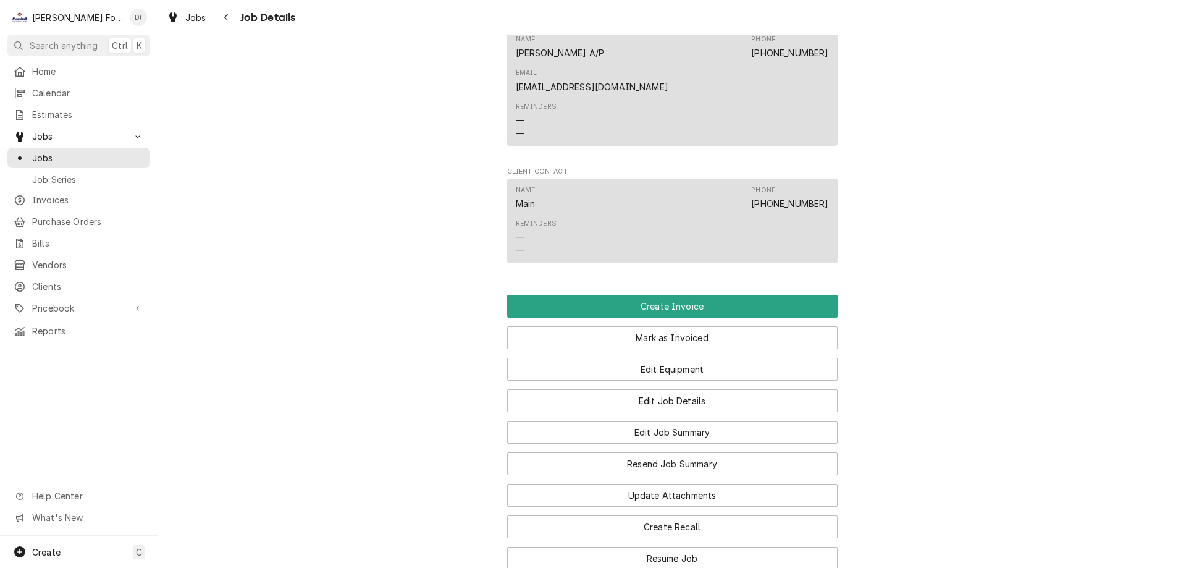
scroll to position [1174, 0]
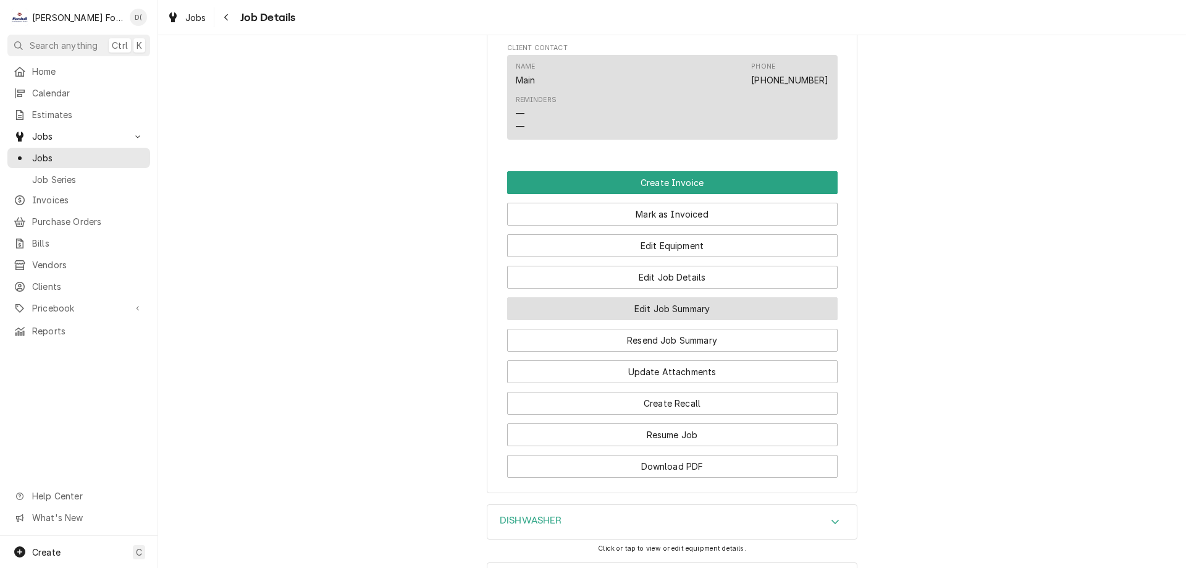
click at [636, 297] on button "Edit Job Summary" at bounding box center [672, 308] width 330 height 23
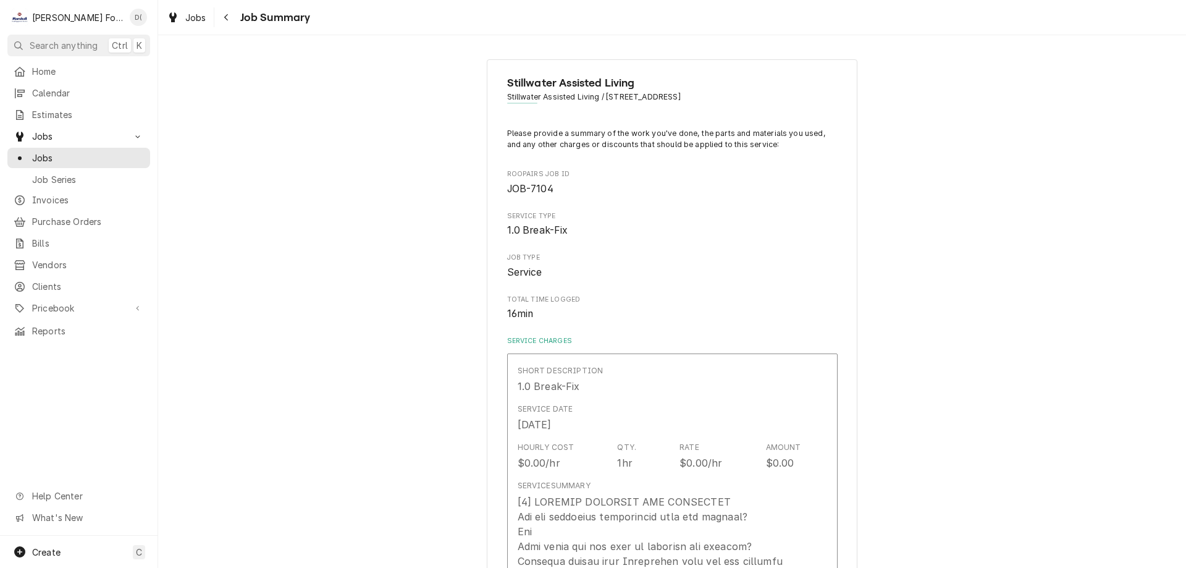
type textarea "x"
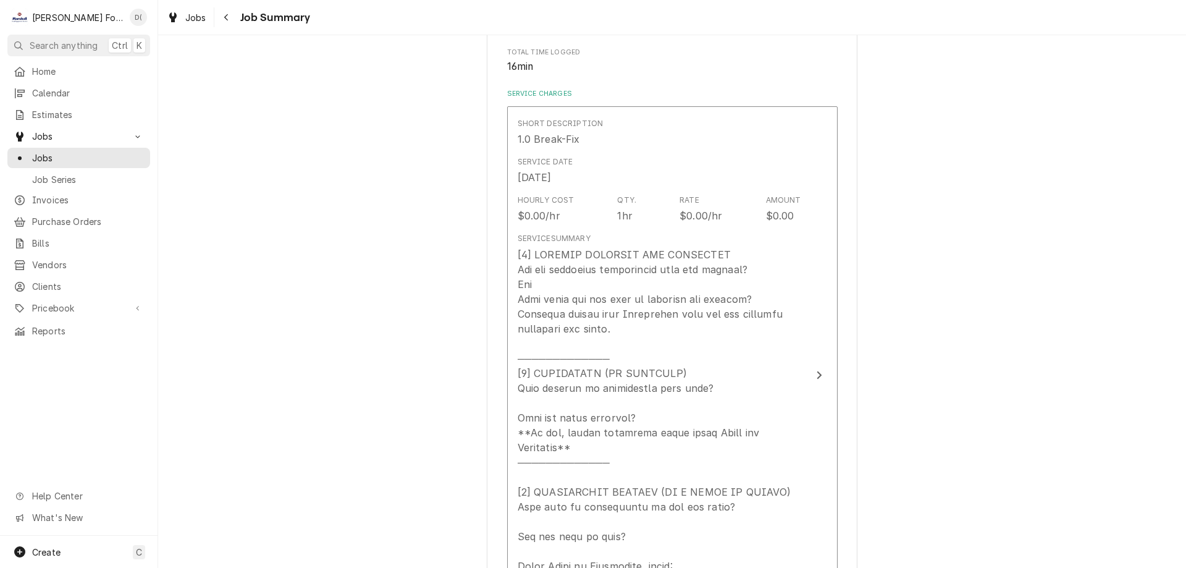
scroll to position [309, 0]
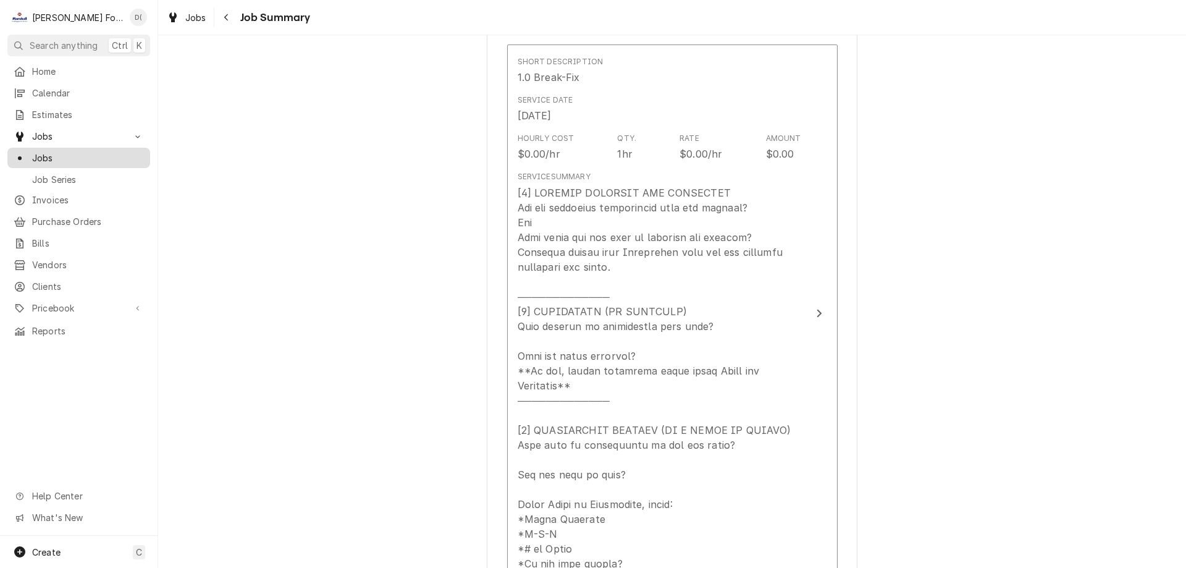
click at [85, 156] on span "Jobs" at bounding box center [88, 157] width 112 height 13
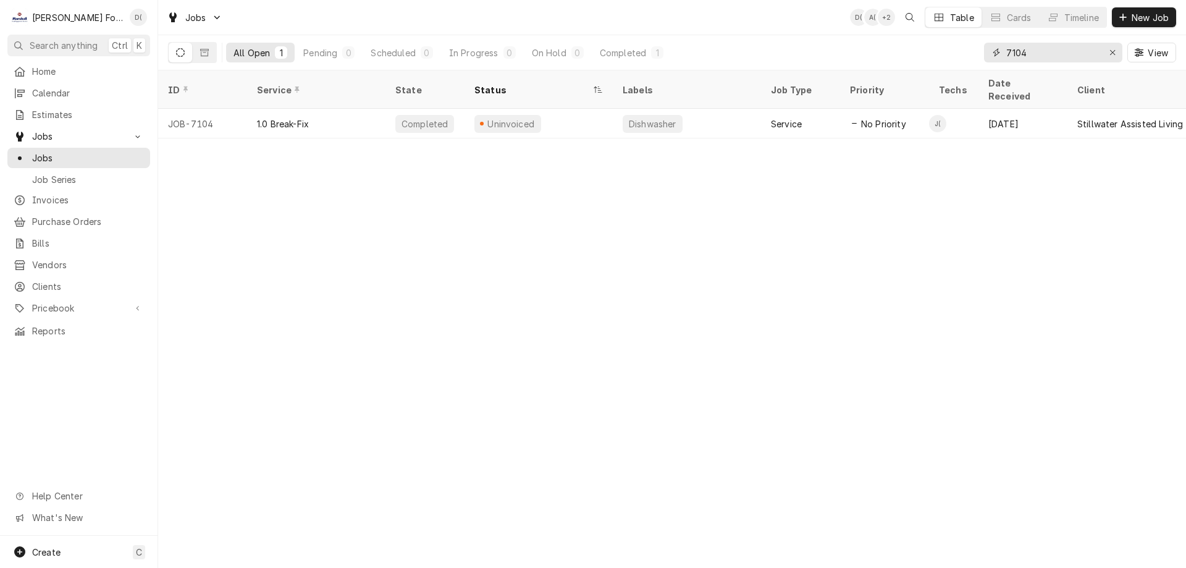
drag, startPoint x: 1037, startPoint y: 51, endPoint x: 1010, endPoint y: 50, distance: 26.6
click at [1010, 50] on input "7104" at bounding box center [1052, 53] width 93 height 20
type input "7037"
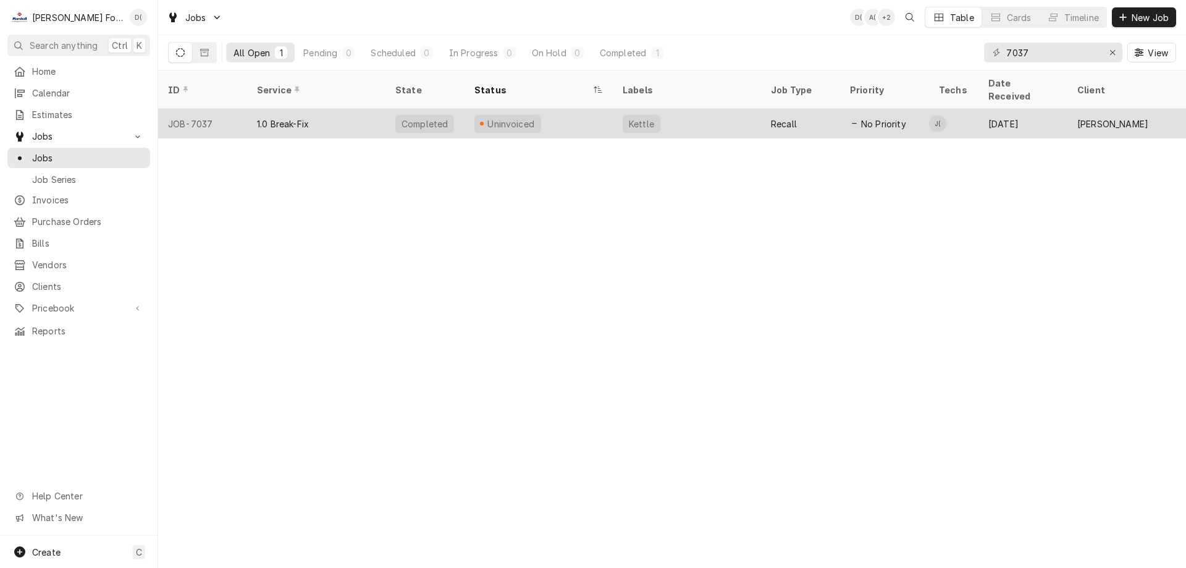
click at [734, 109] on div "Kettle" at bounding box center [687, 124] width 148 height 30
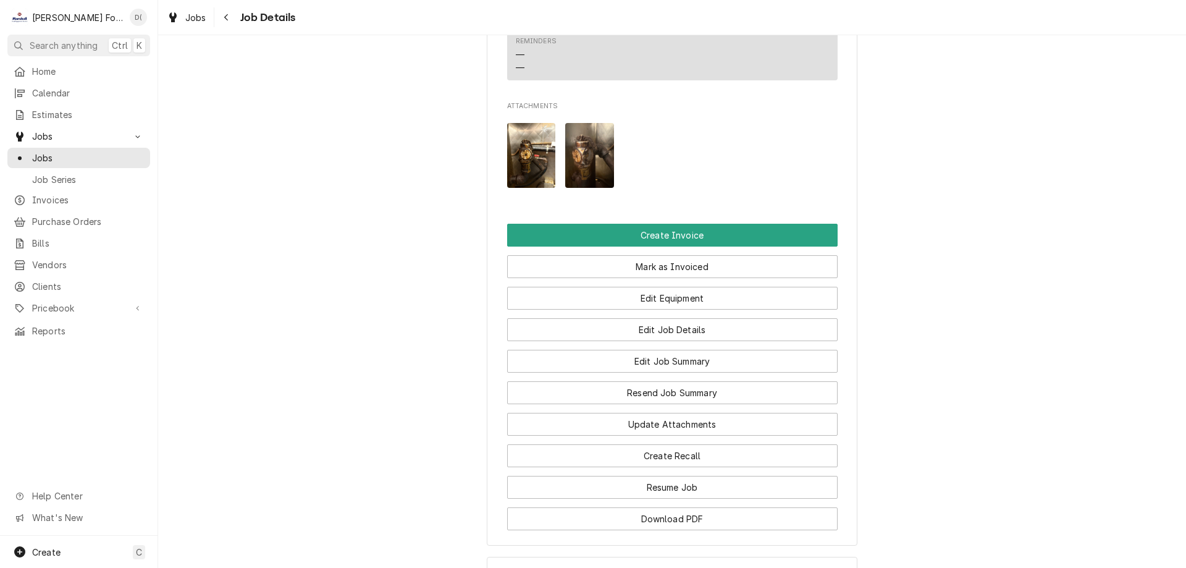
scroll to position [1482, 0]
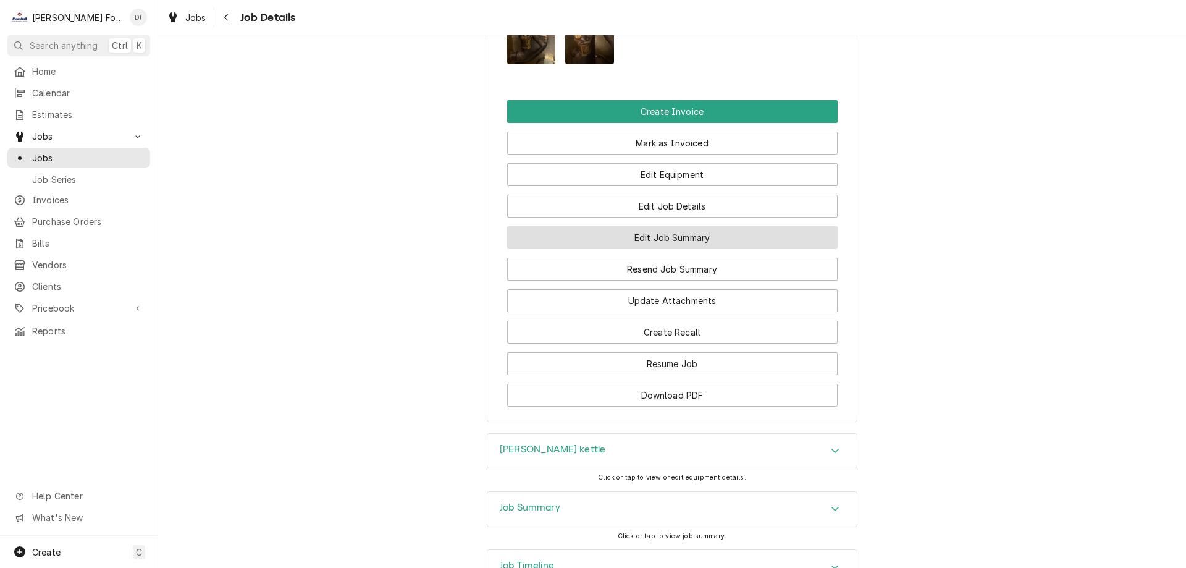
click at [663, 242] on button "Edit Job Summary" at bounding box center [672, 237] width 330 height 23
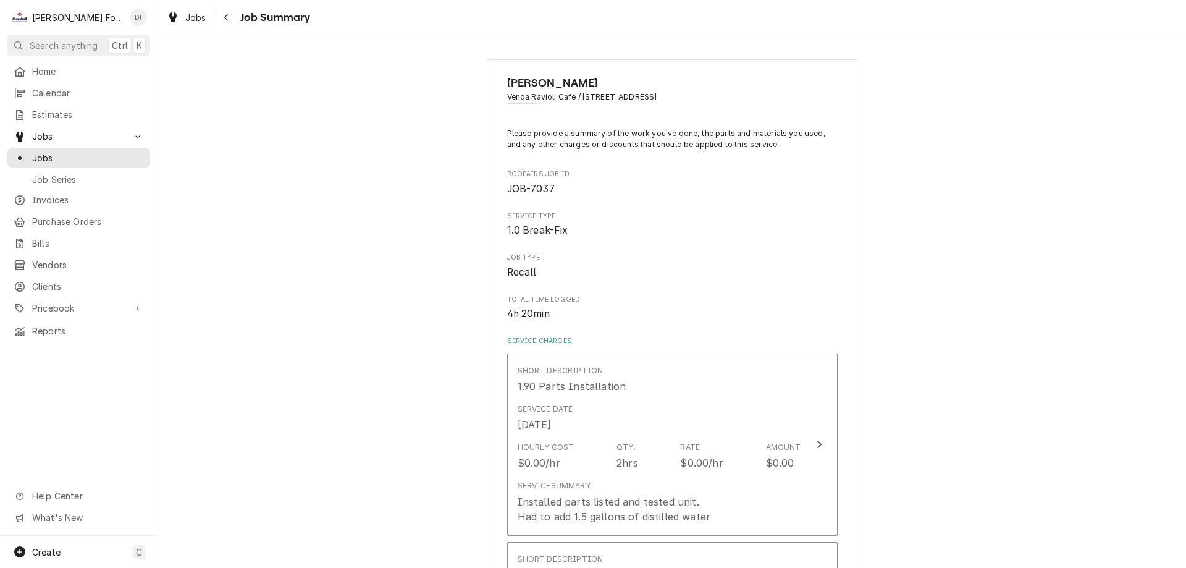
type textarea "x"
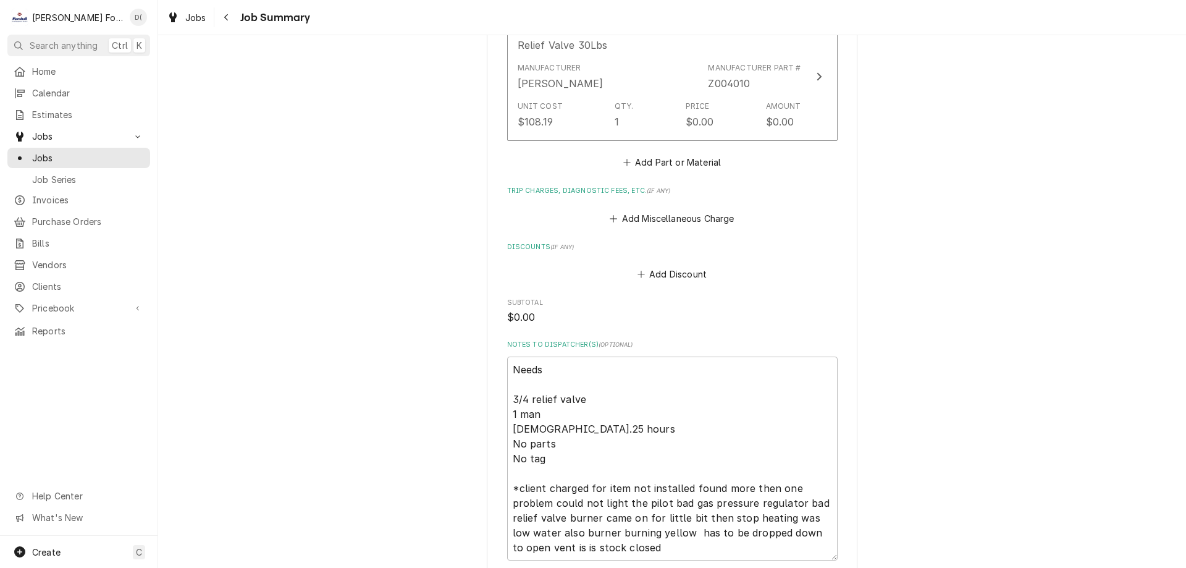
scroll to position [1297, 0]
